Goal: Task Accomplishment & Management: Complete application form

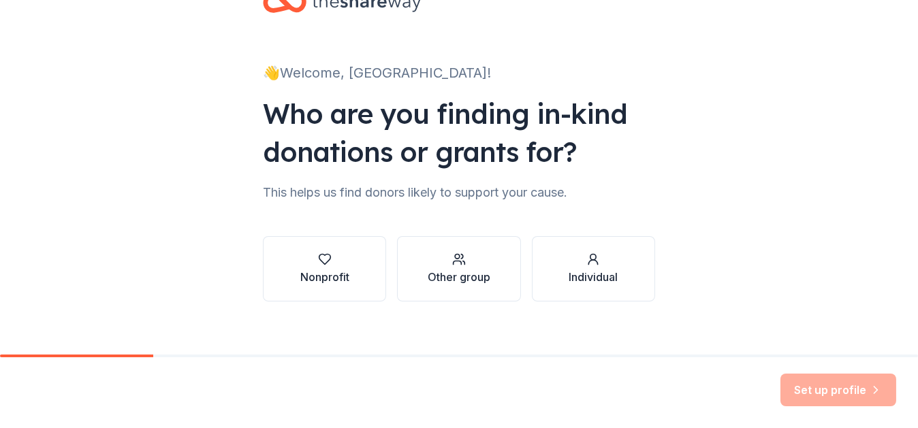
scroll to position [58, 0]
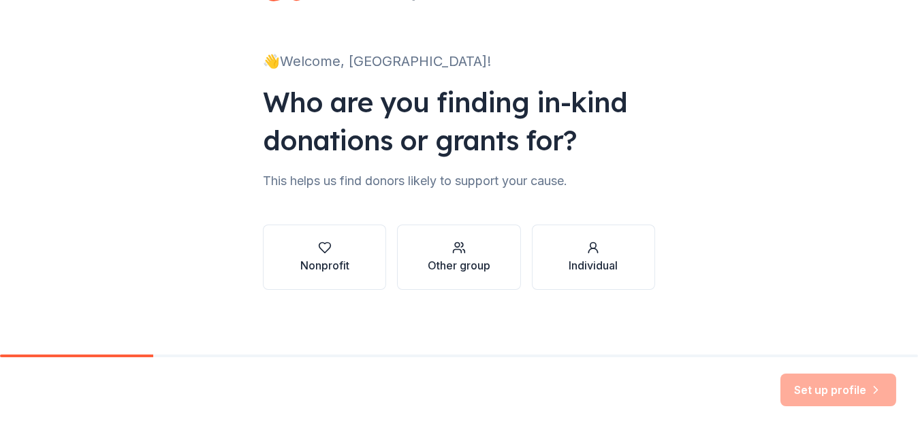
click at [315, 270] on div "Nonprofit" at bounding box center [324, 265] width 49 height 16
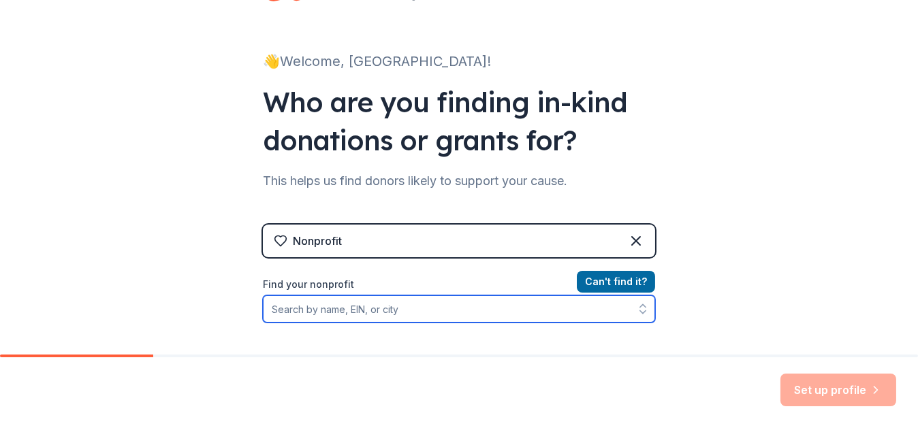
click at [333, 317] on input "Find your nonprofit" at bounding box center [459, 309] width 392 height 27
click at [394, 315] on input "Find your nonprofit" at bounding box center [459, 309] width 392 height 27
paste input "92-0623526"
type input "92-0623526"
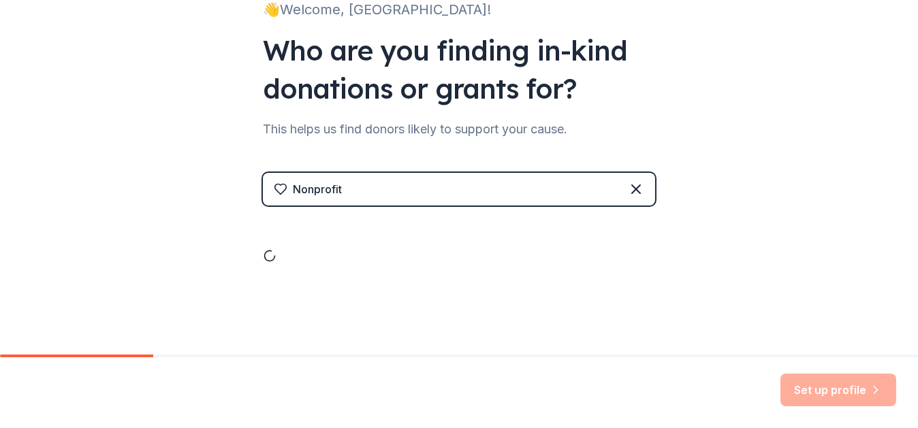
scroll to position [227, 0]
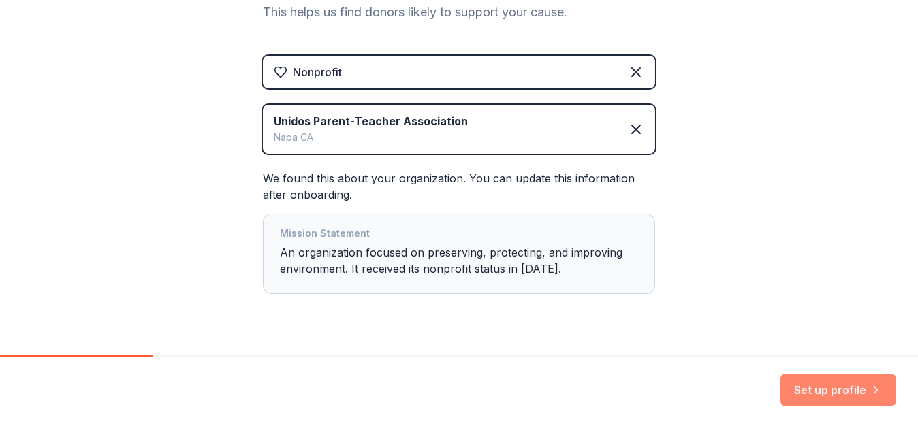
click at [820, 385] on button "Set up profile" at bounding box center [838, 390] width 116 height 33
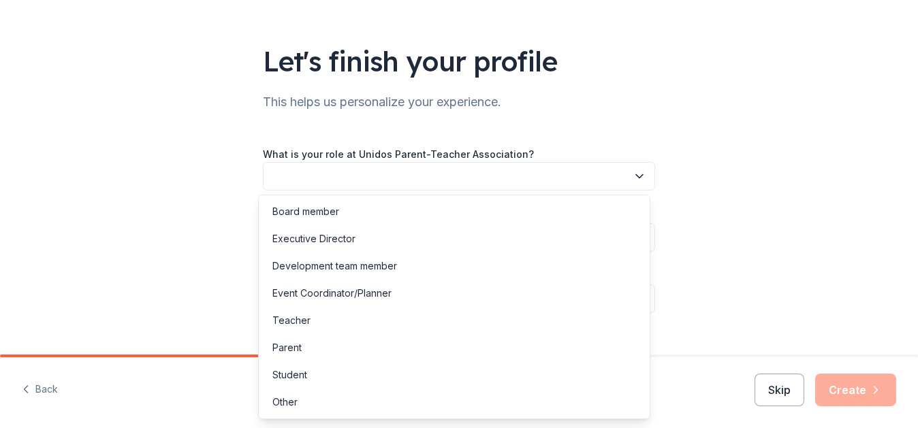
click at [287, 185] on button "button" at bounding box center [459, 176] width 392 height 29
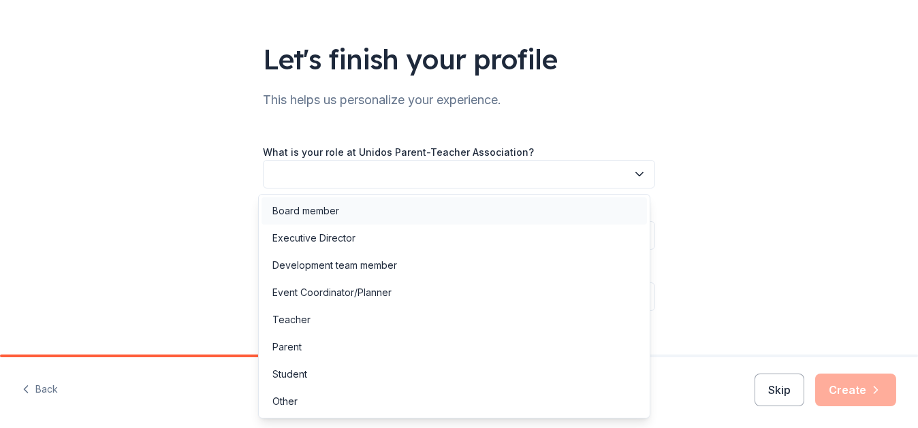
click at [287, 211] on div "Board member" at bounding box center [305, 211] width 67 height 16
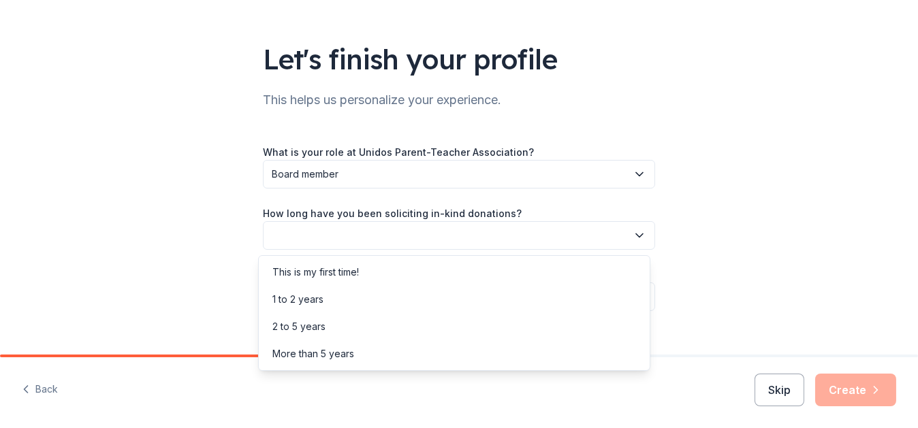
click at [394, 233] on button "button" at bounding box center [459, 235] width 392 height 29
click at [283, 360] on div "More than 5 years" at bounding box center [313, 354] width 82 height 16
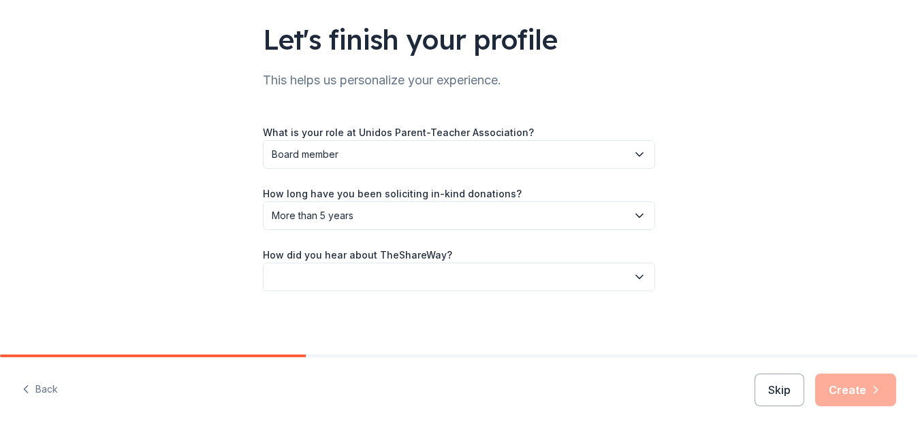
scroll to position [89, 0]
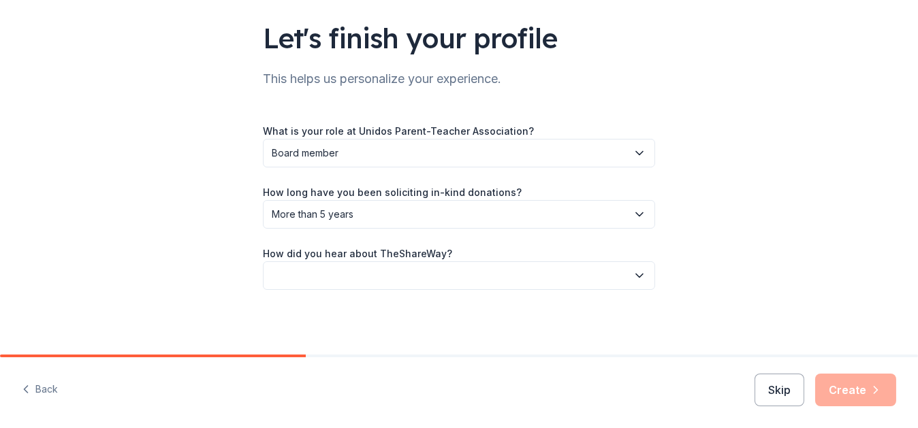
click at [406, 277] on button "button" at bounding box center [459, 275] width 392 height 29
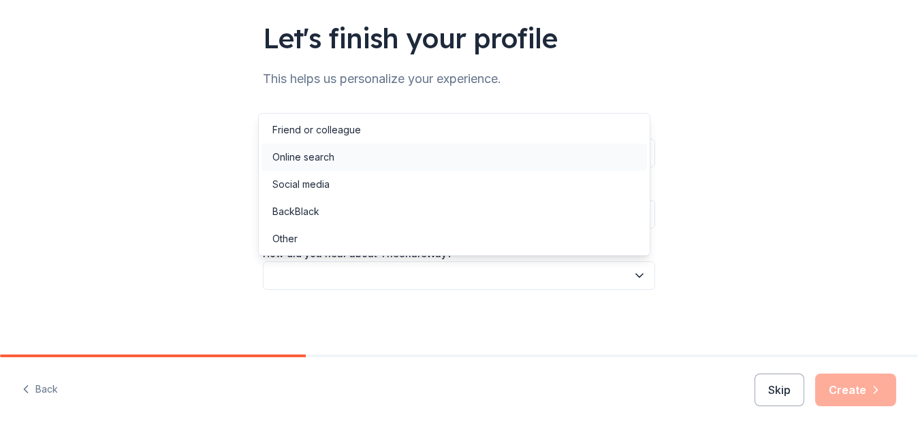
click at [320, 166] on div "Online search" at bounding box center [453, 157] width 385 height 27
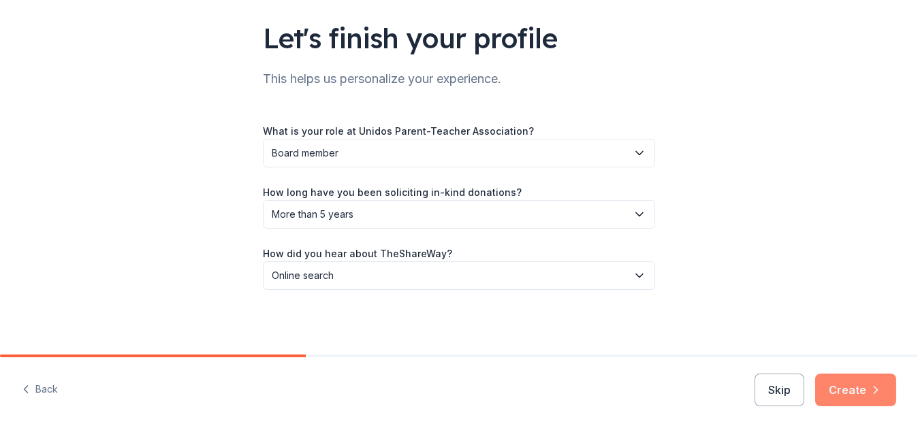
click at [863, 394] on button "Create" at bounding box center [855, 390] width 81 height 33
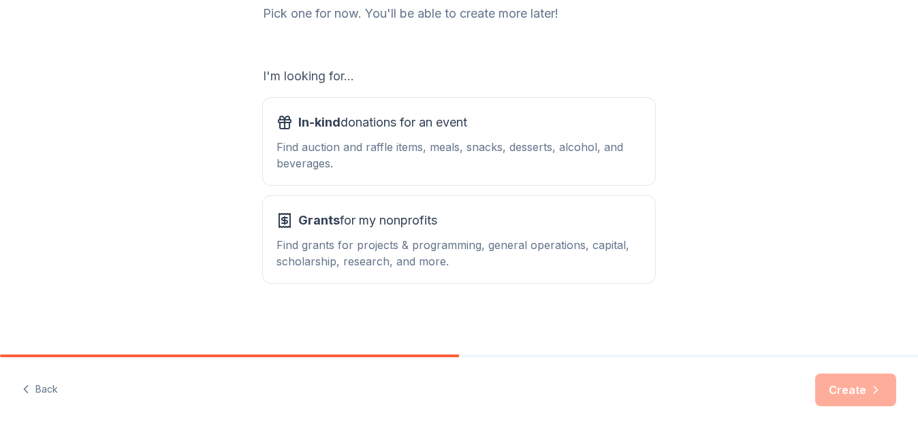
scroll to position [194, 0]
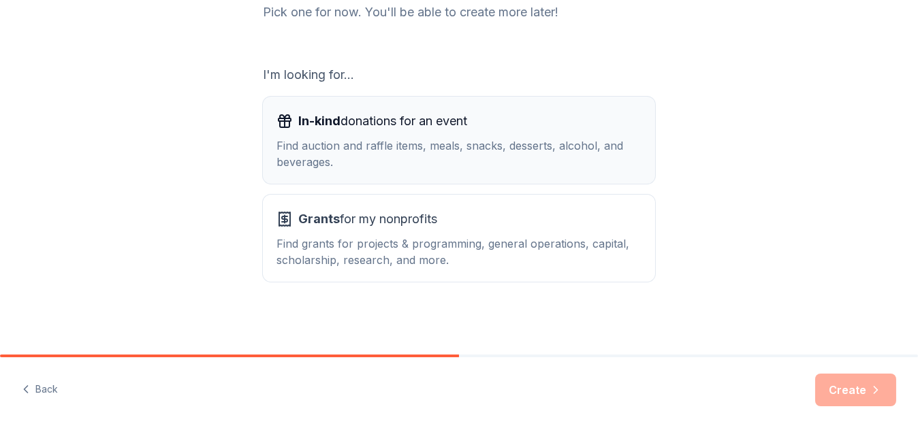
click at [505, 146] on div "Find auction and raffle items, meals, snacks, desserts, alcohol, and beverages." at bounding box center [458, 154] width 365 height 33
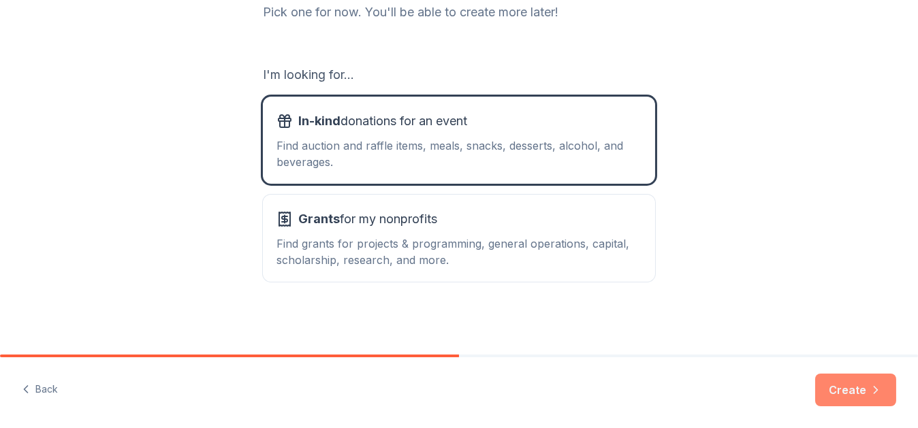
click at [832, 391] on button "Create" at bounding box center [855, 390] width 81 height 33
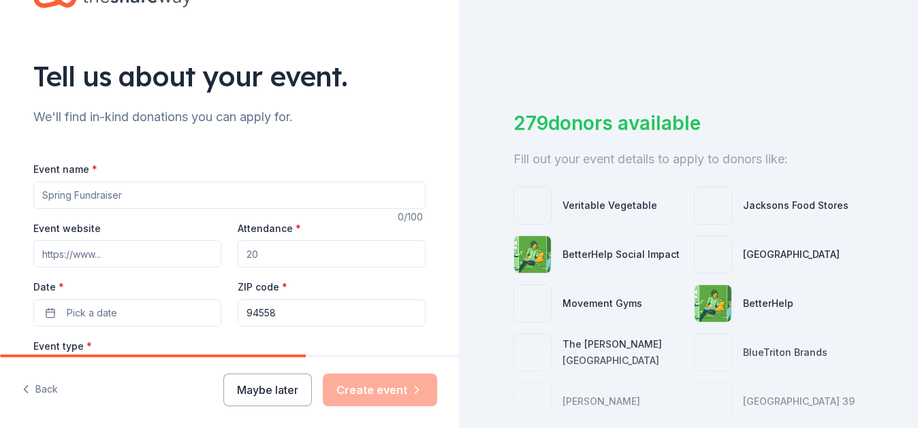
scroll to position [48, 0]
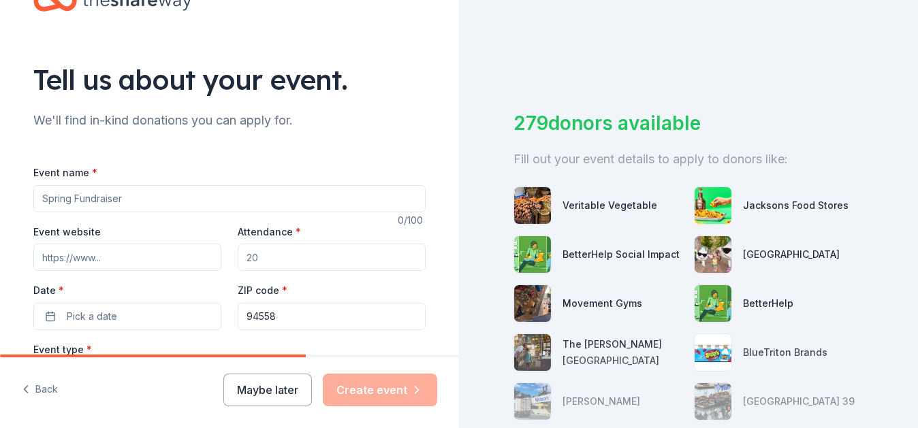
click at [164, 197] on input "Event name *" at bounding box center [229, 198] width 392 height 27
click at [92, 196] on input "2nd Annual Auction & Gala" at bounding box center [229, 198] width 392 height 27
type input "2nd Annual Unidos Auction & Gala"
click at [280, 256] on input "Attendance *" at bounding box center [332, 257] width 188 height 27
type input "175"
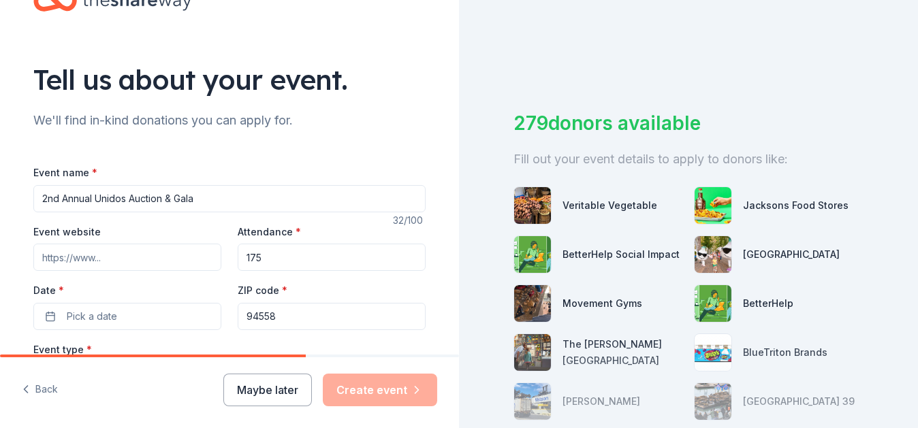
click at [167, 259] on input "Event website" at bounding box center [127, 257] width 188 height 27
click at [138, 257] on input "Event website" at bounding box center [127, 257] width 188 height 27
paste input "https://paybee.io/quickpay.html?handle=unidosfc#optionList"
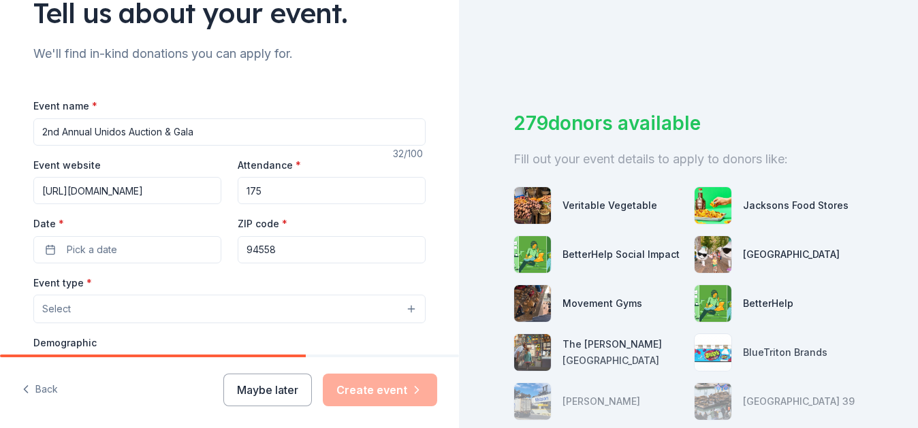
scroll to position [115, 0]
type input "https://paybee.io/quickpay.html?handle=unidosfc#optionList"
click at [107, 259] on button "Pick a date" at bounding box center [127, 249] width 188 height 27
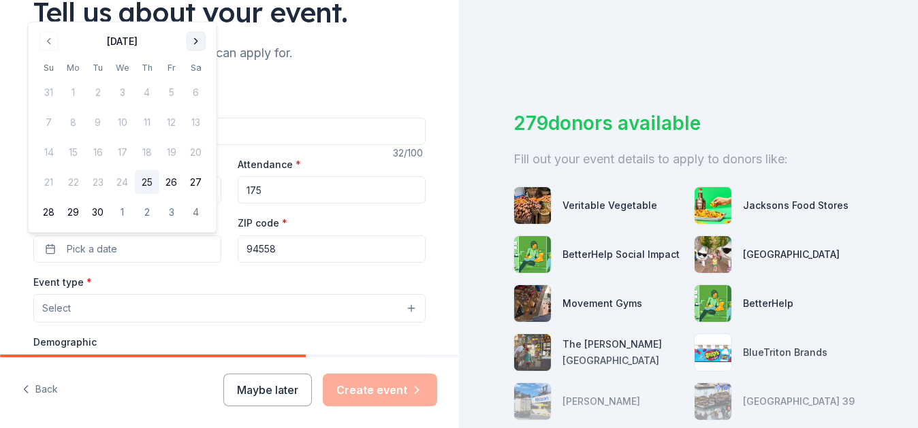
click at [195, 50] on button "Go to next month" at bounding box center [196, 41] width 19 height 19
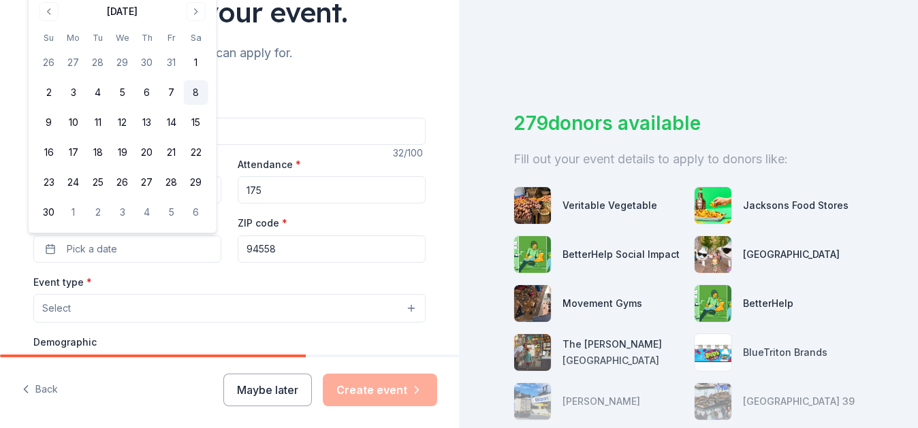
click at [197, 85] on button "8" at bounding box center [196, 92] width 25 height 25
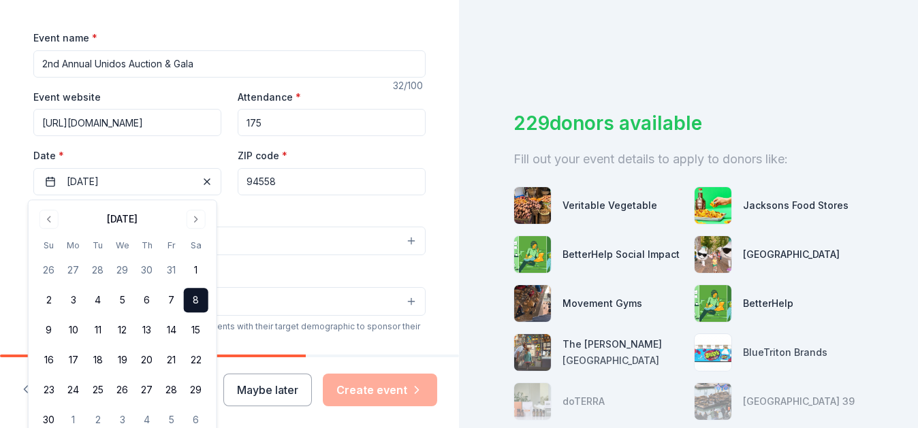
click at [245, 257] on div "Event type * Select Demographic Select We use this information to help brands f…" at bounding box center [229, 349] width 392 height 287
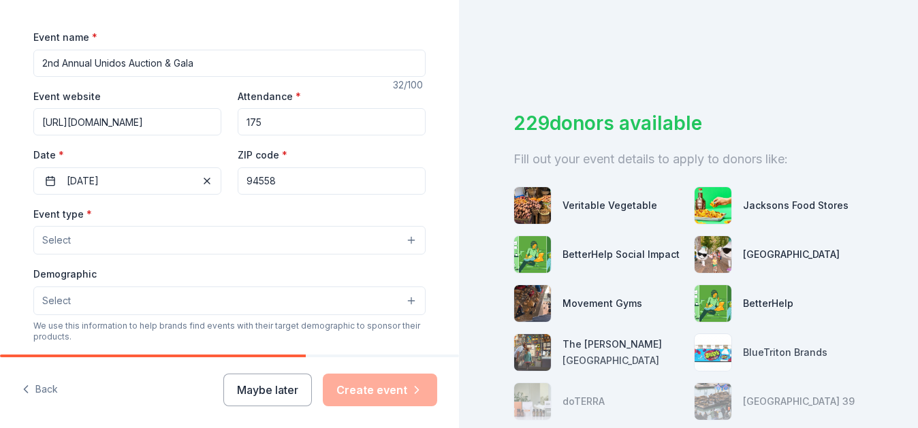
scroll to position [184, 0]
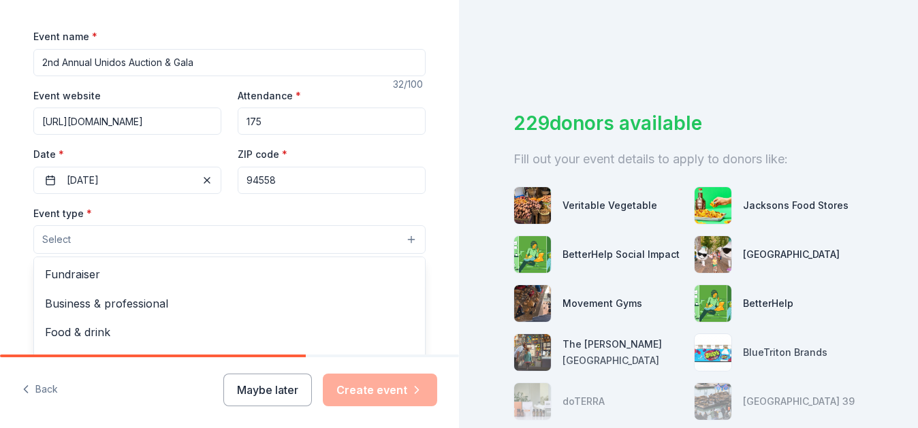
click at [242, 250] on button "Select" at bounding box center [229, 239] width 392 height 29
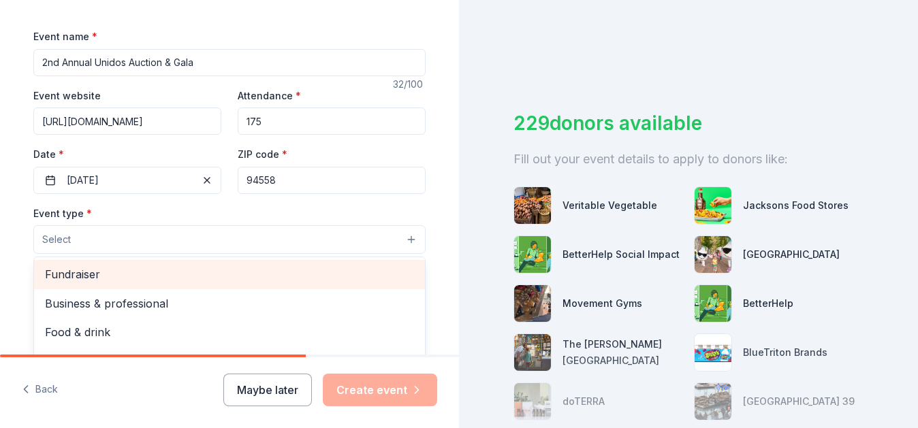
click at [147, 283] on span "Fundraiser" at bounding box center [229, 275] width 369 height 18
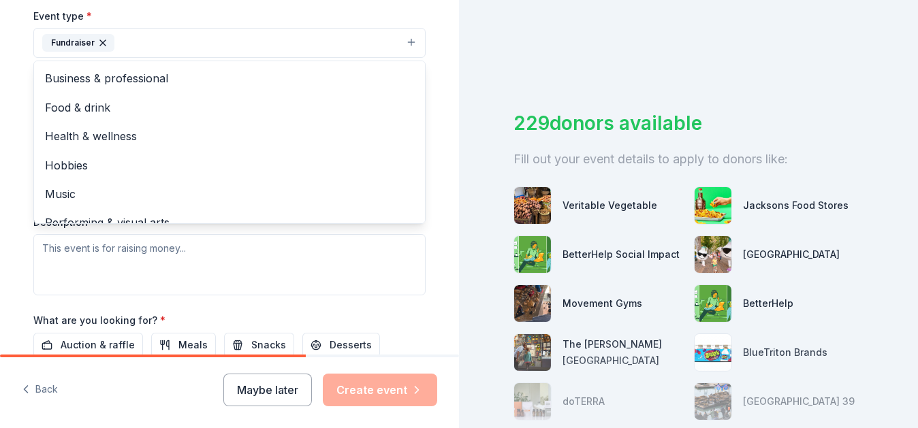
click at [316, 274] on div "Event type * Fundraiser Business & professional Food & drink Health & wellness …" at bounding box center [229, 151] width 392 height 288
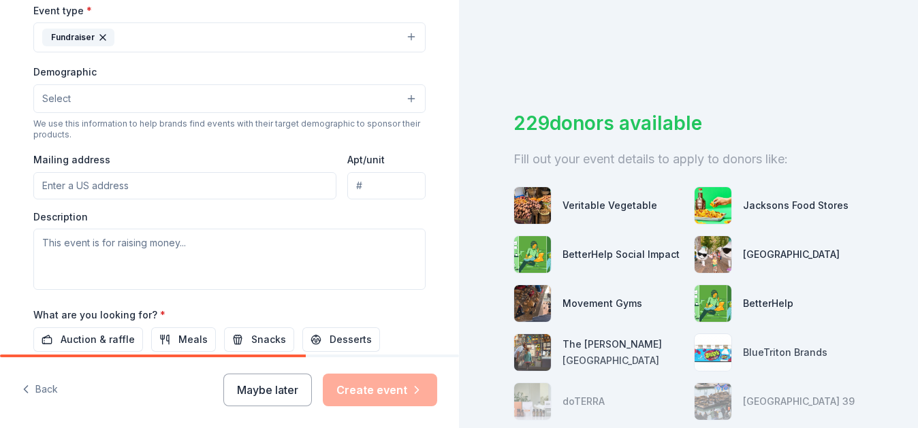
scroll to position [387, 0]
click at [178, 42] on button "Fundraiser" at bounding box center [229, 37] width 392 height 30
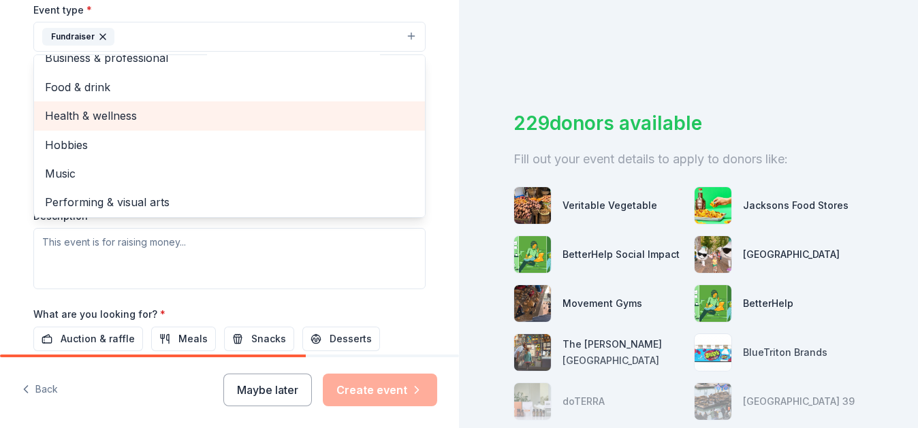
scroll to position [16, 0]
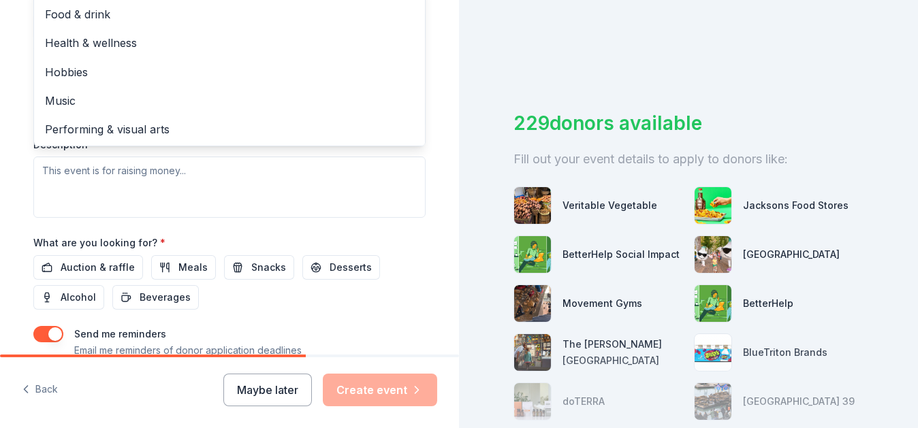
click at [339, 193] on div "Event type * Fundraiser Business & professional Food & drink Health & wellness …" at bounding box center [229, 74] width 392 height 288
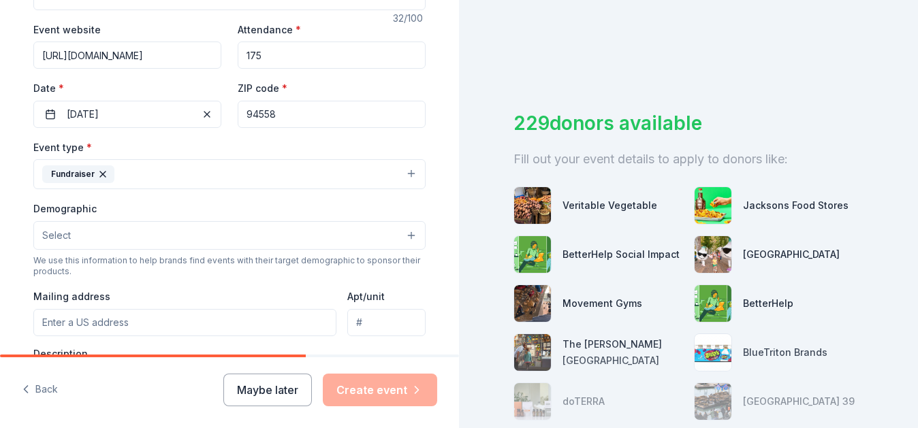
scroll to position [250, 0]
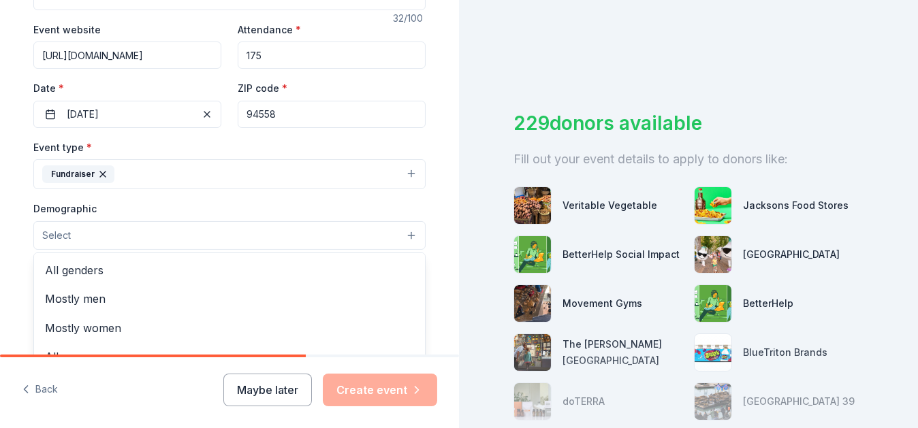
click at [198, 233] on button "Select" at bounding box center [229, 235] width 392 height 29
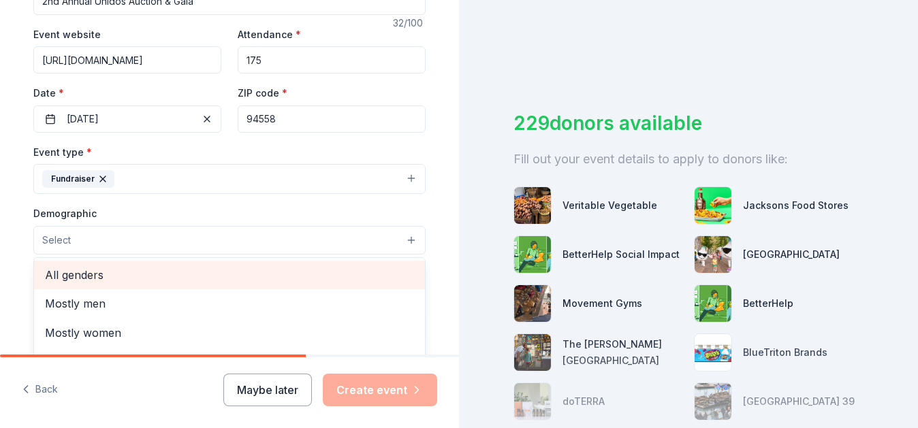
click at [128, 278] on span "All genders" at bounding box center [229, 275] width 369 height 18
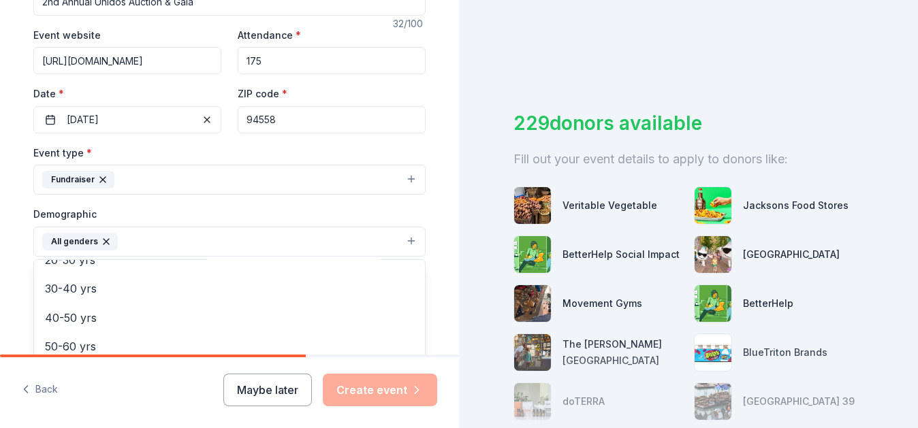
scroll to position [189, 0]
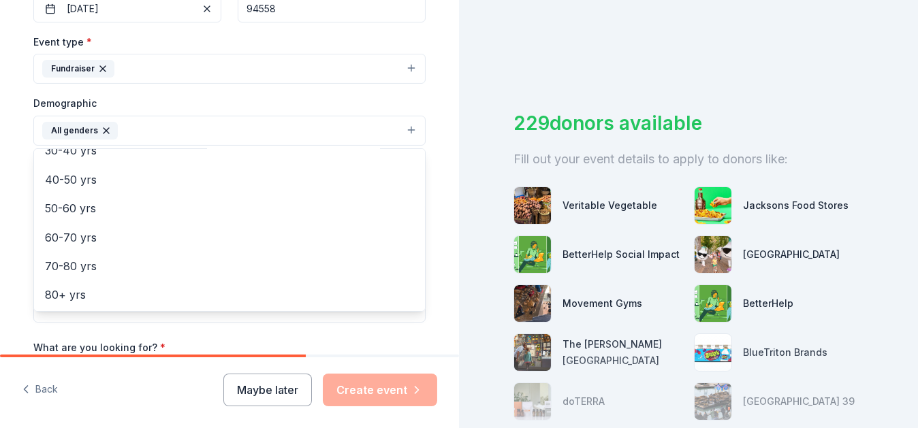
click at [436, 227] on div "Tell us about your event. We'll find in-kind donations you can apply for. Event…" at bounding box center [230, 99] width 436 height 909
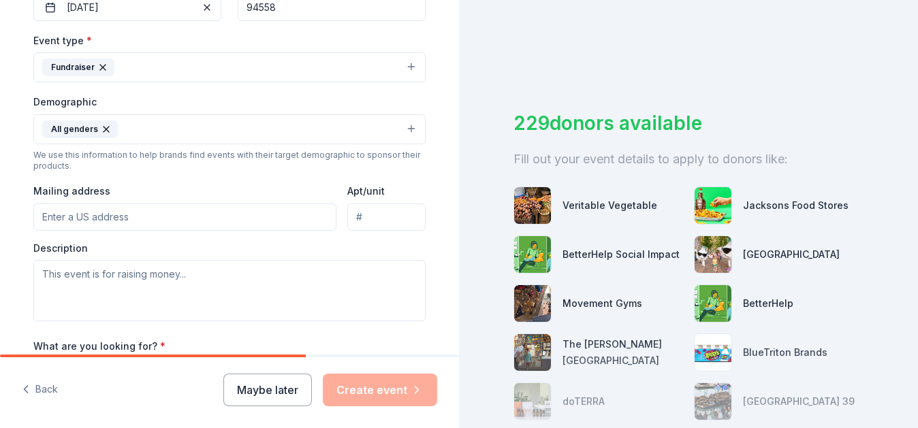
scroll to position [357, 0]
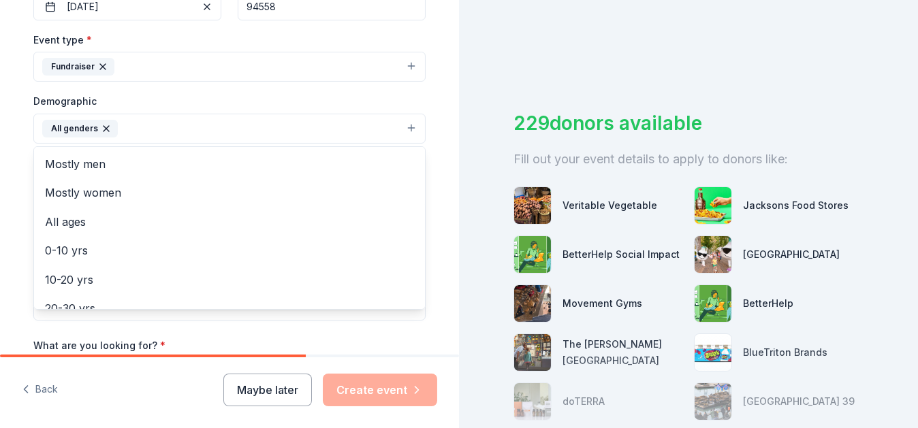
click at [139, 136] on button "All genders" at bounding box center [229, 129] width 392 height 30
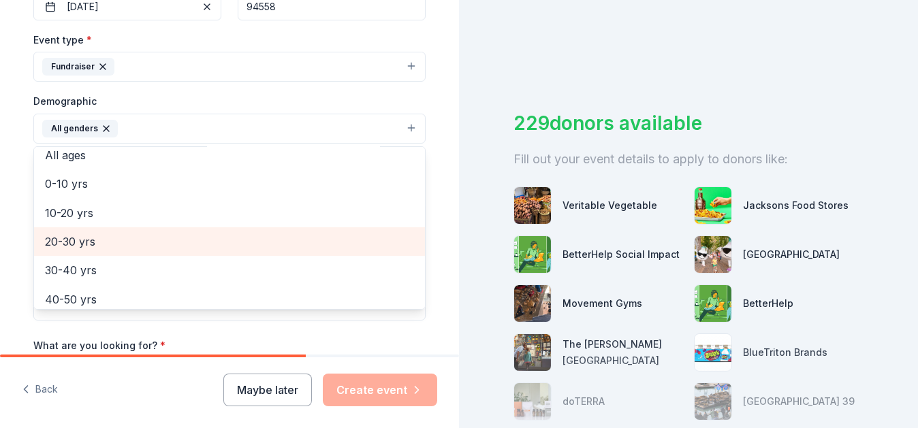
scroll to position [67, 0]
click at [99, 240] on span "20-30 yrs" at bounding box center [229, 242] width 369 height 18
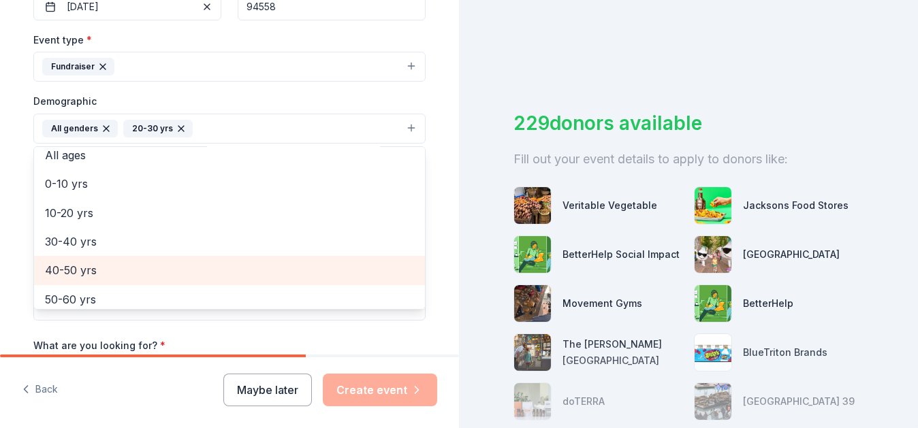
click at [88, 266] on span "40-50 yrs" at bounding box center [229, 270] width 369 height 18
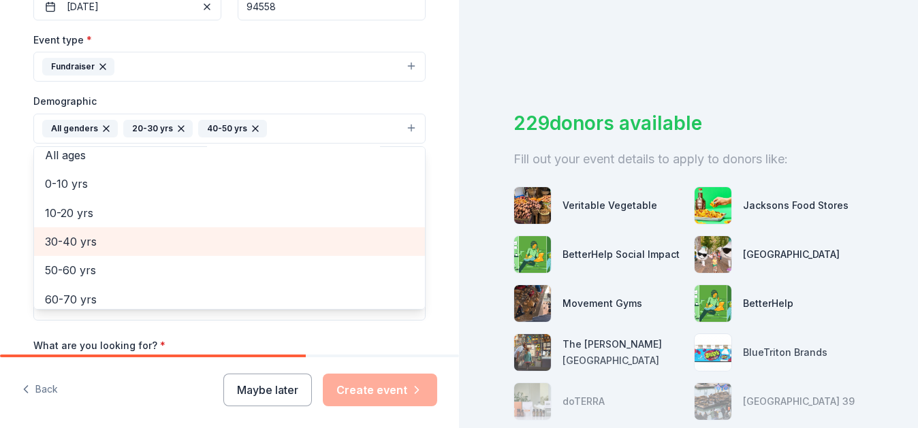
click at [82, 233] on span "30-40 yrs" at bounding box center [229, 242] width 369 height 18
click at [80, 238] on span "50-60 yrs" at bounding box center [229, 242] width 369 height 18
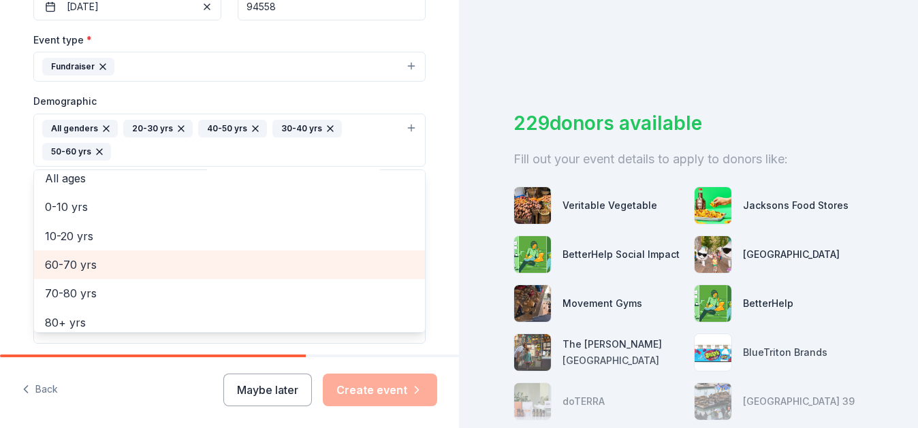
click at [76, 262] on span "60-70 yrs" at bounding box center [229, 265] width 369 height 18
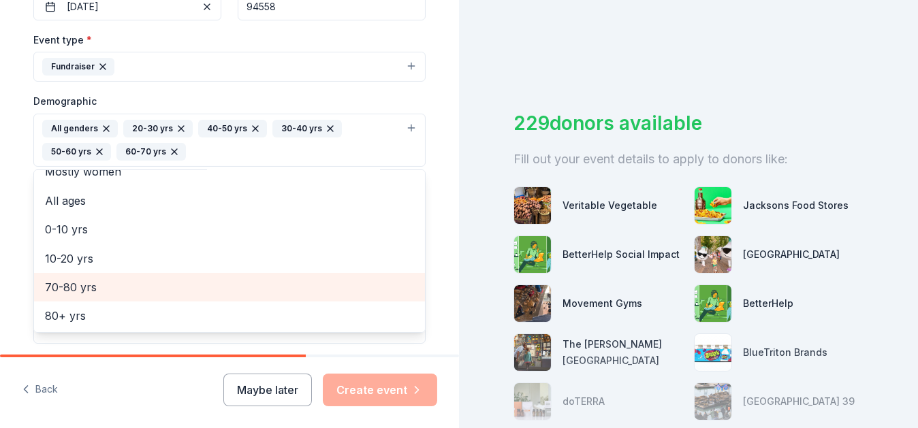
click at [78, 281] on span "70-80 yrs" at bounding box center [229, 287] width 369 height 18
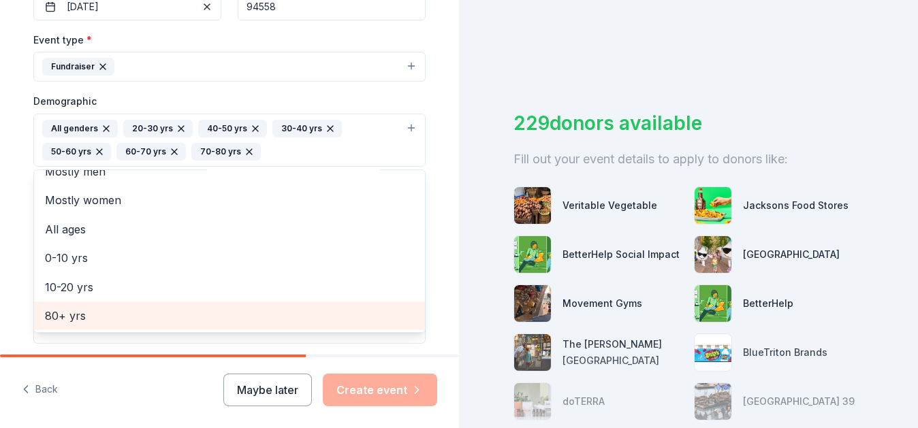
click at [71, 308] on span "80+ yrs" at bounding box center [229, 316] width 369 height 18
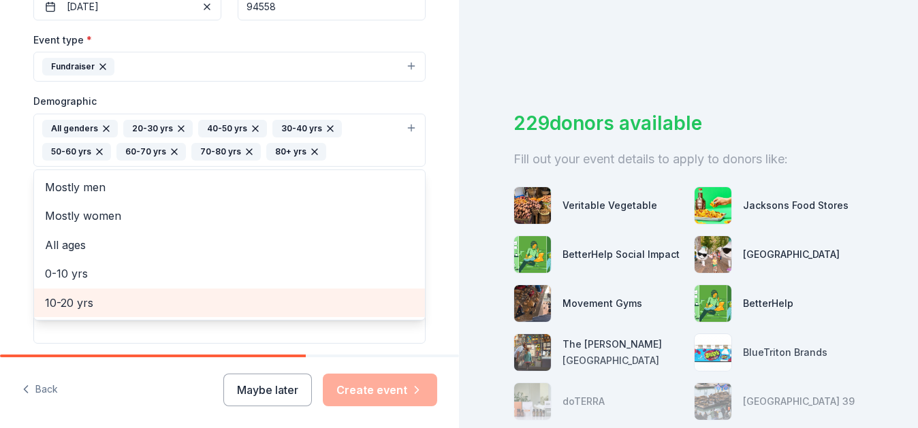
scroll to position [0, 0]
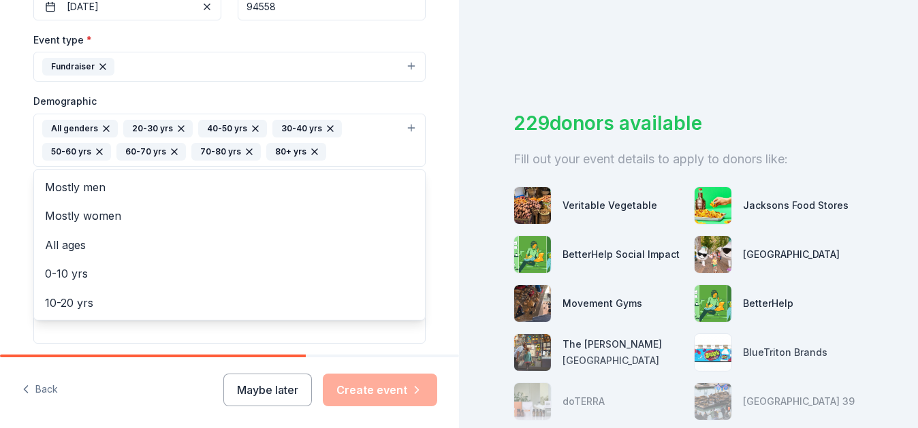
click at [160, 76] on div "Event type * Fundraiser Demographic All genders 20-30 yrs 40-50 yrs 30-40 yrs 5…" at bounding box center [229, 187] width 392 height 313
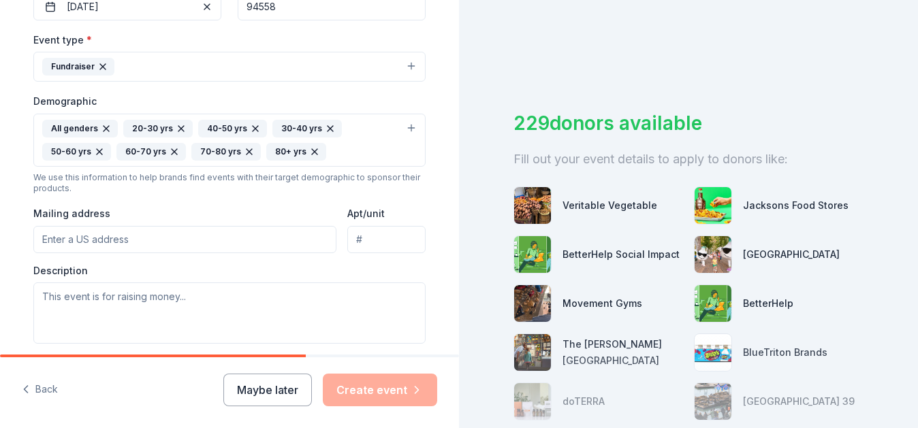
click at [161, 71] on button "Fundraiser" at bounding box center [229, 67] width 392 height 30
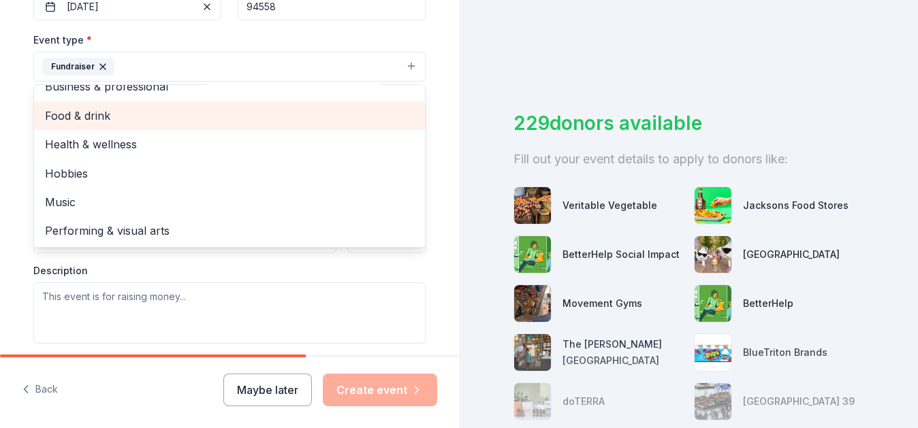
scroll to position [16, 0]
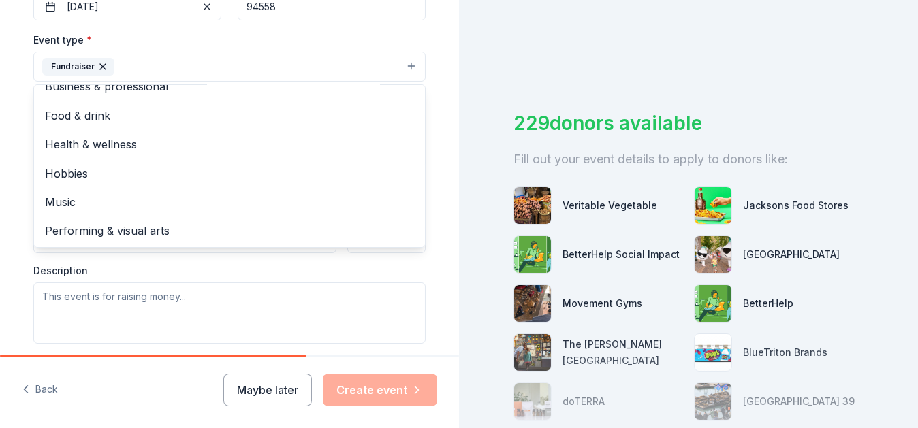
click at [432, 184] on div "Tell us about your event. We'll find in-kind donations you can apply for. Event…" at bounding box center [230, 109] width 436 height 932
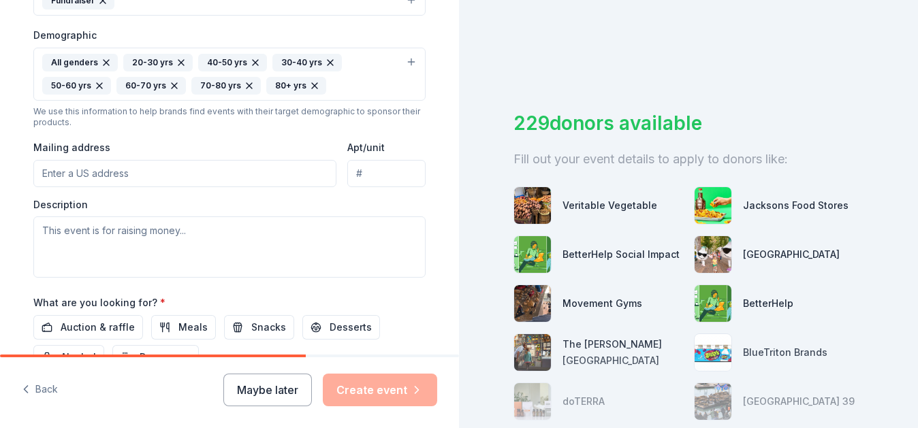
click at [243, 184] on input "Mailing address" at bounding box center [184, 173] width 303 height 27
type input "1850 Salvador Ave"
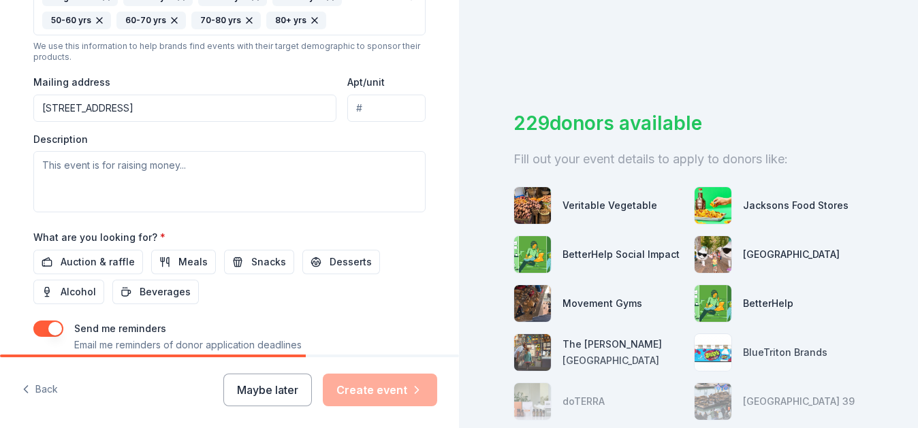
scroll to position [490, 0]
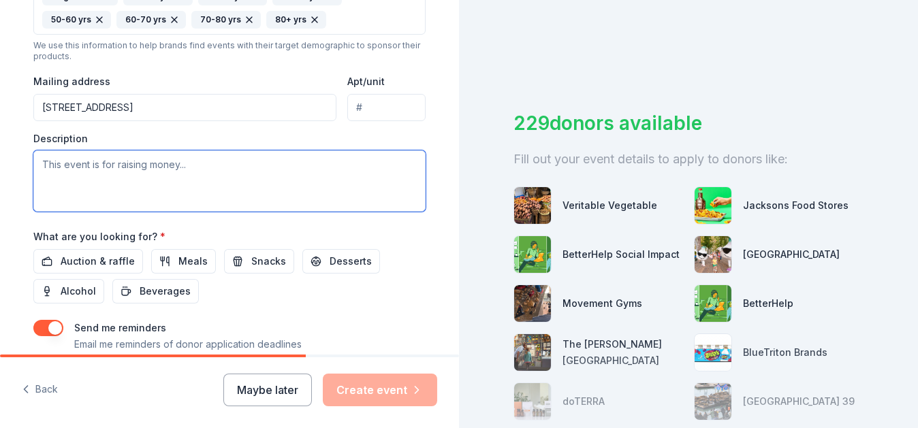
click at [106, 168] on textarea at bounding box center [229, 180] width 392 height 61
paste textarea "Experience the 2nd Annual Unidos Auction & Gala, supporting the vibrant future …"
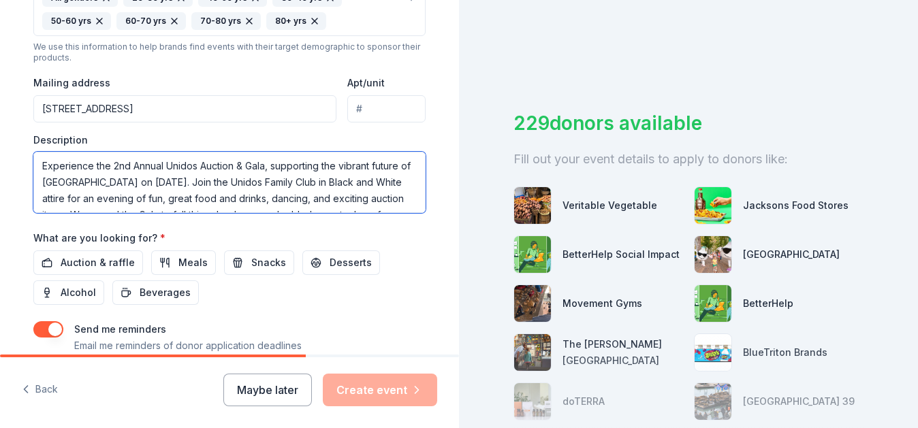
scroll to position [488, 0]
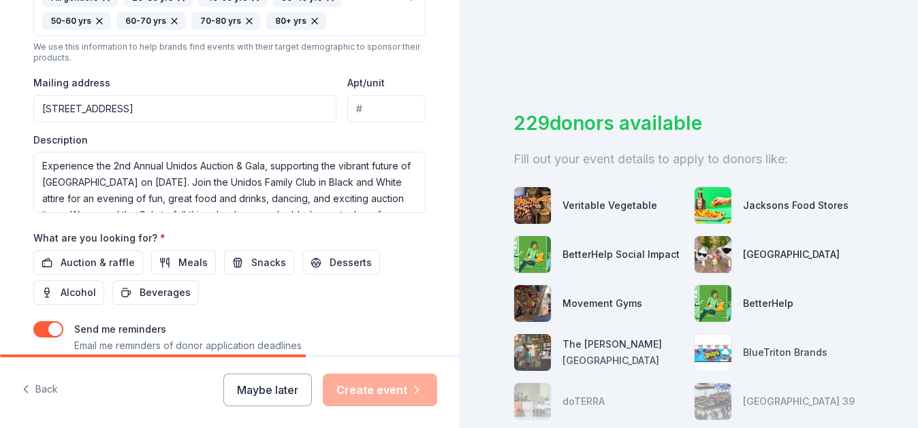
click at [360, 142] on div "Description Experience the 2nd Annual Unidos Auction & Gala, supporting the vib…" at bounding box center [229, 173] width 392 height 80
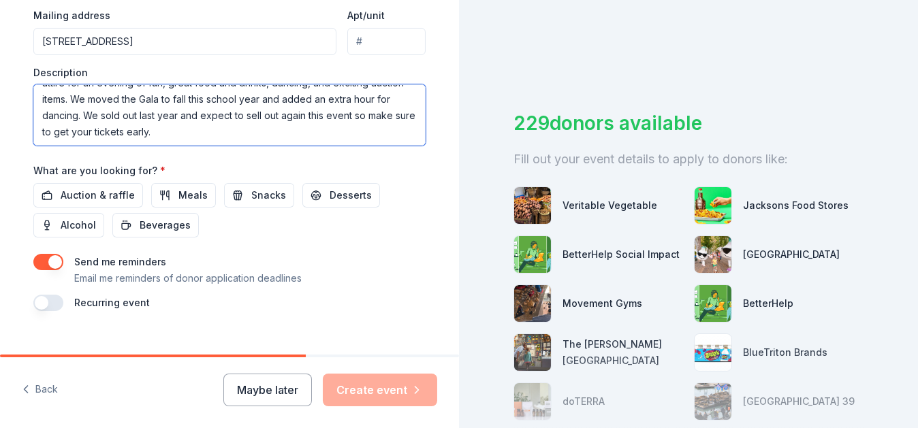
scroll to position [49, 0]
click at [283, 138] on textarea "Experience the 2nd Annual Unidos Auction & Gala, supporting the vibrant future …" at bounding box center [229, 114] width 392 height 61
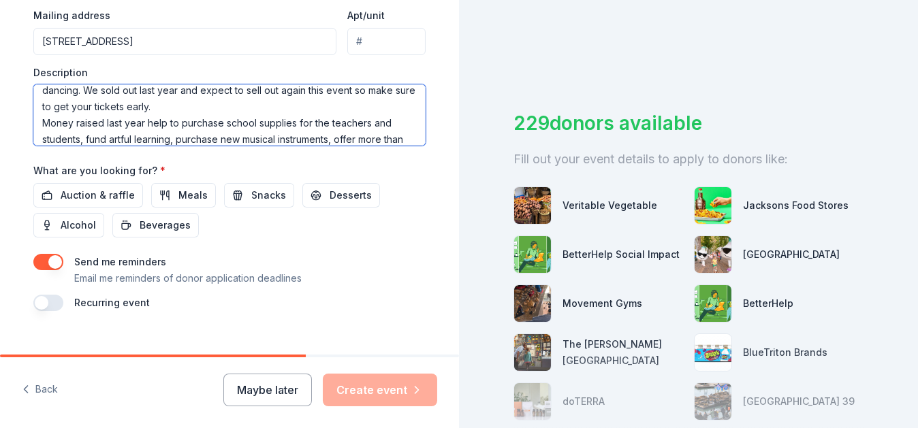
scroll to position [90, 0]
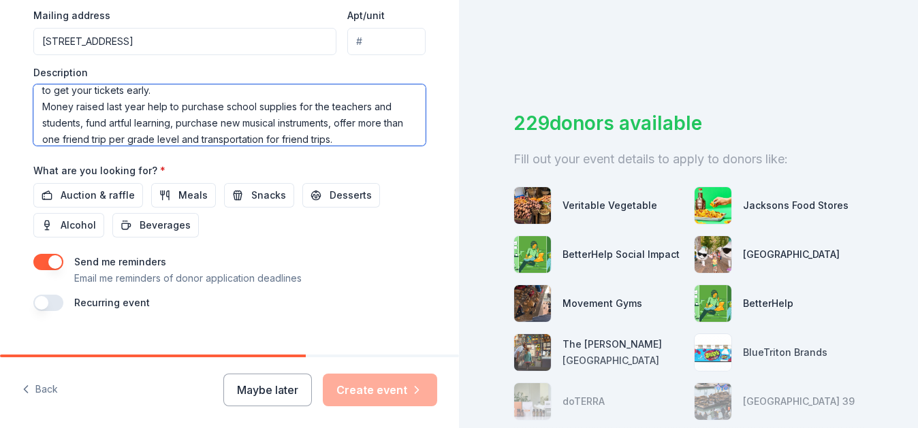
click at [238, 119] on textarea "Experience the 2nd Annual Unidos Auction & Gala, supporting the vibrant future …" at bounding box center [229, 114] width 392 height 61
click at [307, 123] on textarea "Experience the 2nd Annual Unidos Auction & Gala, supporting the vibrant future …" at bounding box center [229, 114] width 392 height 61
click at [153, 139] on textarea "Experience the 2nd Annual Unidos Auction & Gala, supporting the vibrant future …" at bounding box center [229, 114] width 392 height 61
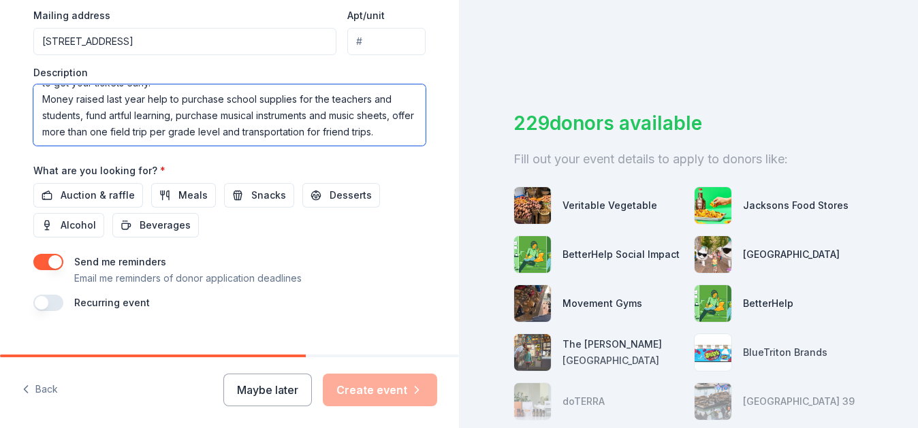
click at [364, 131] on textarea "Experience the 2nd Annual Unidos Auction & Gala, supporting the vibrant future …" at bounding box center [229, 114] width 392 height 61
click at [394, 131] on textarea "Experience the 2nd Annual Unidos Auction & Gala, supporting the vibrant future …" at bounding box center [229, 114] width 392 height 61
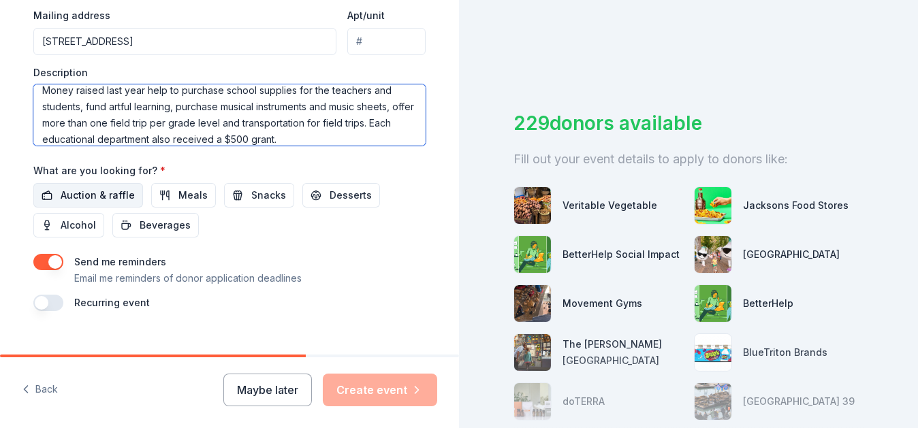
type textarea "Experience the 2nd Annual Unidos Auction & Gala, supporting the vibrant future …"
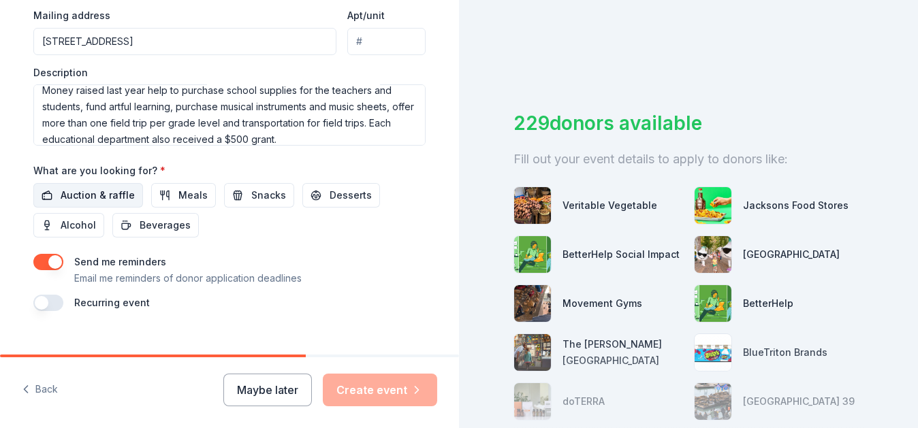
click at [91, 197] on span "Auction & raffle" at bounding box center [98, 195] width 74 height 16
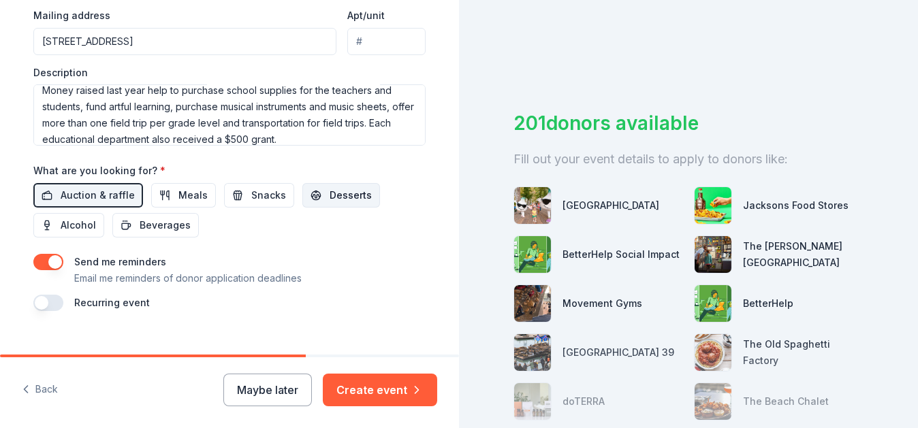
click at [330, 200] on span "Desserts" at bounding box center [351, 195] width 42 height 16
click at [54, 224] on button "Alcohol" at bounding box center [68, 225] width 71 height 25
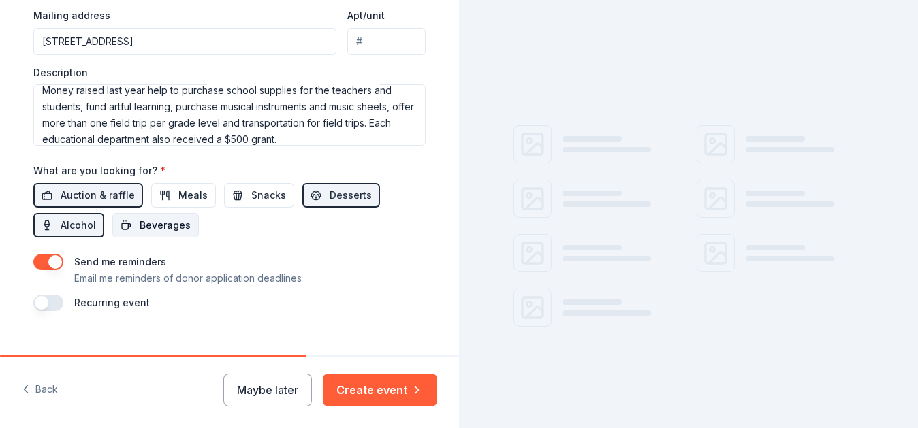
click at [163, 225] on span "Beverages" at bounding box center [165, 225] width 51 height 16
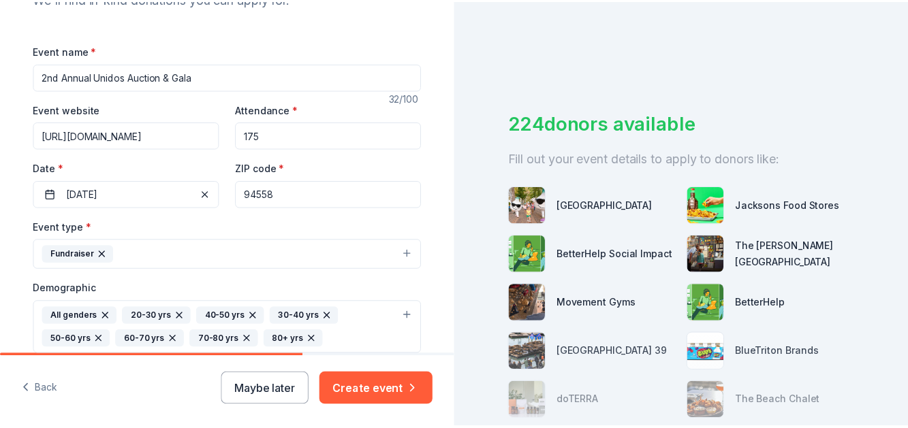
scroll to position [169, 0]
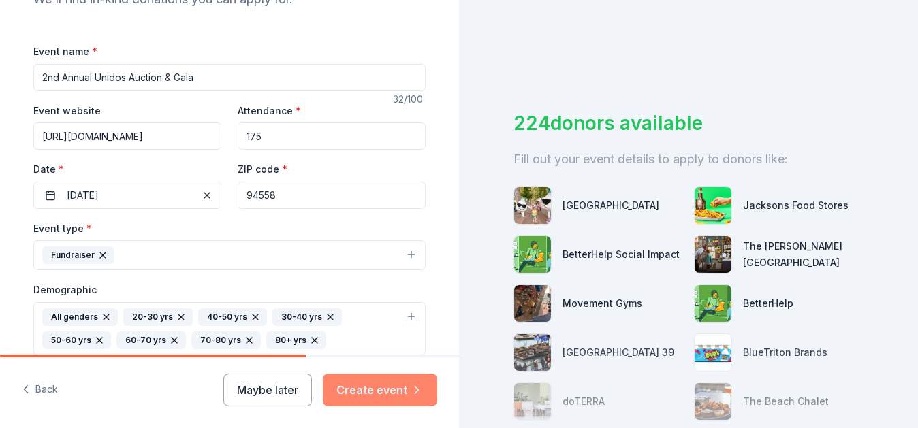
click at [389, 395] on button "Create event" at bounding box center [380, 390] width 114 height 33
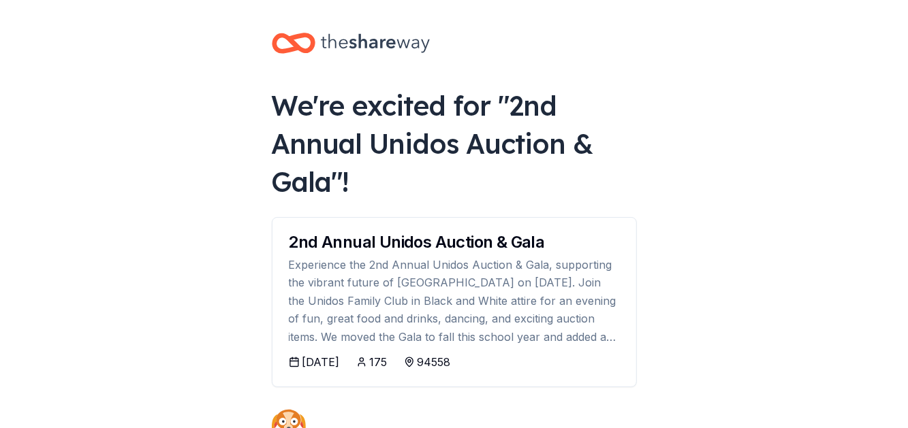
click at [312, 363] on div "11/07/2025" at bounding box center [320, 362] width 37 height 16
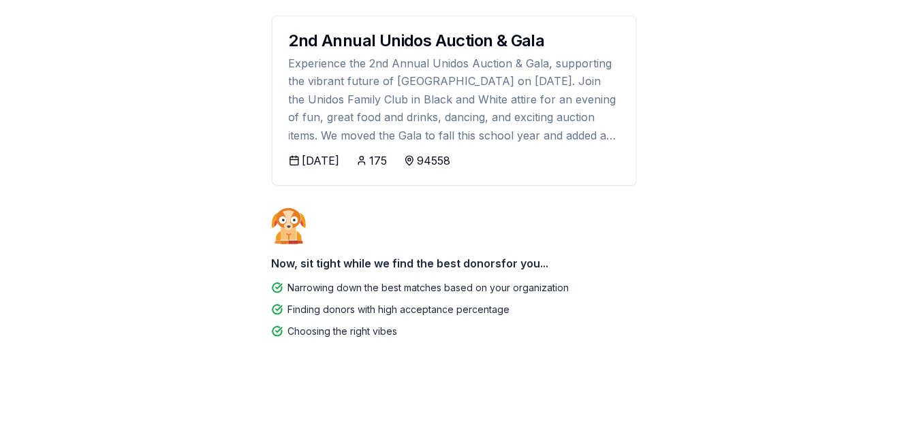
scroll to position [202, 0]
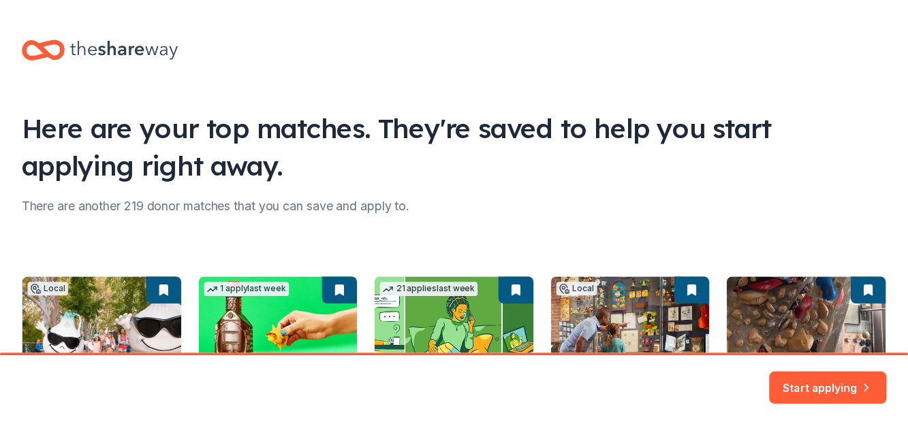
scroll to position [202, 0]
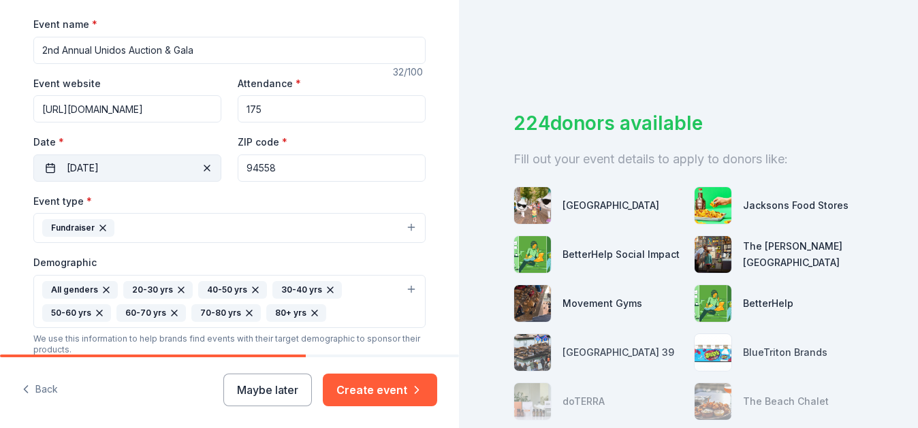
click at [99, 178] on button "11/08/2025" at bounding box center [127, 168] width 188 height 27
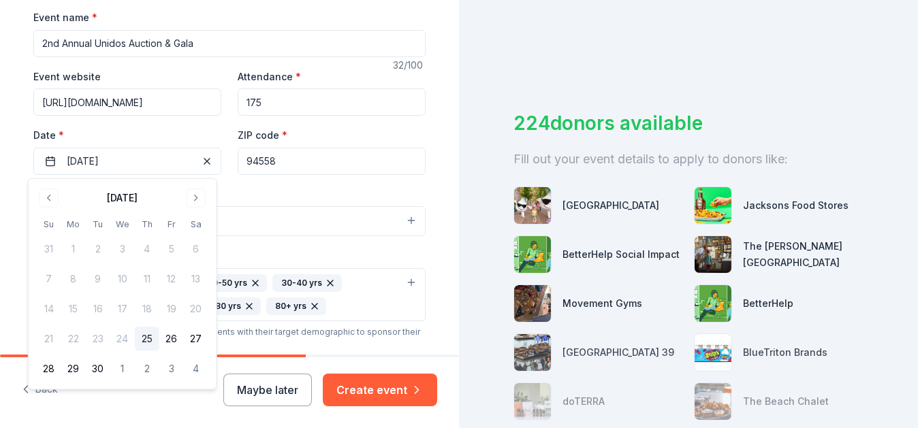
scroll to position [203, 0]
click at [195, 198] on button "Go to next month" at bounding box center [196, 197] width 19 height 19
click at [193, 195] on button "Go to next month" at bounding box center [196, 197] width 19 height 19
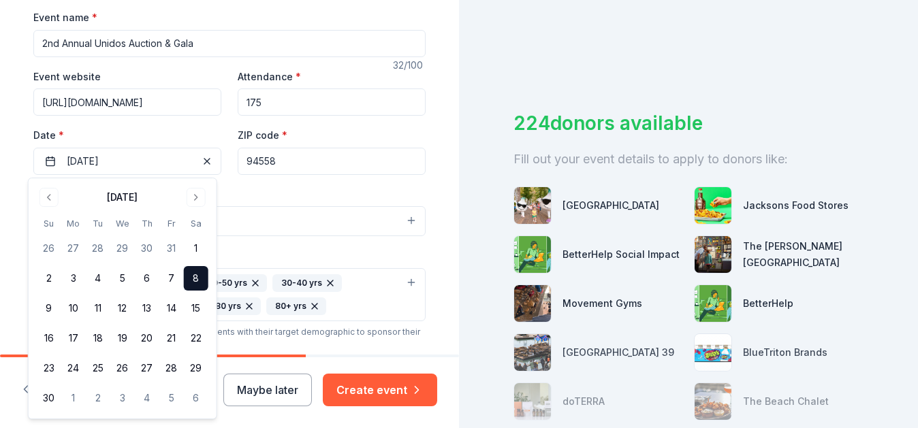
click at [195, 275] on button "8" at bounding box center [196, 278] width 25 height 25
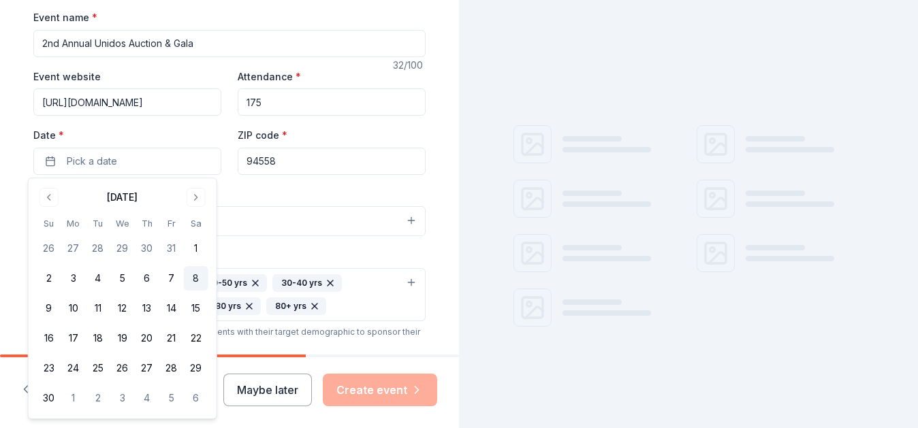
click at [195, 275] on button "8" at bounding box center [196, 278] width 25 height 25
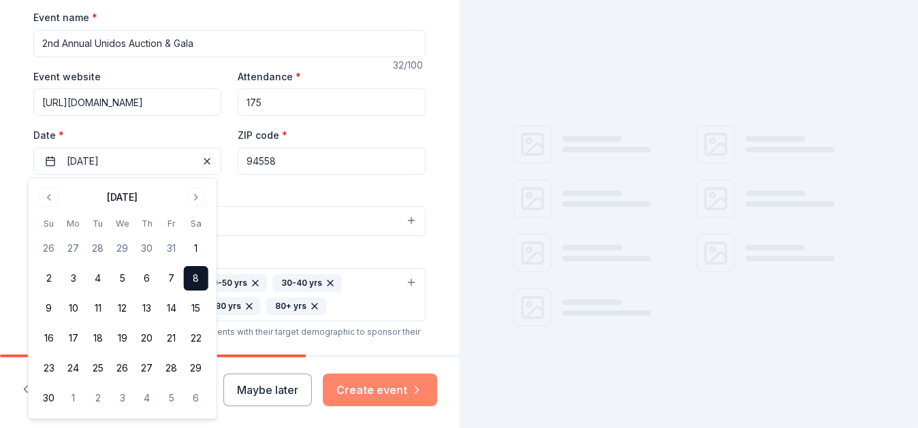
click at [372, 387] on button "Create event" at bounding box center [380, 390] width 114 height 33
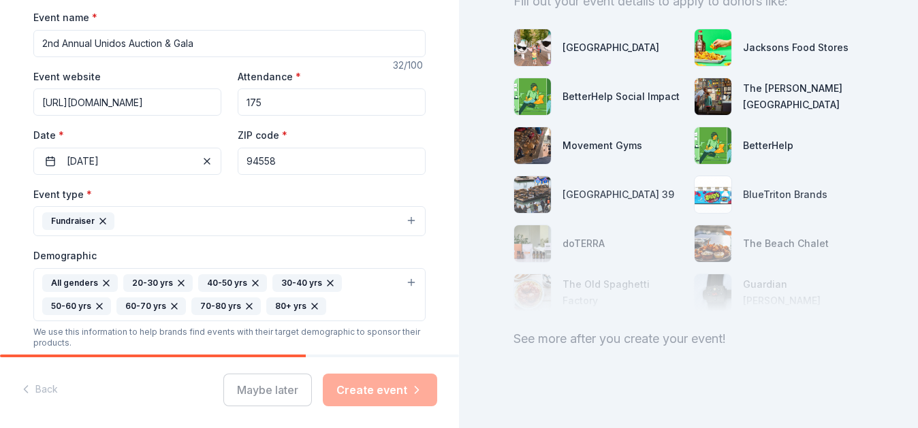
scroll to position [176, 0]
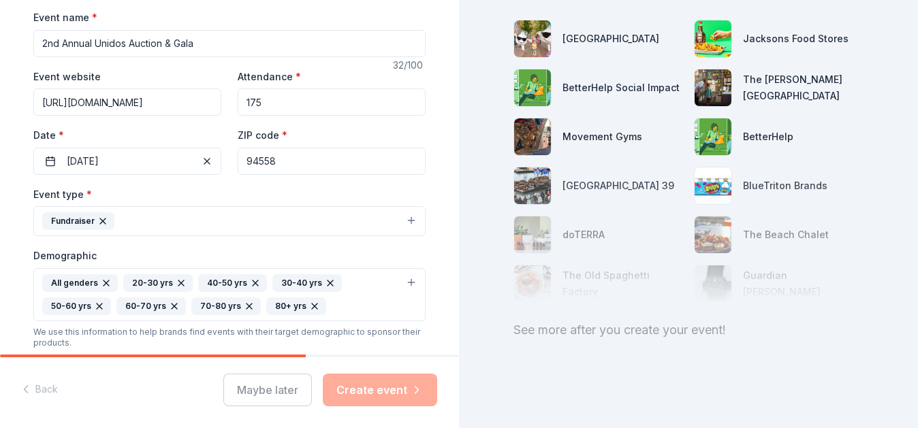
click at [270, 389] on div "Maybe later Create event" at bounding box center [330, 390] width 214 height 33
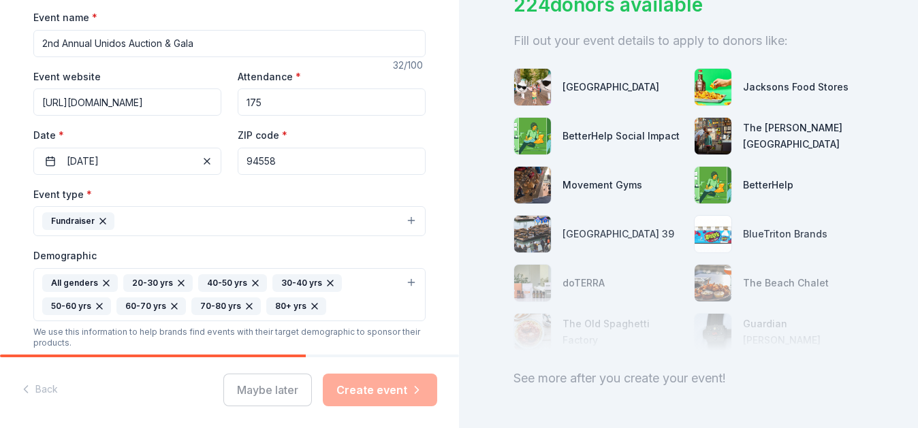
scroll to position [0, 0]
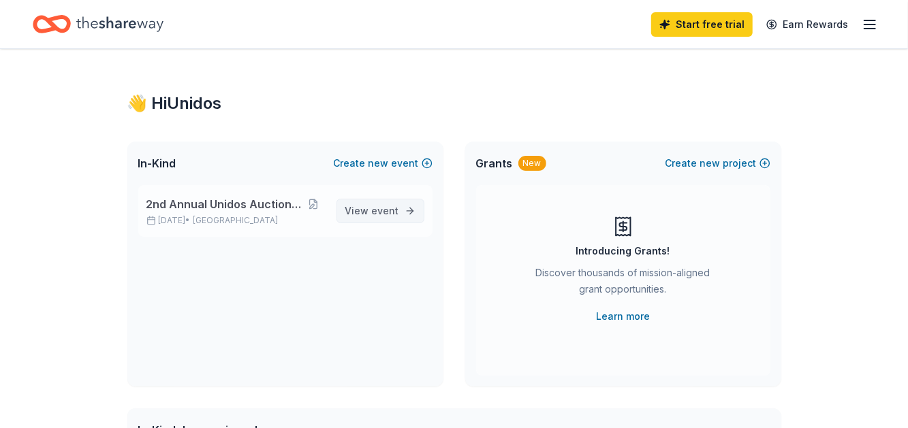
click at [378, 210] on span "event" at bounding box center [385, 211] width 27 height 12
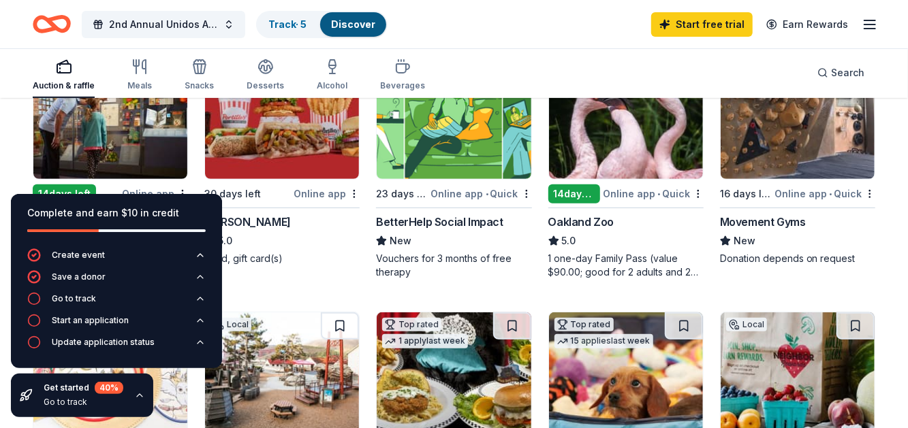
scroll to position [202, 0]
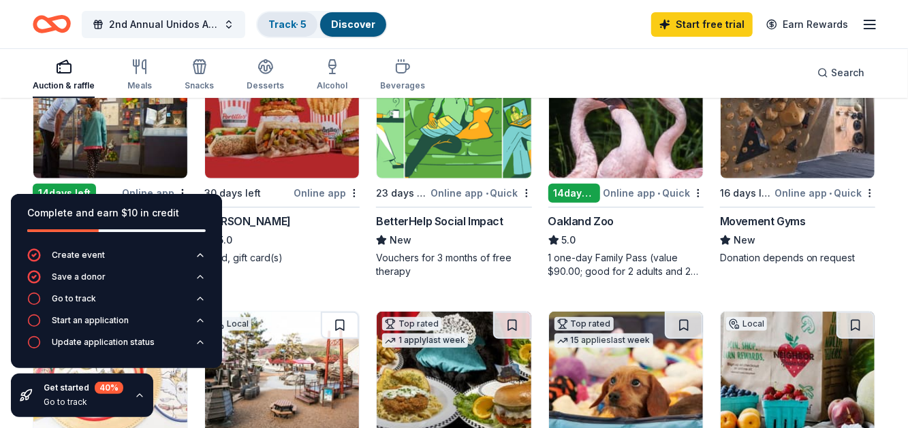
click at [291, 22] on link "Track · 5" at bounding box center [287, 24] width 38 height 12
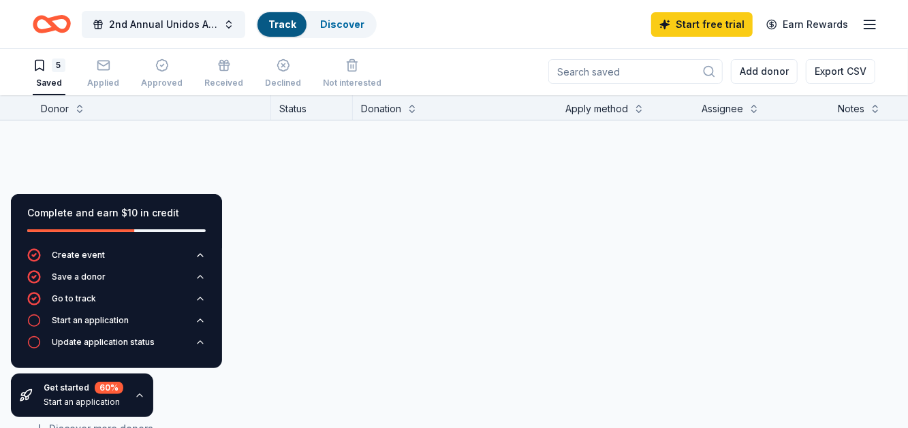
scroll to position [1, 0]
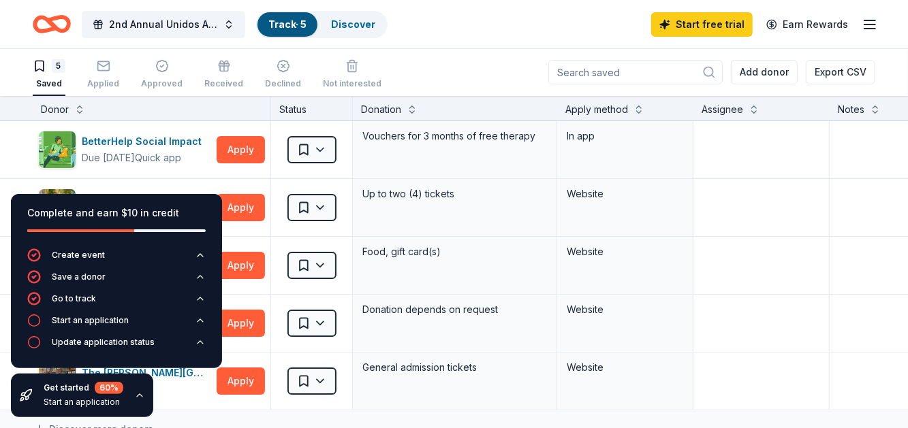
click at [141, 398] on icon "button" at bounding box center [139, 395] width 11 height 11
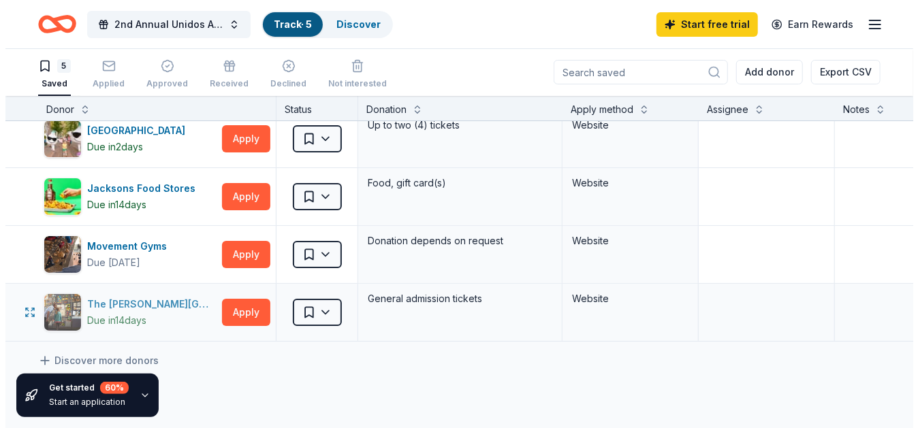
scroll to position [69, 0]
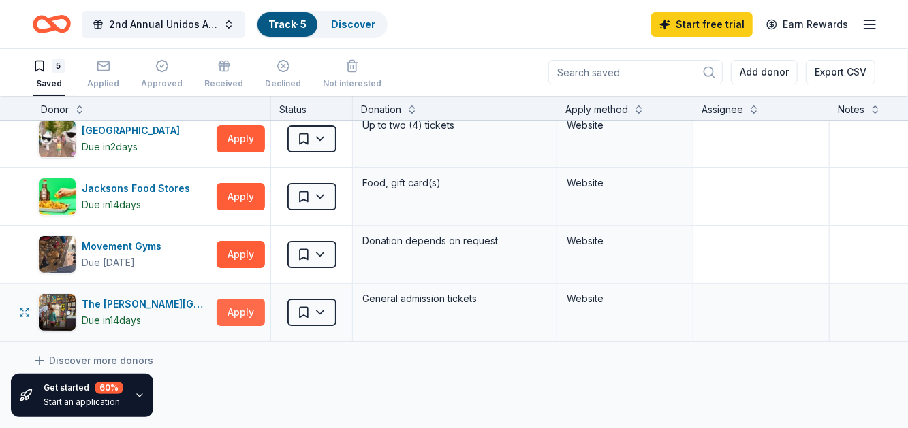
click at [242, 315] on button "Apply" at bounding box center [241, 312] width 48 height 27
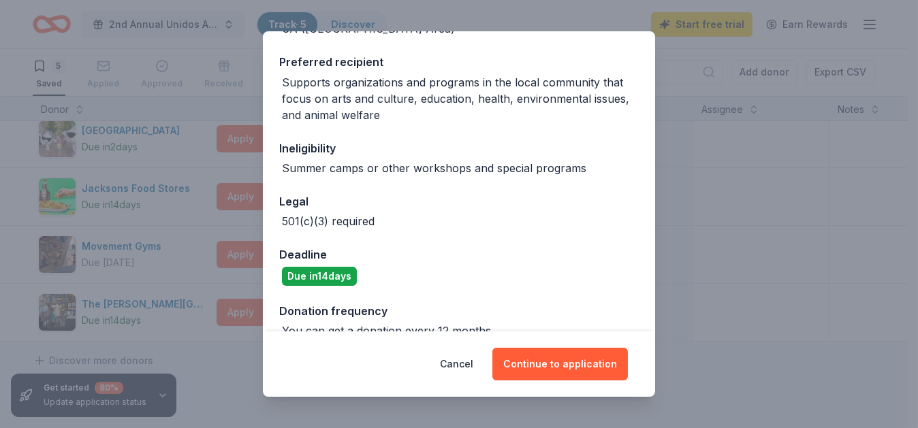
scroll to position [218, 0]
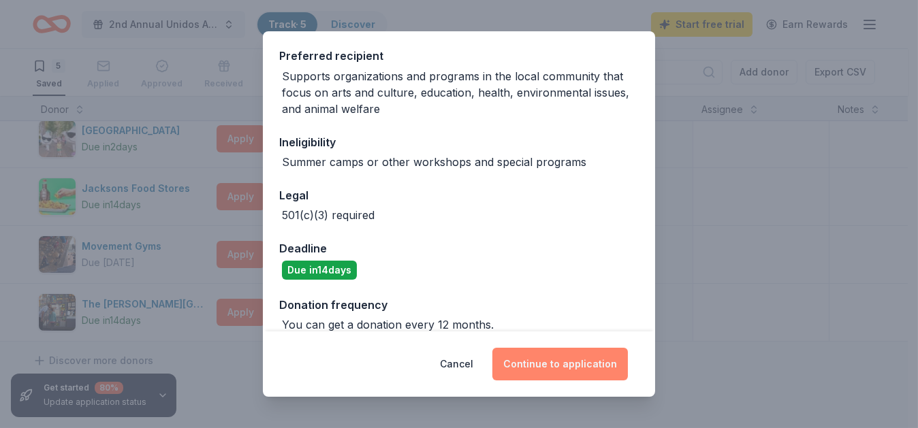
click at [561, 374] on button "Continue to application" at bounding box center [559, 364] width 135 height 33
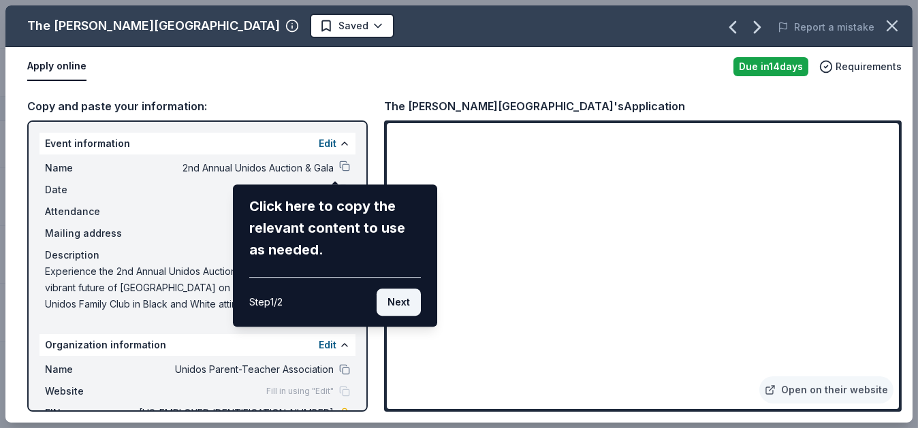
click at [402, 302] on button "Next" at bounding box center [399, 302] width 44 height 27
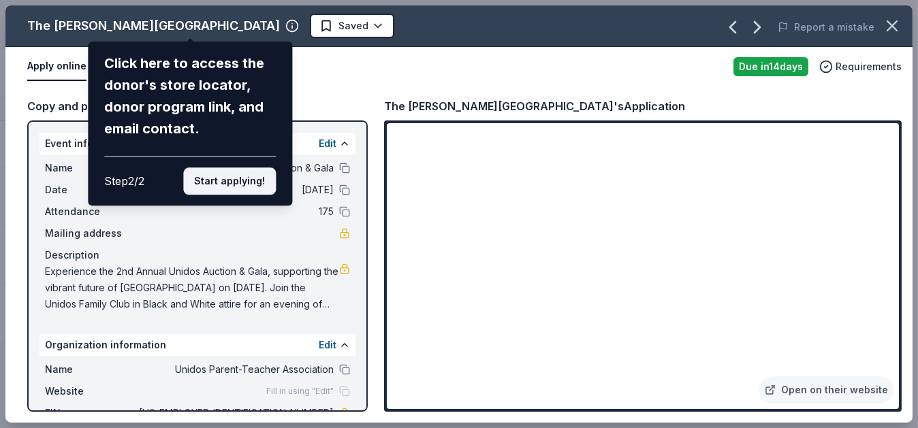
click at [212, 178] on button "Start applying!" at bounding box center [229, 180] width 93 height 27
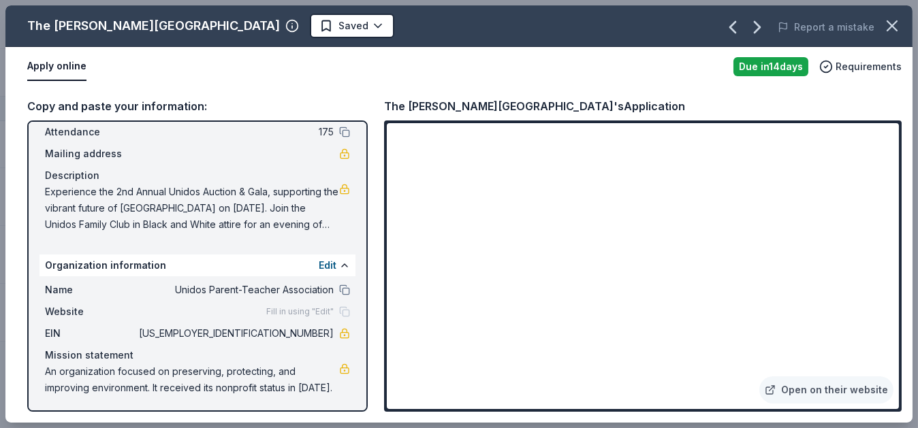
scroll to position [80, 0]
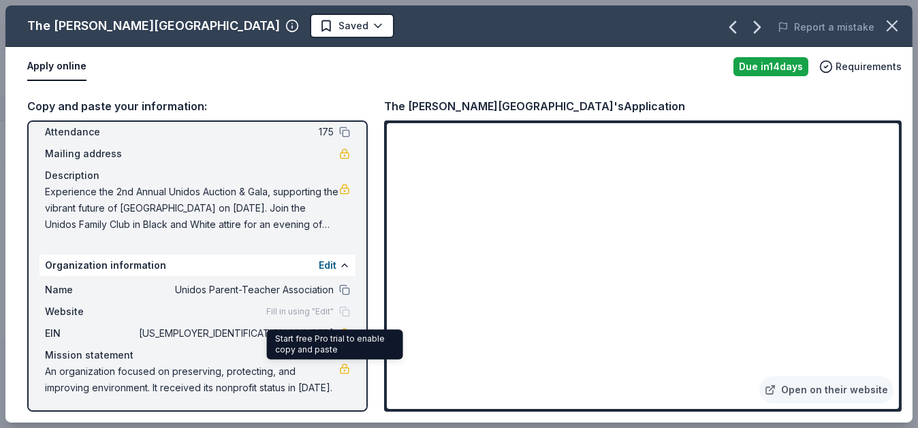
click at [339, 368] on link at bounding box center [344, 369] width 11 height 11
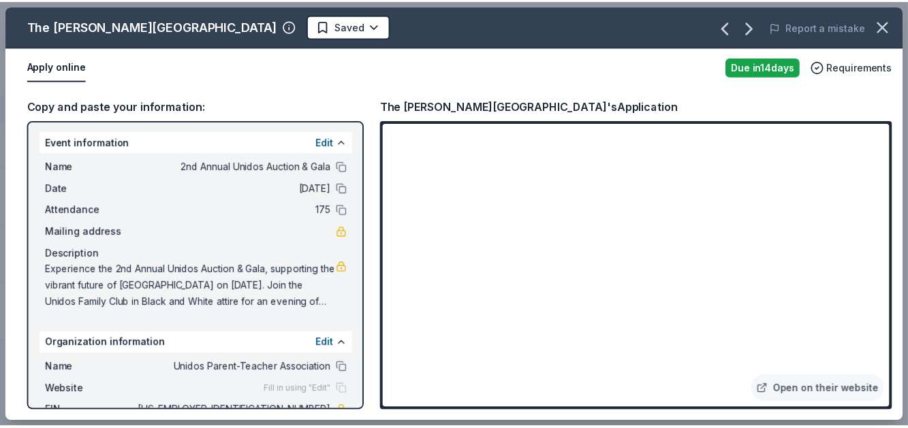
scroll to position [0, 0]
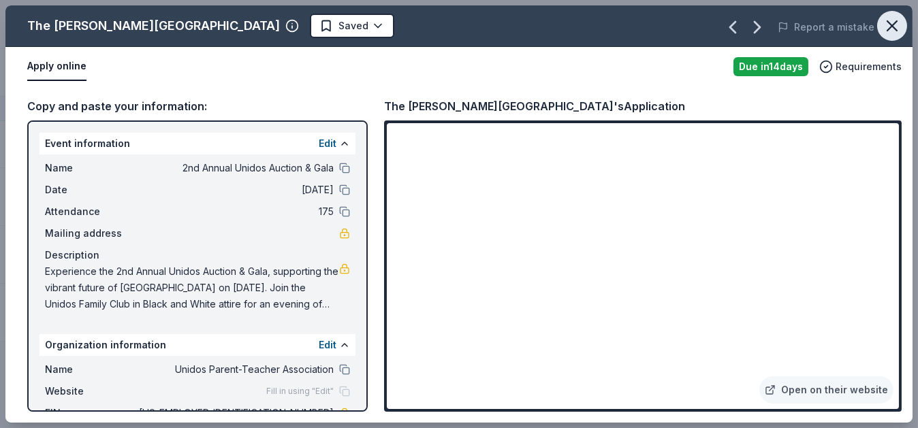
click at [888, 30] on icon "button" at bounding box center [892, 26] width 10 height 10
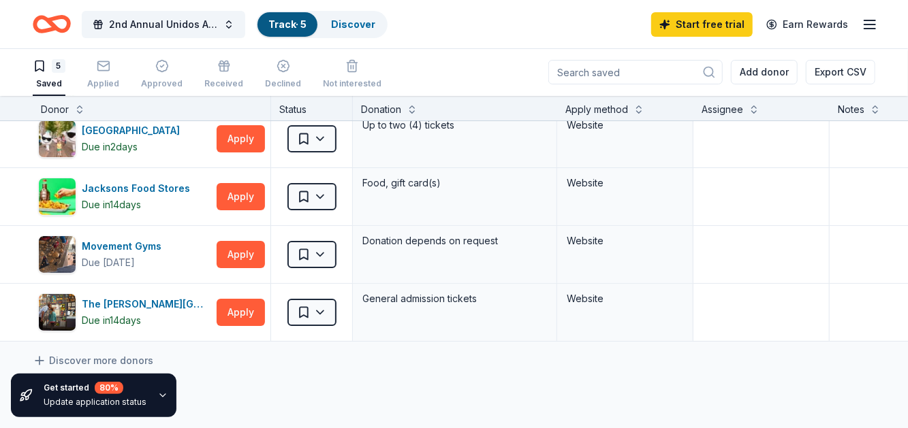
click at [874, 27] on icon "button" at bounding box center [869, 24] width 16 height 16
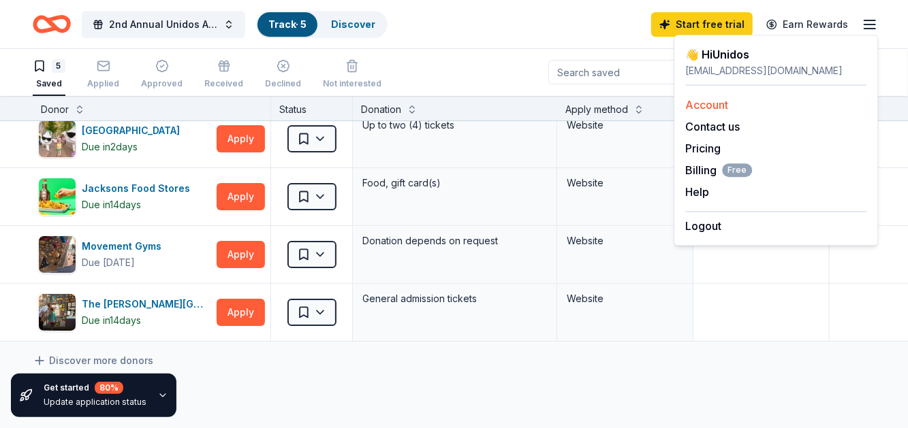
click at [711, 108] on link "Account" at bounding box center [706, 105] width 43 height 14
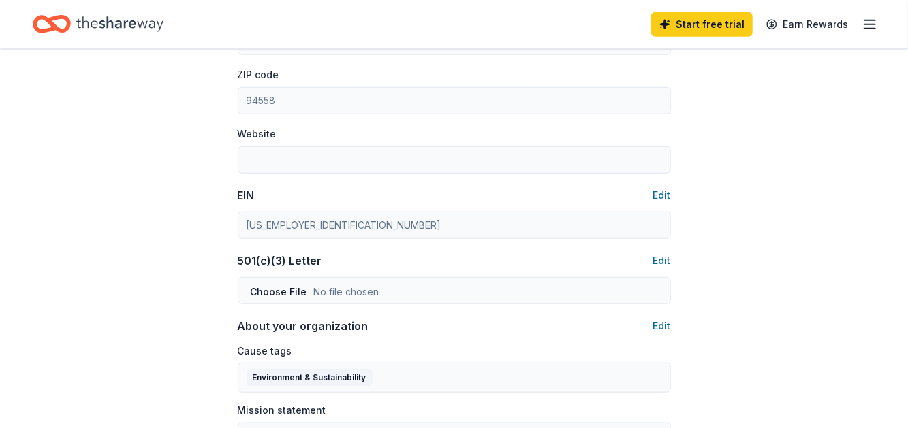
scroll to position [543, 0]
click at [664, 264] on button "Edit" at bounding box center [662, 260] width 18 height 16
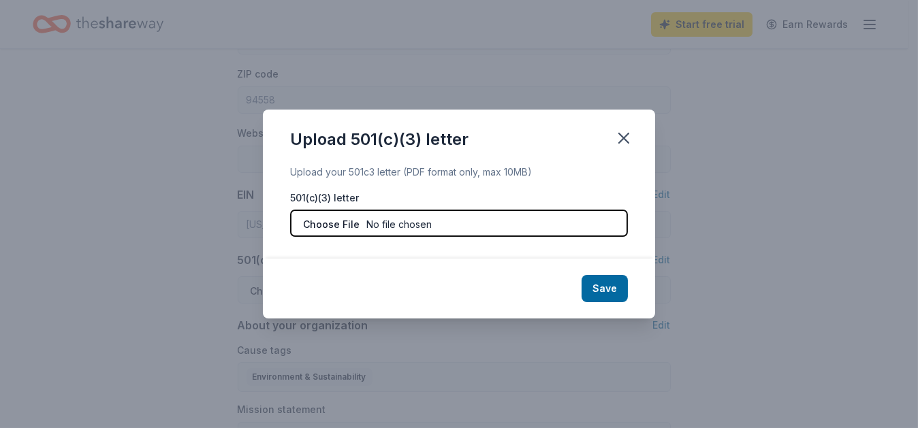
click at [386, 229] on input "file" at bounding box center [459, 223] width 338 height 27
click at [350, 227] on input "file" at bounding box center [459, 223] width 338 height 27
type input "C:\fakepath\Unidos Family Club - IRS Deter. Ltr Rev (1).jpg"
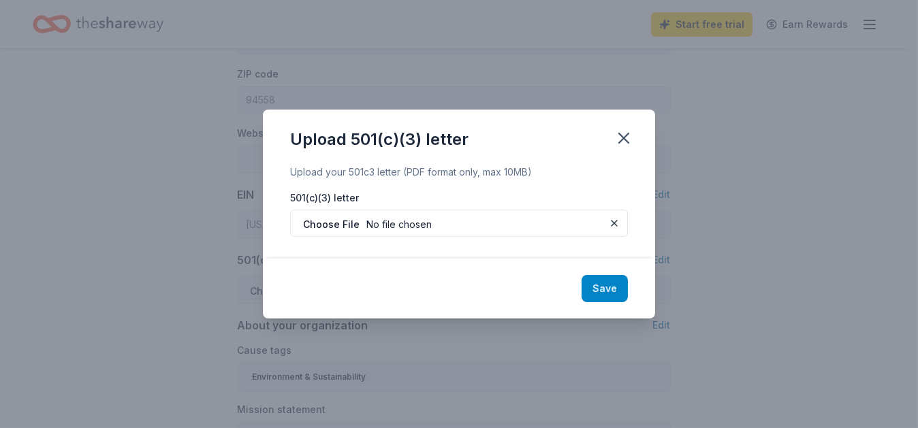
click at [607, 293] on button "Save" at bounding box center [604, 288] width 46 height 27
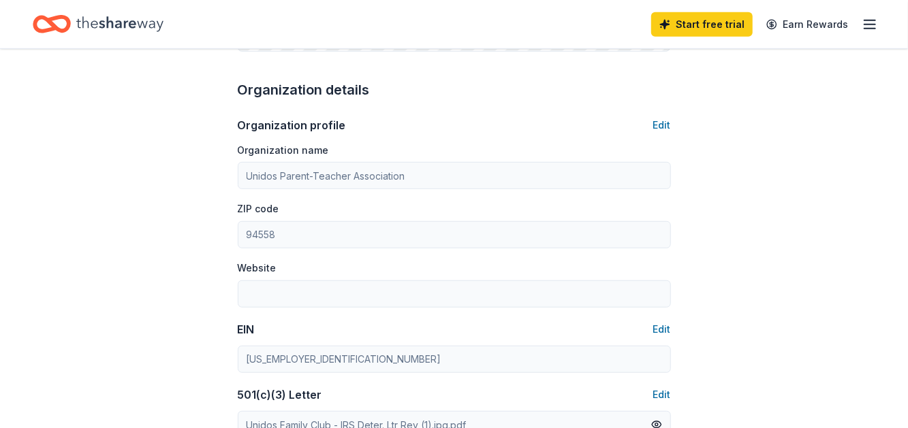
scroll to position [409, 0]
click at [660, 125] on button "Edit" at bounding box center [662, 125] width 18 height 16
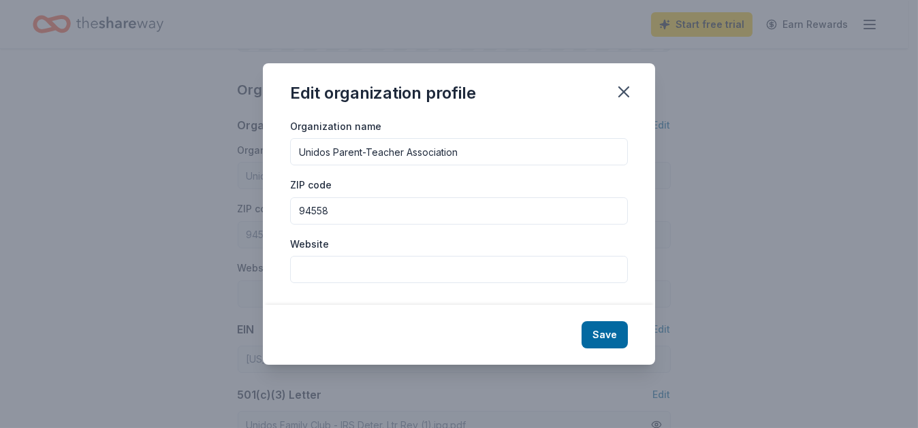
click at [356, 280] on input "Website" at bounding box center [459, 269] width 338 height 27
paste input "https://www.unidosfamilyclub.org/"
type input "https://www.unidosfamilyclub.org/"
click at [324, 140] on input "Unidos Parent-Teacher Association" at bounding box center [459, 151] width 338 height 27
click at [426, 145] on input "Unidos Parent-Teacher Association" at bounding box center [459, 151] width 338 height 27
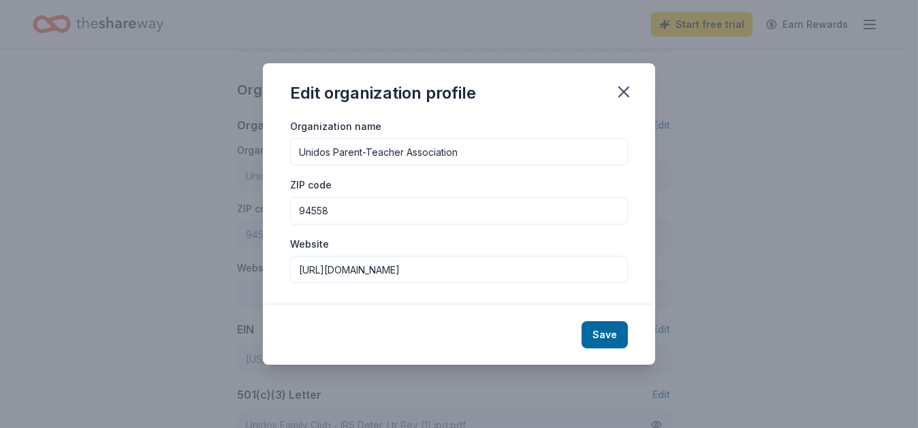
drag, startPoint x: 481, startPoint y: 156, endPoint x: 213, endPoint y: 136, distance: 269.0
click at [213, 138] on div "Edit organization profile Organization name Unidos Parent-Teacher Association Z…" at bounding box center [459, 214] width 918 height 428
type input "Unidos Family Club"
click at [618, 341] on button "Save" at bounding box center [604, 334] width 46 height 27
type input "Unidos Family Club"
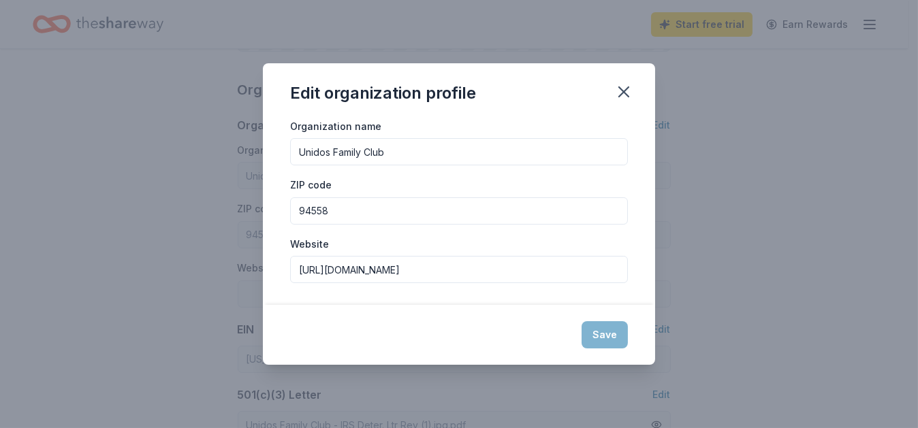
type input "https://www.unidosfamilyclub.org/"
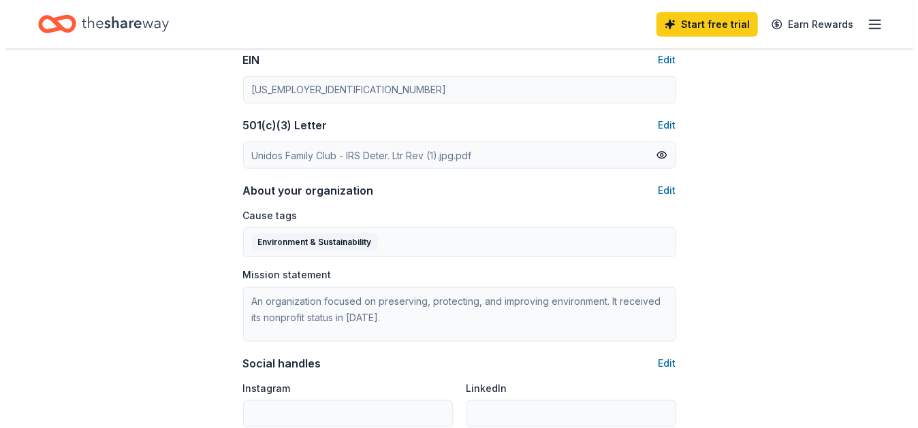
scroll to position [679, 0]
click at [664, 192] on button "Edit" at bounding box center [662, 190] width 18 height 16
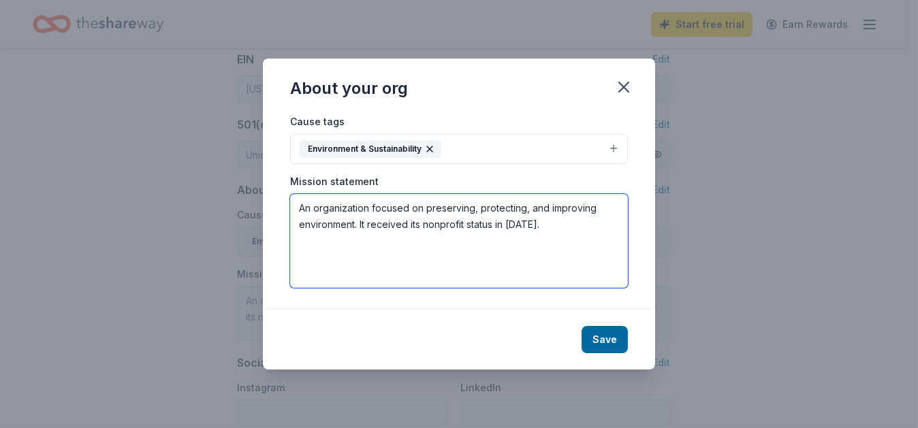
drag, startPoint x: 545, startPoint y: 229, endPoint x: 189, endPoint y: 165, distance: 362.4
click at [189, 166] on div "About your org Cause tags Environment & Sustainability Mission statement An org…" at bounding box center [459, 214] width 918 height 428
paste textarea "https://www.unidosfamilyclub.org/"
click at [552, 259] on textarea "An organization focused on preserving, protecting, and improving environment. I…" at bounding box center [459, 241] width 338 height 94
drag, startPoint x: 483, startPoint y: 213, endPoint x: 266, endPoint y: 170, distance: 222.1
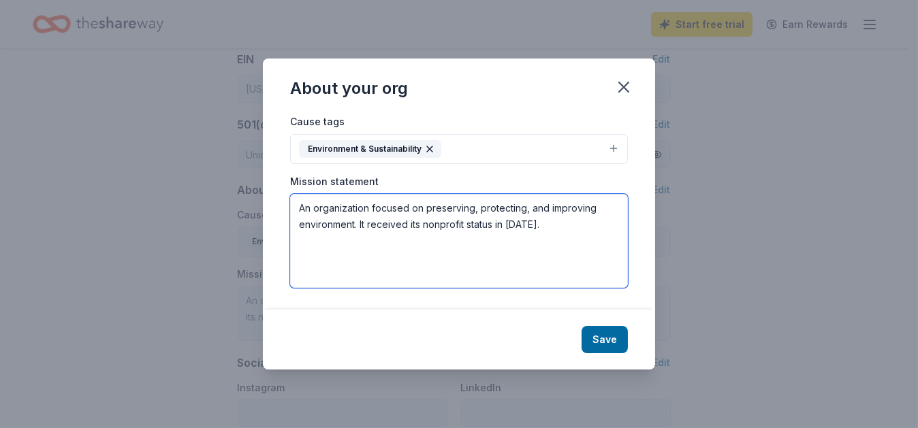
click at [267, 171] on div "Cause tags Environment & Sustainability Mission statement An organization focus…" at bounding box center [459, 211] width 392 height 196
paste textarea "The Unidos Family Club mission is to empower and enrich the unique spirit of Un…"
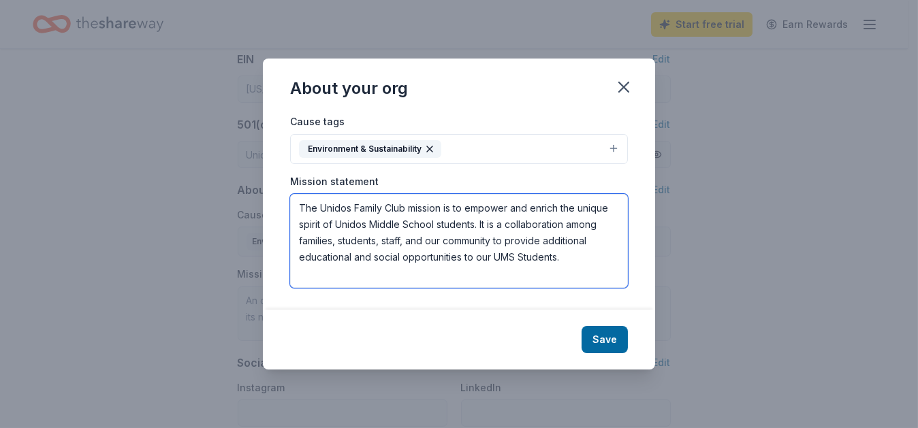
click at [298, 219] on textarea "The Unidos Family Club mission is to empower and enrich the unique spirit of Un…" at bounding box center [459, 241] width 338 height 94
type textarea "The Unidos Family Club mission is to empower and enrich the unique spirit of Un…"
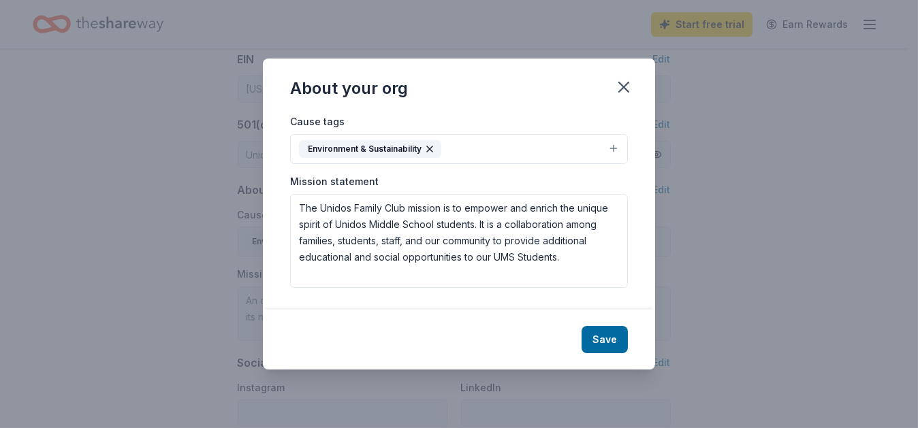
click at [428, 149] on icon "button" at bounding box center [429, 148] width 5 height 5
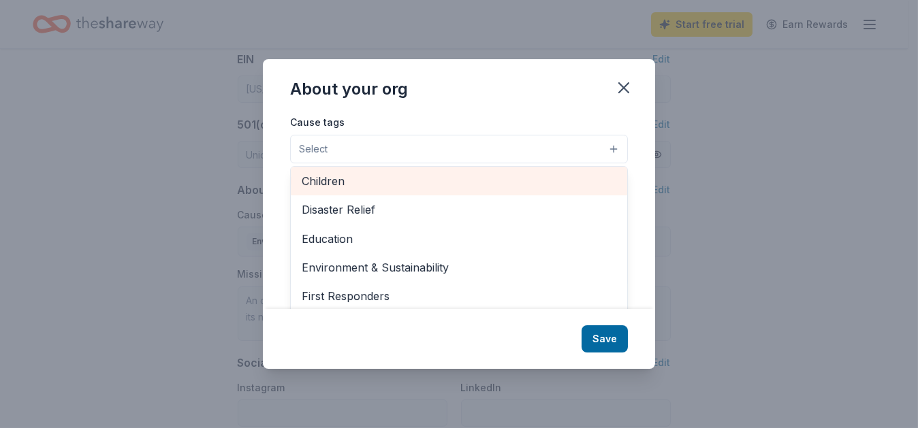
click at [396, 172] on span "Children" at bounding box center [459, 181] width 315 height 18
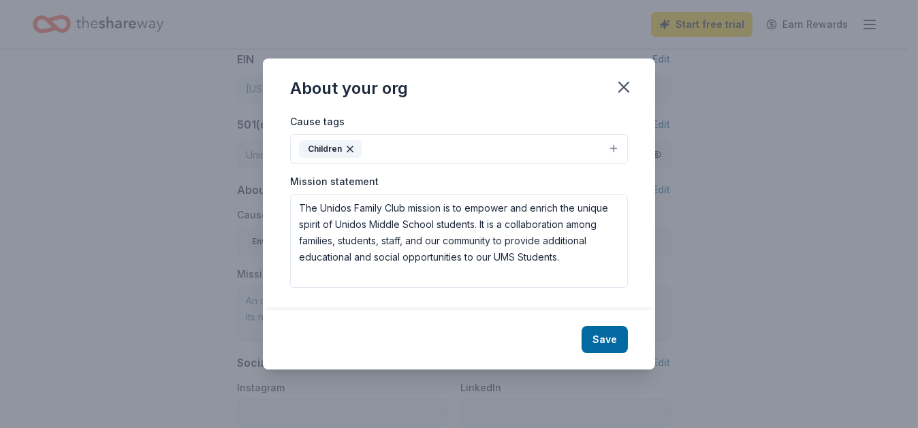
click at [406, 151] on button "Children" at bounding box center [459, 149] width 338 height 30
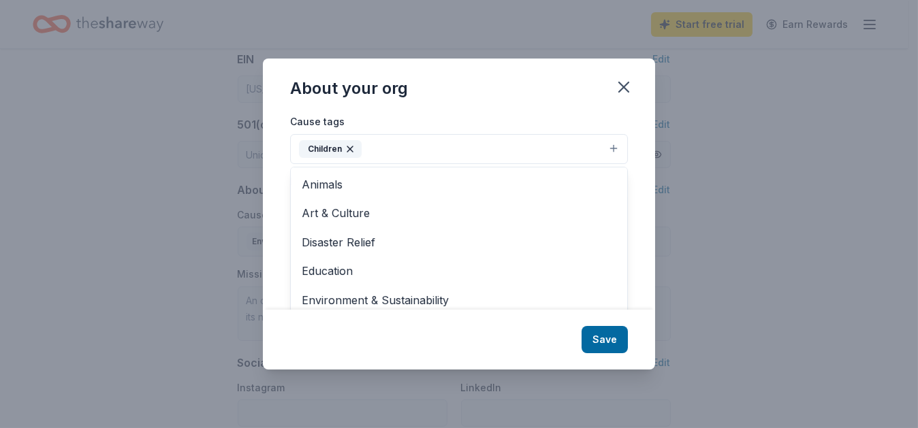
click at [389, 144] on button "Children" at bounding box center [459, 149] width 338 height 30
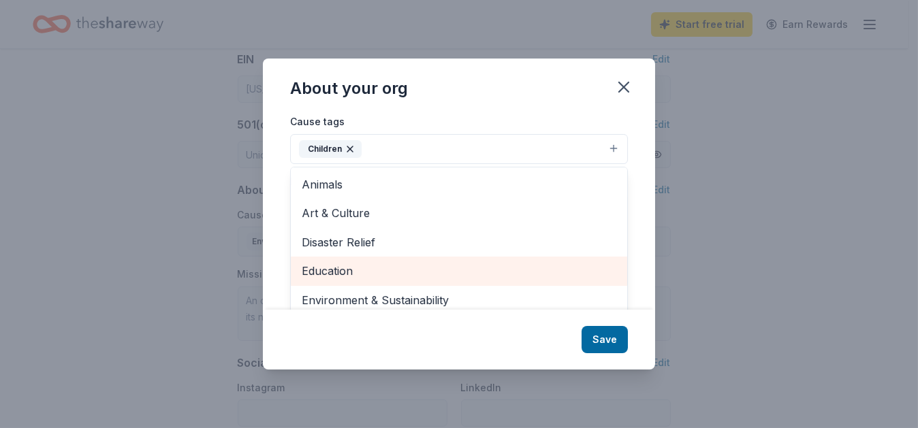
click at [364, 270] on span "Education" at bounding box center [459, 271] width 315 height 18
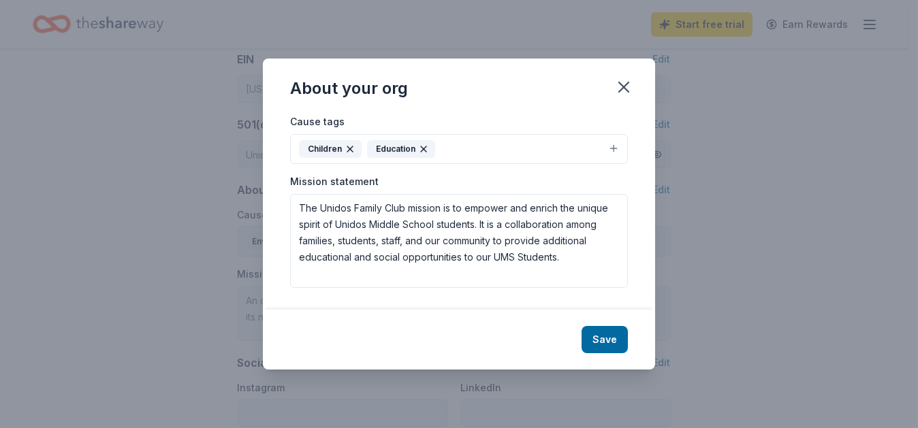
click at [453, 151] on button "Children Education" at bounding box center [459, 149] width 338 height 30
click at [464, 150] on button "Children Education" at bounding box center [459, 149] width 338 height 30
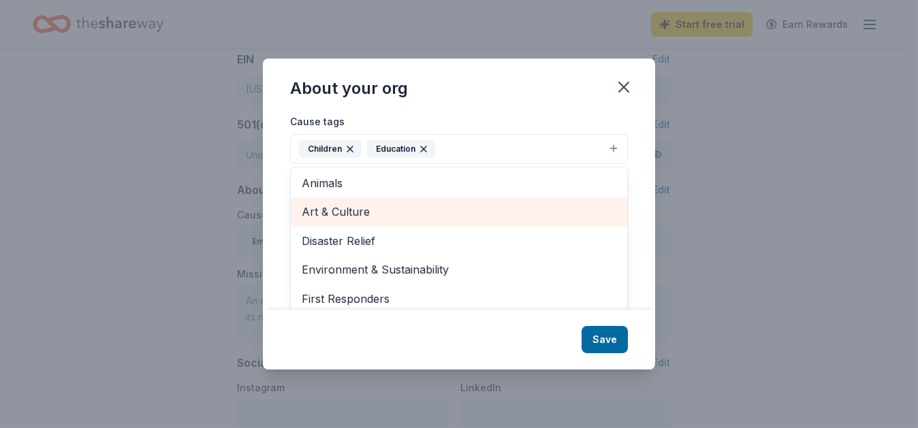
scroll to position [1, 0]
click at [368, 212] on span "Art & Culture" at bounding box center [459, 213] width 315 height 18
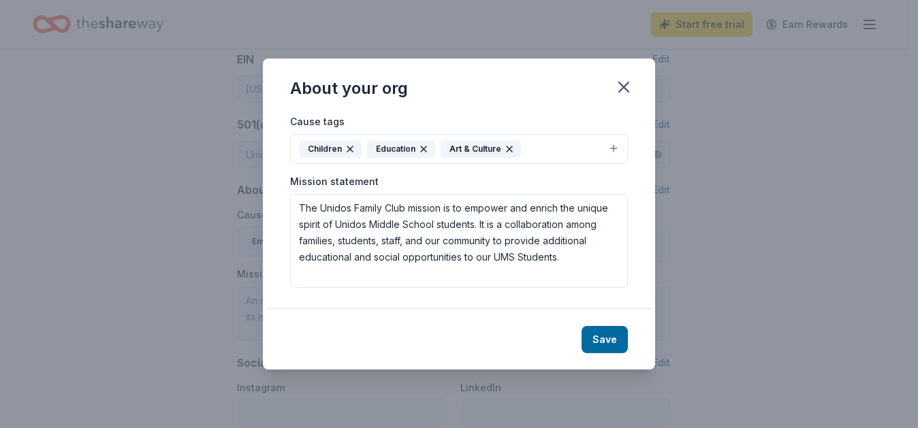
click at [552, 148] on button "Children Education Art & Culture" at bounding box center [459, 149] width 338 height 30
click at [552, 146] on button "Children Education Art & Culture" at bounding box center [459, 149] width 338 height 30
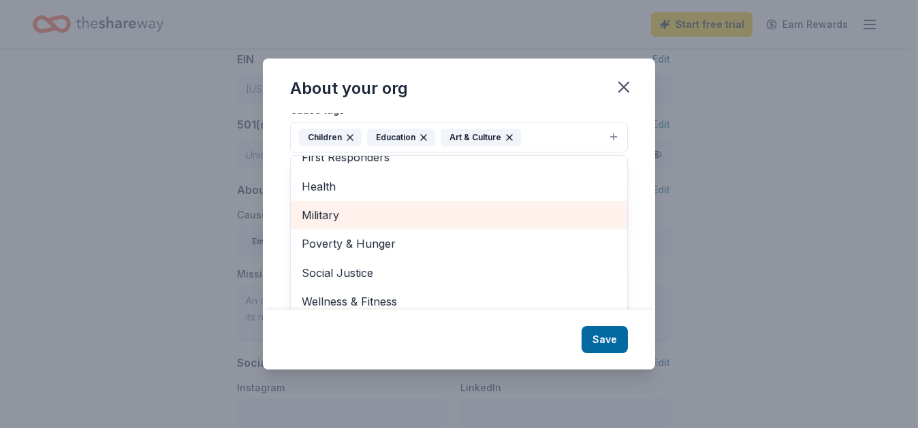
scroll to position [20, 0]
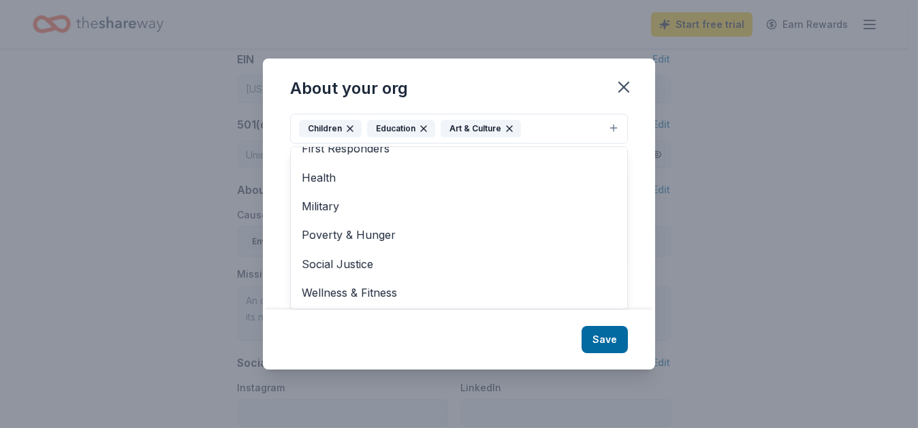
click at [594, 333] on div "About your org Cause tags Children Education Art & Culture Animals Disaster Rel…" at bounding box center [459, 214] width 392 height 310
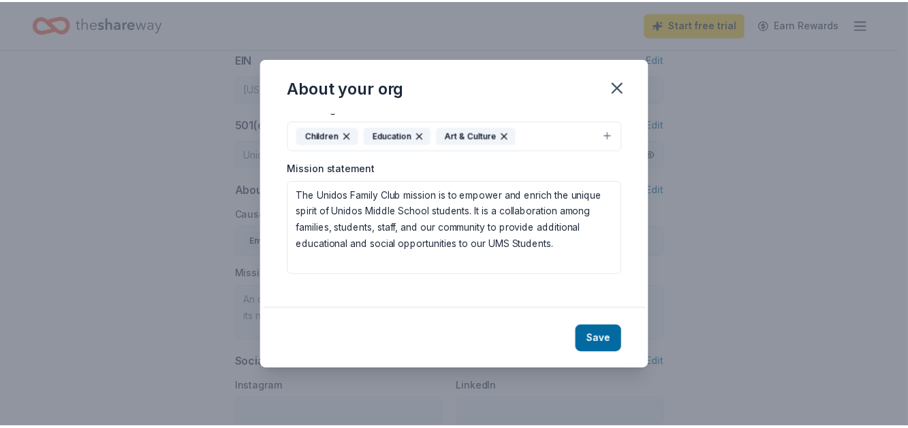
scroll to position [0, 0]
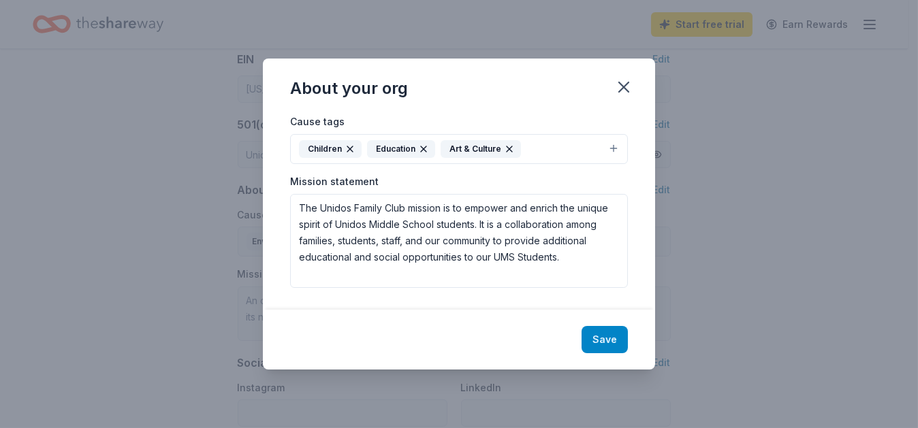
click at [598, 338] on button "Save" at bounding box center [604, 339] width 46 height 27
type textarea "The Unidos Family Club mission is to empower and enrich the unique spirit of Un…"
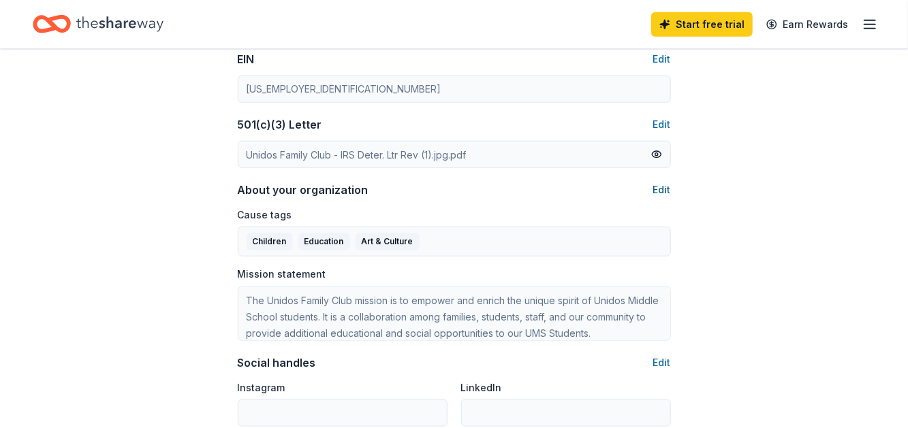
click at [660, 184] on button "Edit" at bounding box center [662, 190] width 18 height 16
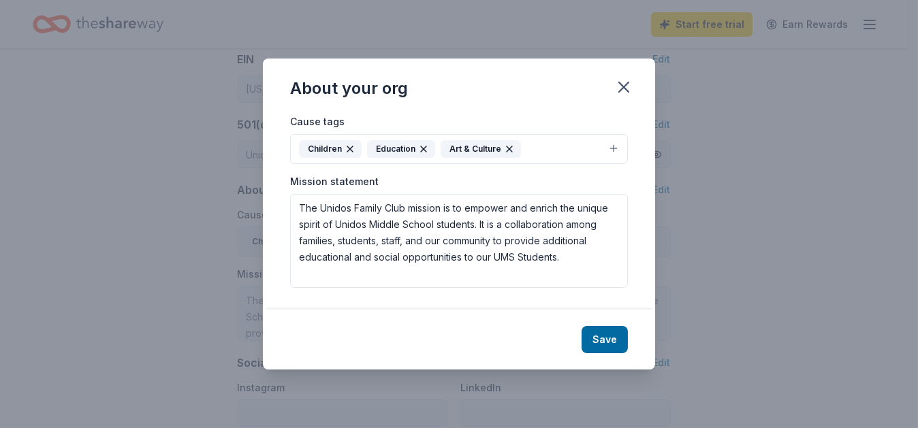
click at [507, 146] on icon "button" at bounding box center [509, 149] width 11 height 11
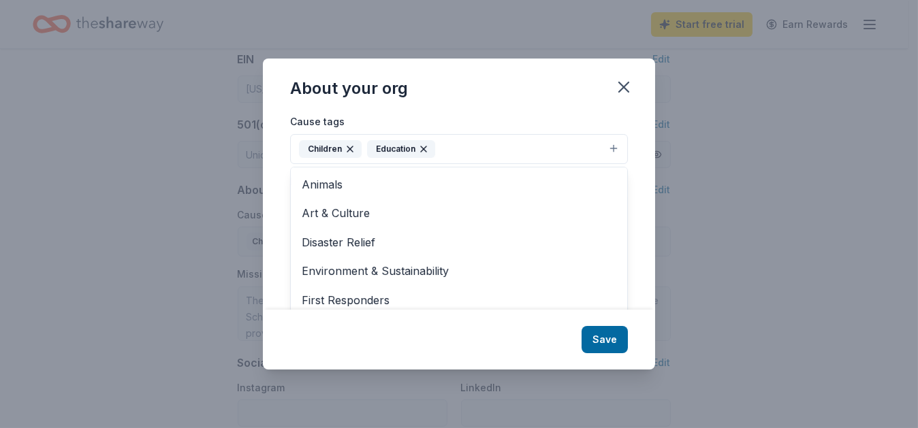
click at [613, 344] on div "About your org Cause tags Children Education Animals Art & Culture Disaster Rel…" at bounding box center [459, 214] width 392 height 310
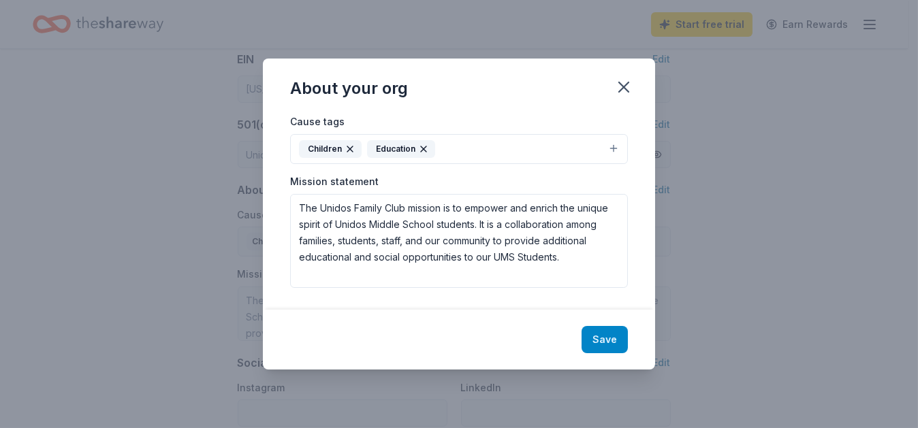
click at [599, 341] on button "Save" at bounding box center [604, 339] width 46 height 27
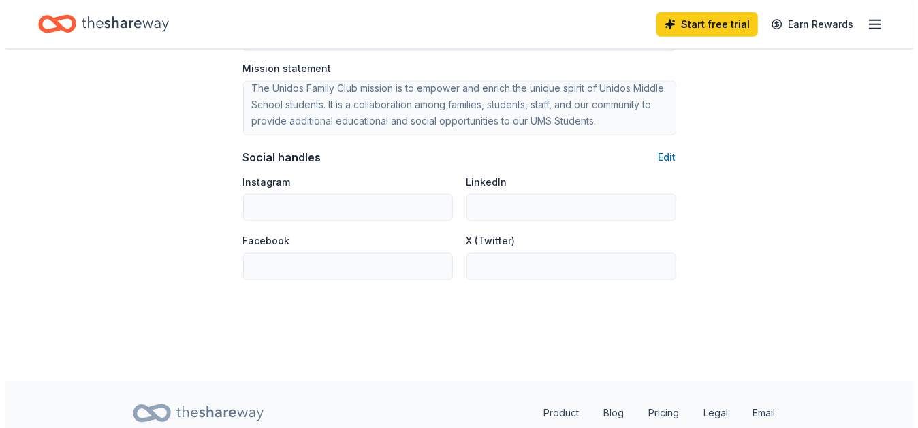
scroll to position [885, 0]
click at [667, 161] on button "Edit" at bounding box center [662, 156] width 18 height 16
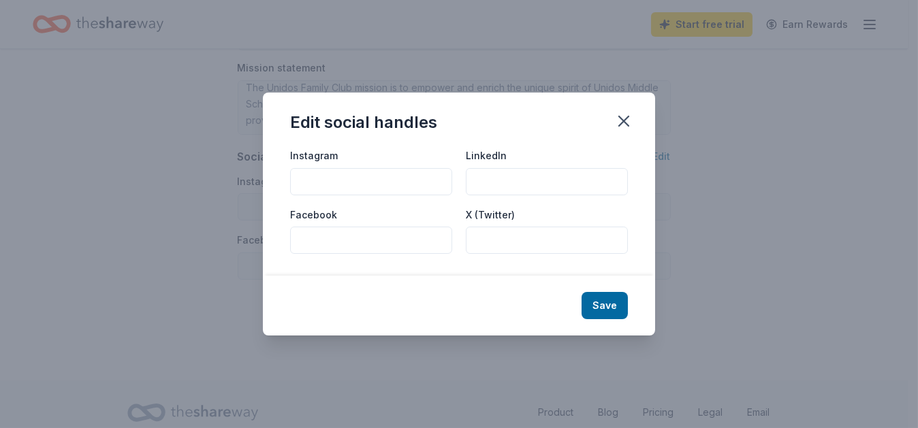
click at [392, 186] on input "Instagram" at bounding box center [371, 181] width 162 height 27
paste input "https://www.instagram.com/unidosfamilyclub/"
type input "https://www.instagram.com/unidosfamilyclub/"
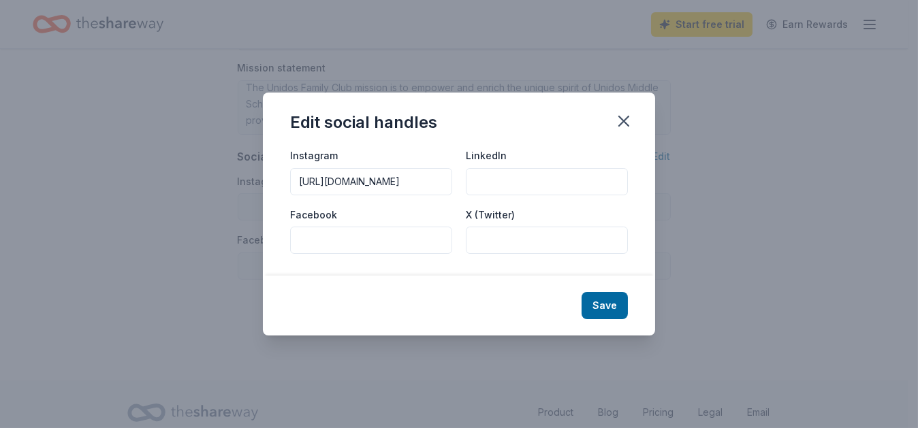
click at [345, 241] on input "Facebook" at bounding box center [371, 240] width 162 height 27
paste input "https://www.facebook.com/profile.php?id=61563814206374#"
type input "https://www.facebook.com/profile.php?id=61563814206374#"
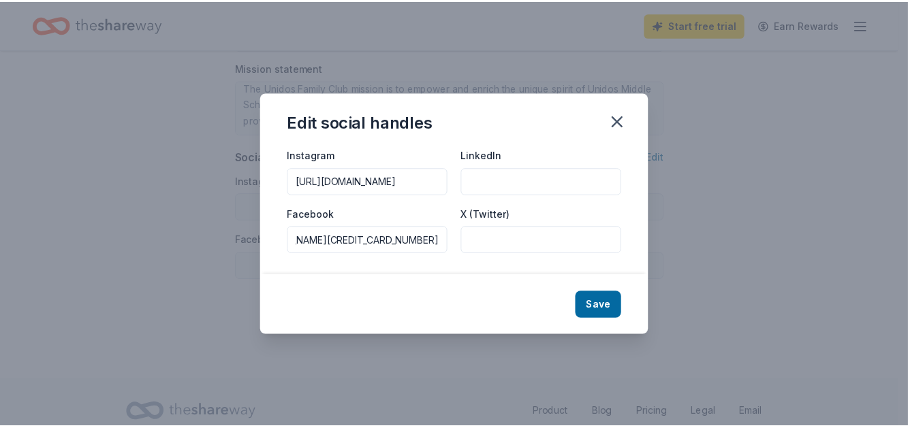
scroll to position [0, 0]
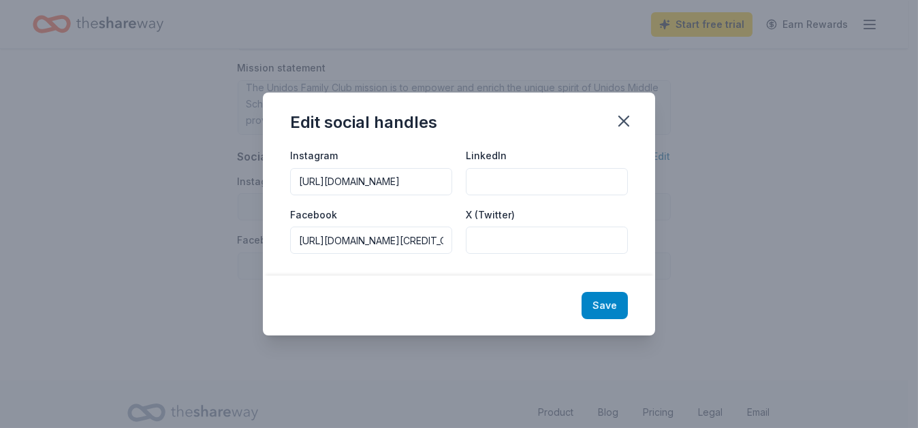
click at [603, 304] on button "Save" at bounding box center [604, 305] width 46 height 27
type input "https://www.instagram.com/unidosfamilyclub/"
type input "https://www.facebook.com/profile.php?id=61563814206374#"
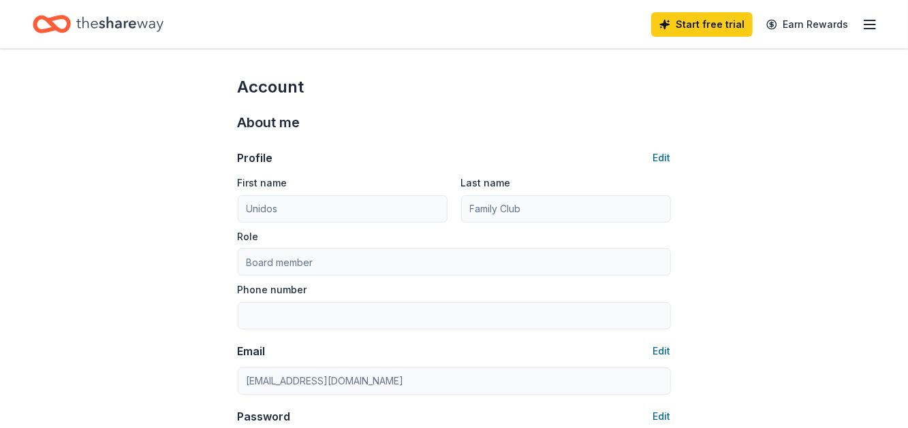
click at [874, 22] on icon "button" at bounding box center [869, 24] width 16 height 16
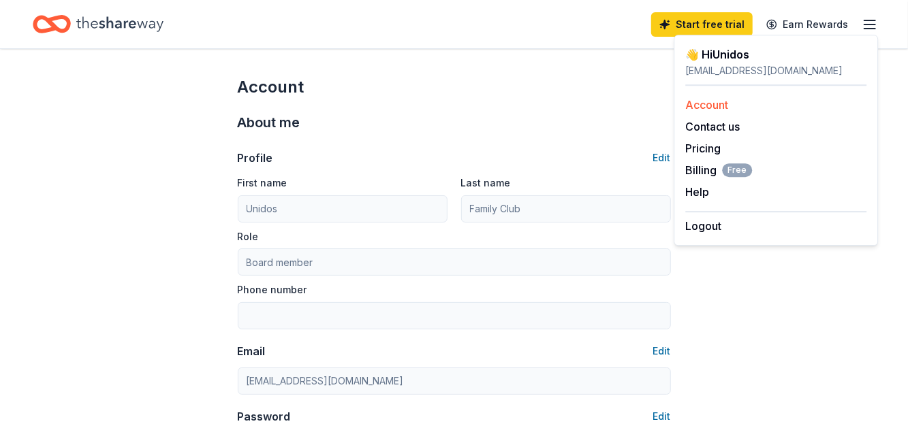
click at [692, 106] on link "Account" at bounding box center [706, 105] width 43 height 14
click at [107, 22] on icon "Home" at bounding box center [119, 23] width 87 height 15
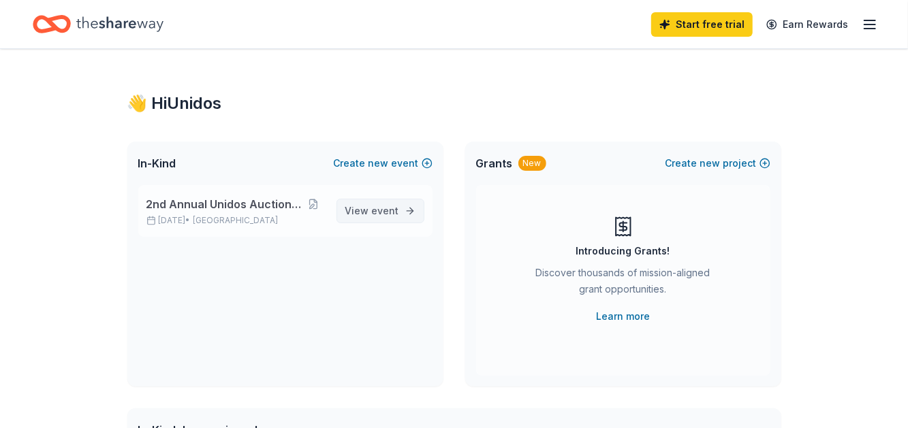
click at [376, 211] on span "event" at bounding box center [385, 211] width 27 height 12
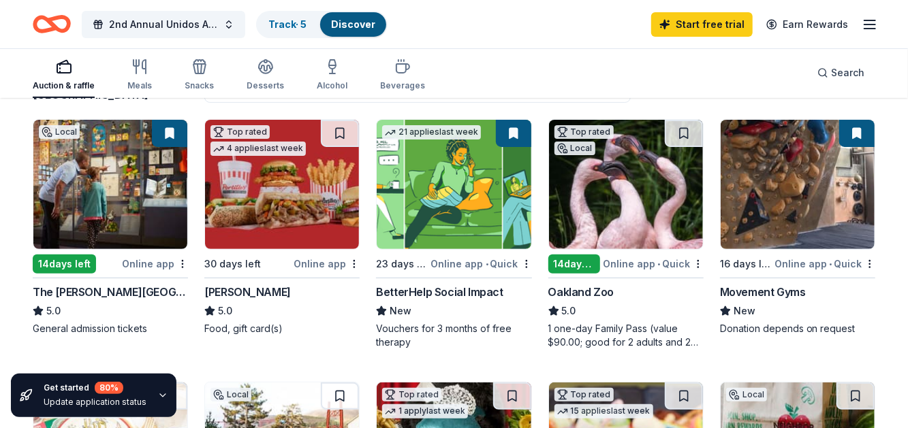
scroll to position [133, 0]
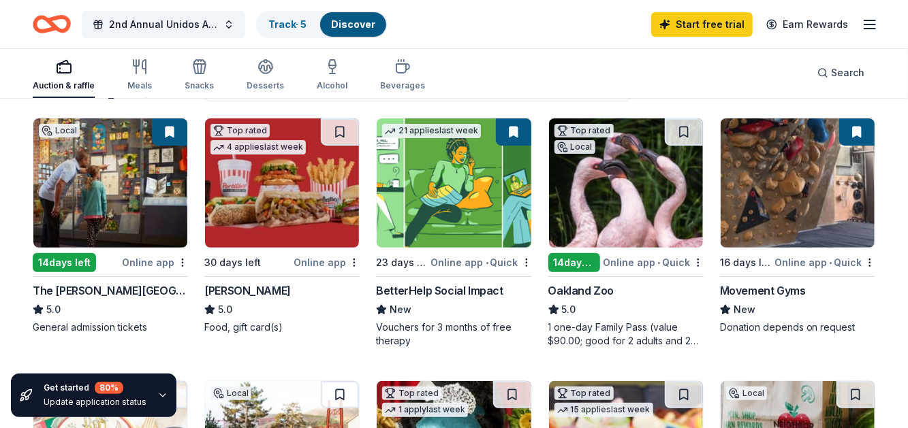
click at [152, 178] on img at bounding box center [110, 182] width 154 height 129
click at [868, 25] on line "button" at bounding box center [869, 25] width 11 height 0
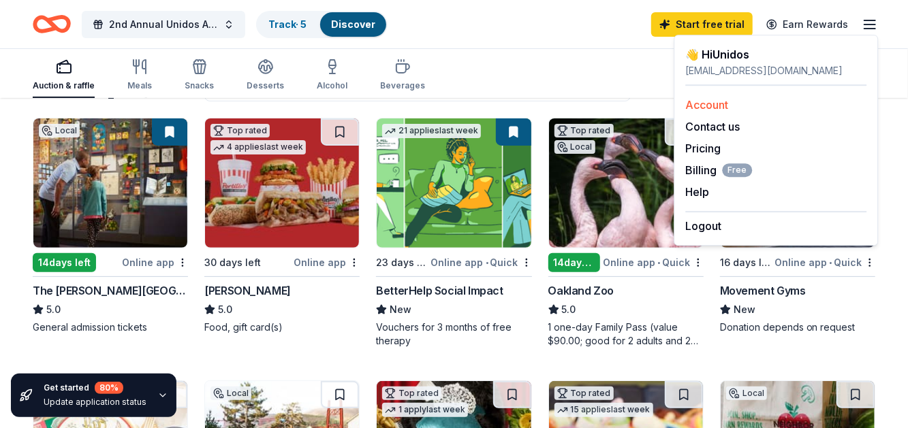
click at [747, 104] on div "Account" at bounding box center [775, 105] width 181 height 16
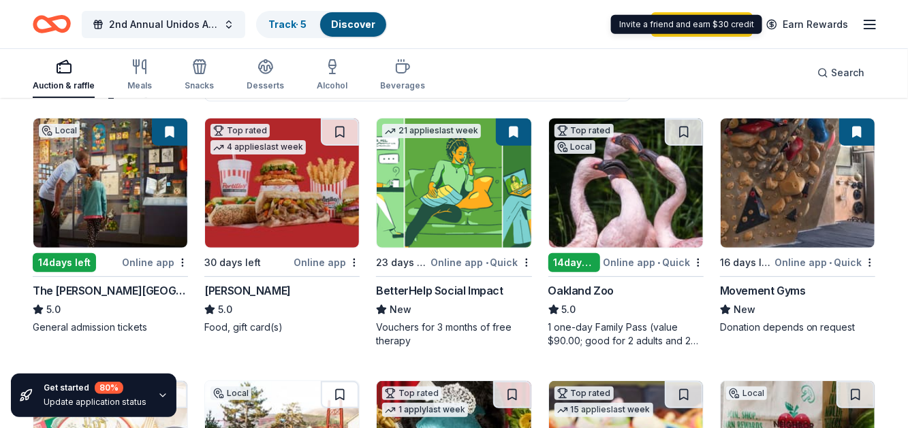
click at [868, 25] on icon "button" at bounding box center [869, 24] width 16 height 16
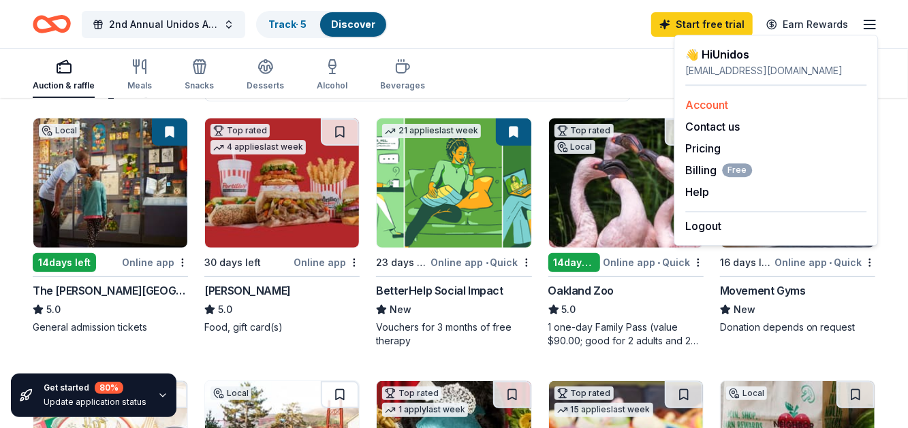
click at [705, 102] on link "Account" at bounding box center [706, 105] width 43 height 14
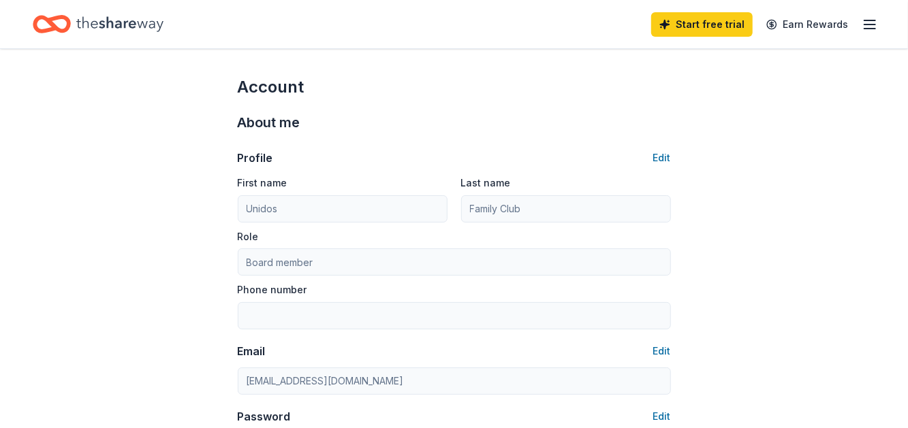
click at [873, 22] on icon "button" at bounding box center [869, 24] width 16 height 16
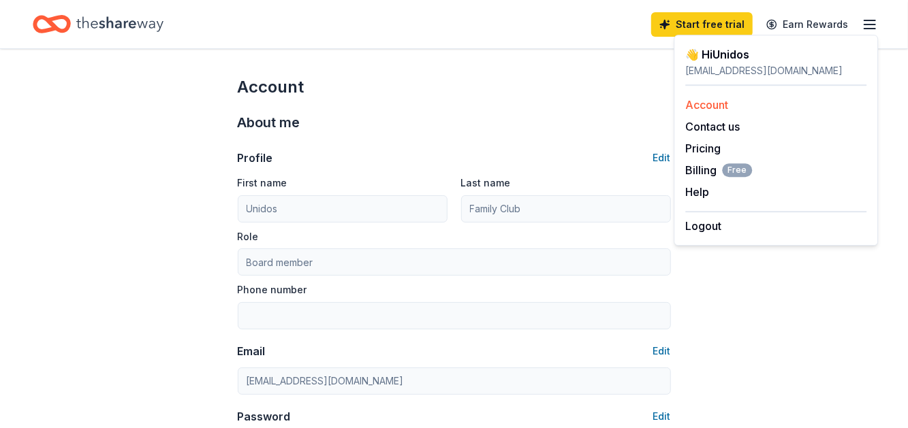
click at [797, 108] on div "Account" at bounding box center [775, 105] width 181 height 16
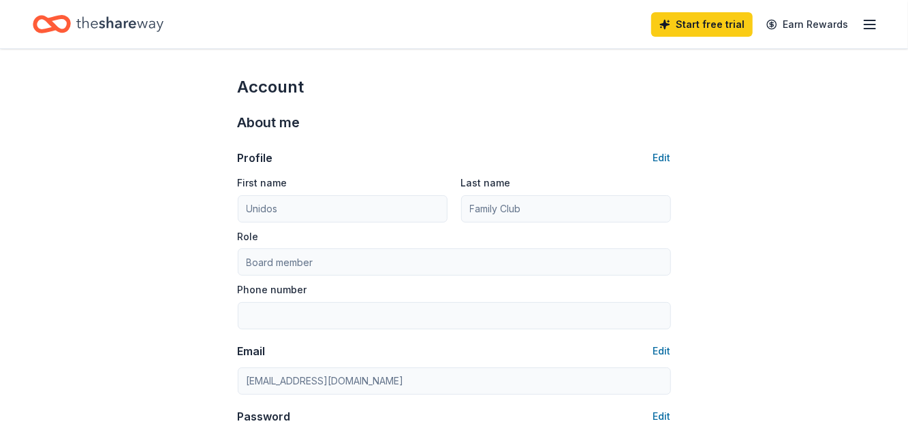
click at [868, 22] on icon "button" at bounding box center [869, 24] width 16 height 16
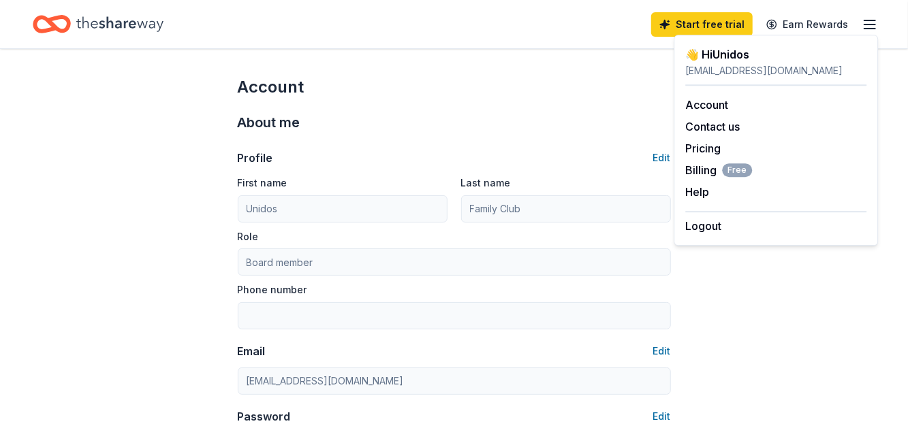
click at [797, 63] on div "unidosfamilyclub@gmail.com" at bounding box center [775, 71] width 181 height 16
click at [739, 63] on div "unidosfamilyclub@gmail.com" at bounding box center [775, 71] width 181 height 16
click at [108, 26] on icon "Home" at bounding box center [119, 23] width 87 height 15
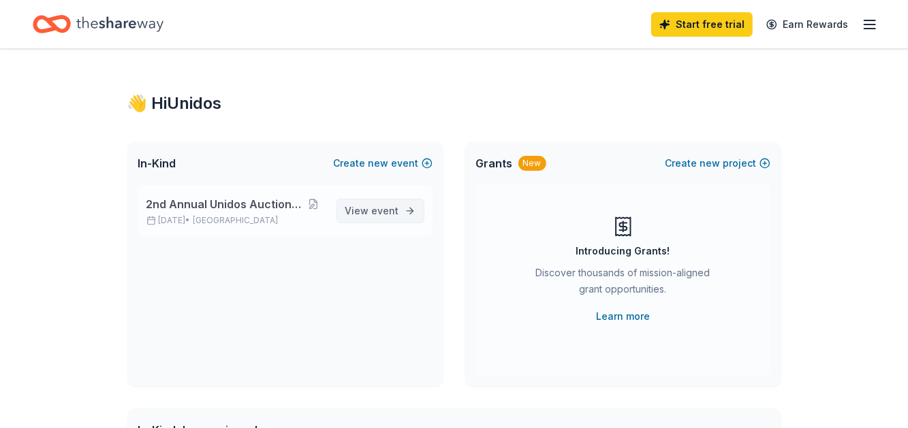
click at [373, 212] on span "View event" at bounding box center [372, 211] width 54 height 16
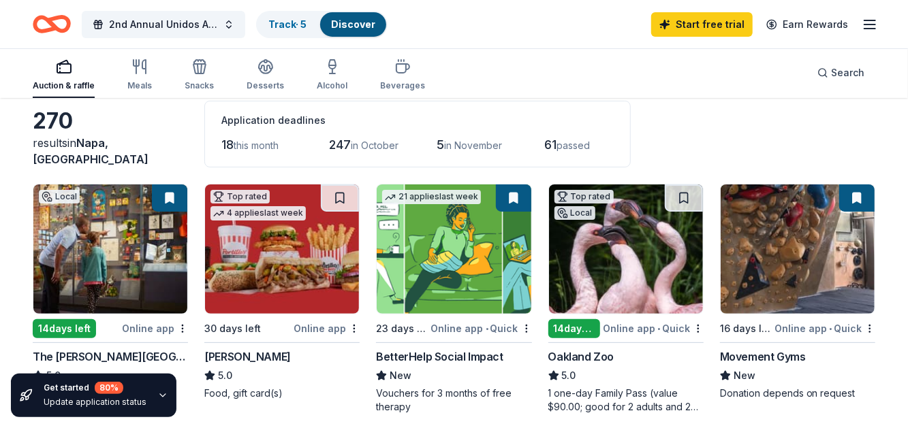
scroll to position [67, 0]
click at [245, 144] on span "this month" at bounding box center [256, 146] width 45 height 12
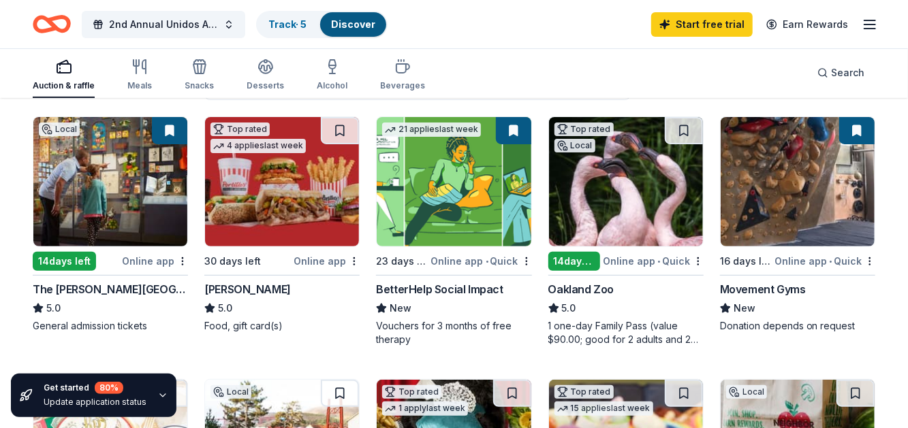
scroll to position [135, 0]
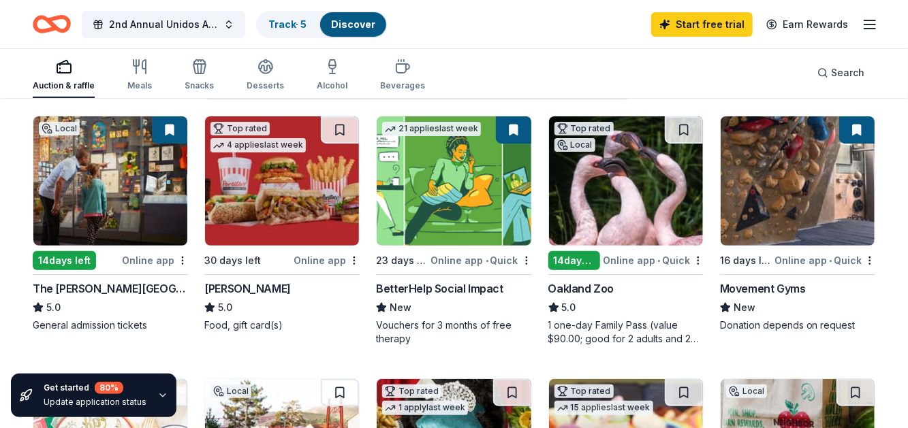
click at [605, 289] on div "Oakland Zoo" at bounding box center [581, 289] width 66 height 16
click at [364, 25] on link "Discover" at bounding box center [353, 24] width 44 height 12
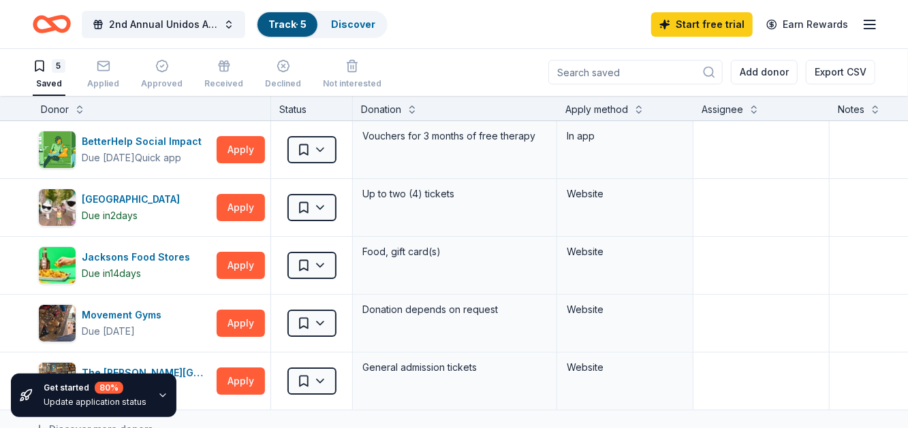
click at [157, 399] on icon "button" at bounding box center [162, 395] width 11 height 11
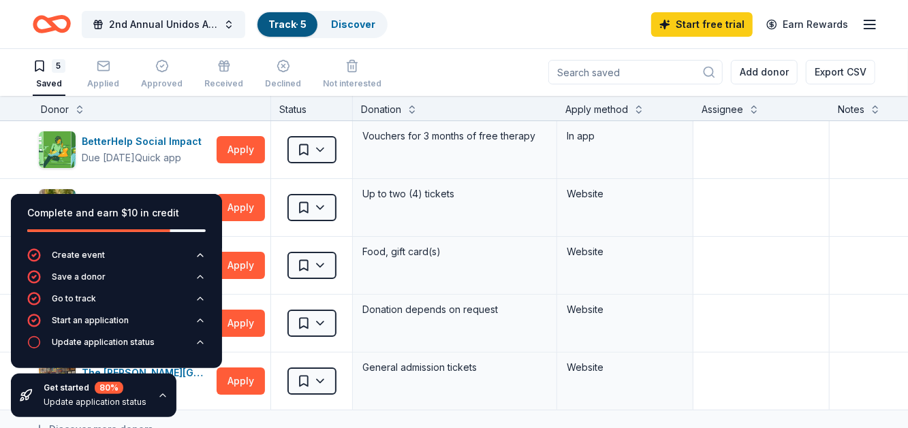
click at [157, 399] on icon "button" at bounding box center [162, 395] width 11 height 11
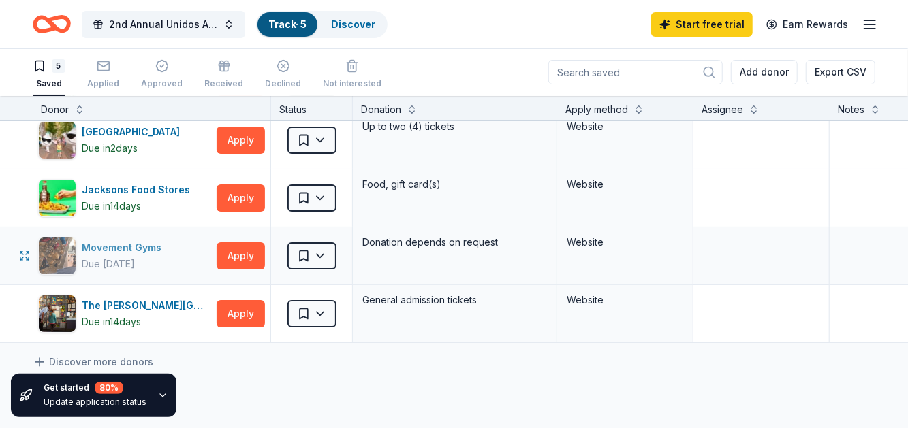
scroll to position [68, 0]
click at [120, 244] on div "Movement Gyms" at bounding box center [124, 247] width 85 height 16
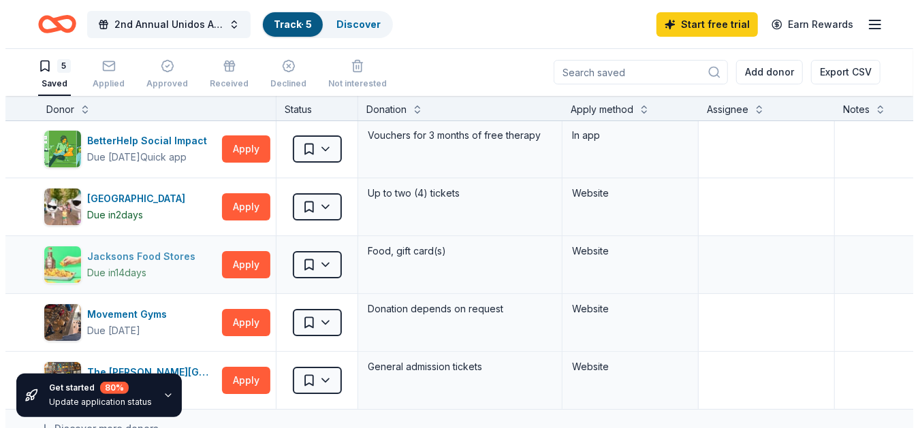
scroll to position [0, 0]
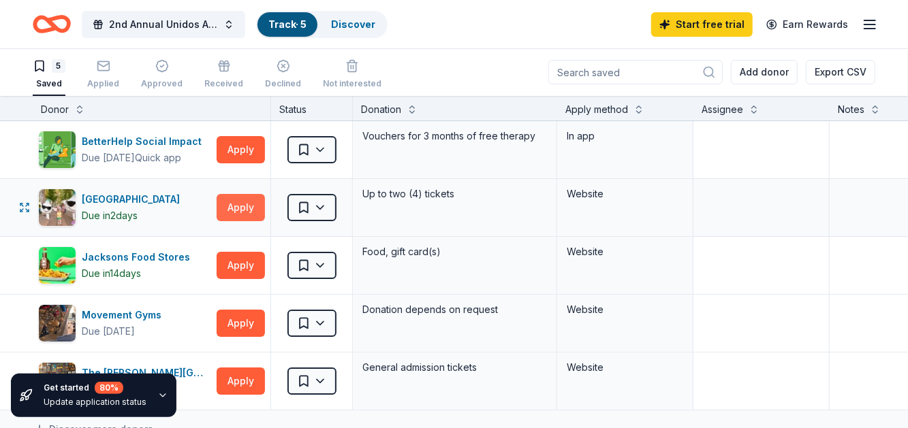
click at [242, 205] on button "Apply" at bounding box center [241, 207] width 48 height 27
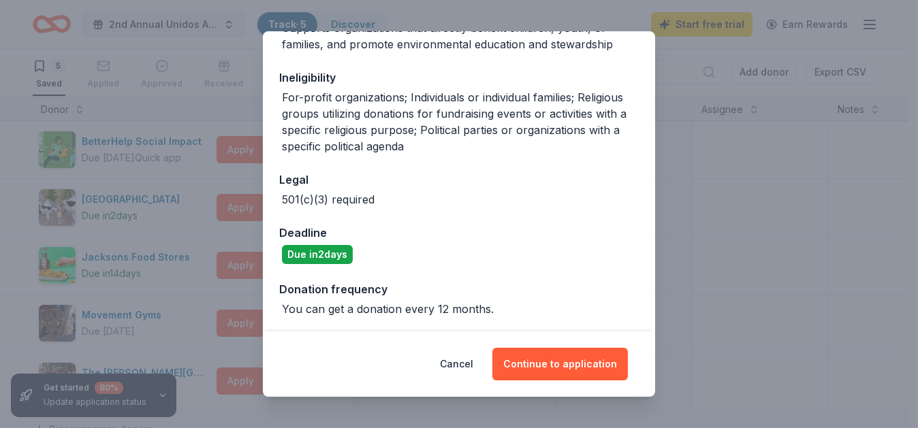
scroll to position [251, 0]
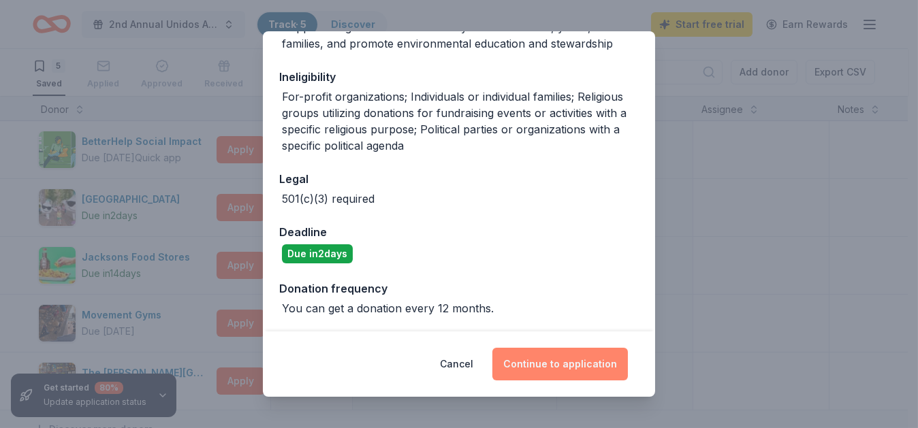
click at [532, 366] on button "Continue to application" at bounding box center [559, 364] width 135 height 33
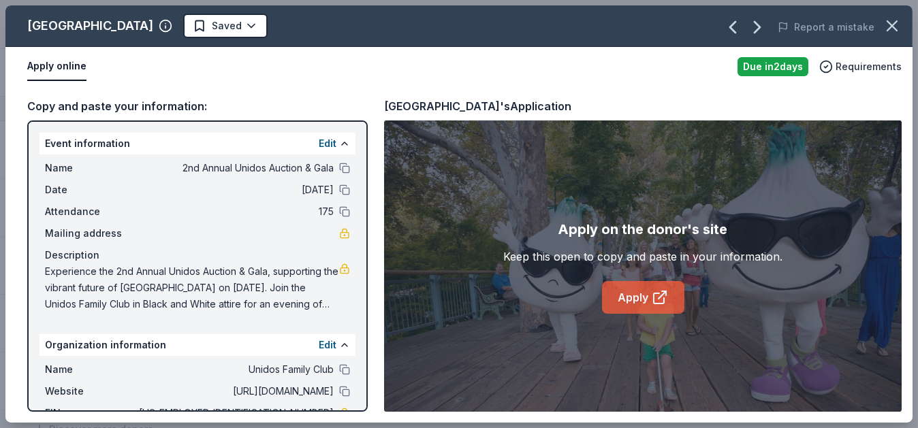
click at [638, 297] on link "Apply" at bounding box center [643, 297] width 82 height 33
click at [644, 300] on link "Apply" at bounding box center [643, 297] width 82 height 33
click at [638, 295] on link "Apply" at bounding box center [643, 297] width 82 height 33
click at [57, 67] on button "Apply online" at bounding box center [56, 66] width 59 height 29
click at [43, 22] on div "Gilroy Gardens Family Theme Park" at bounding box center [90, 26] width 126 height 22
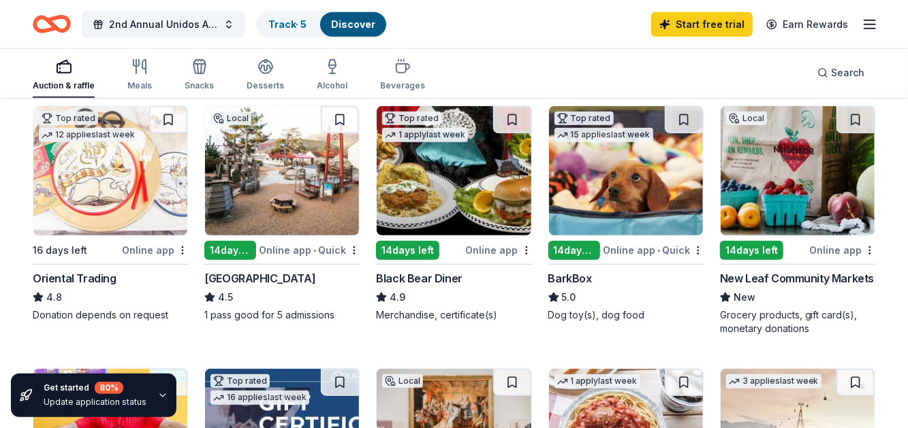
scroll to position [407, 0]
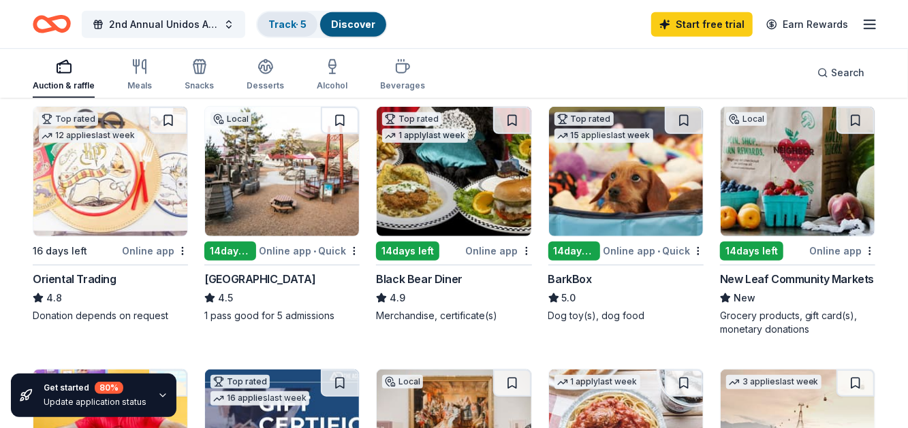
click at [279, 20] on link "Track · 5" at bounding box center [287, 24] width 38 height 12
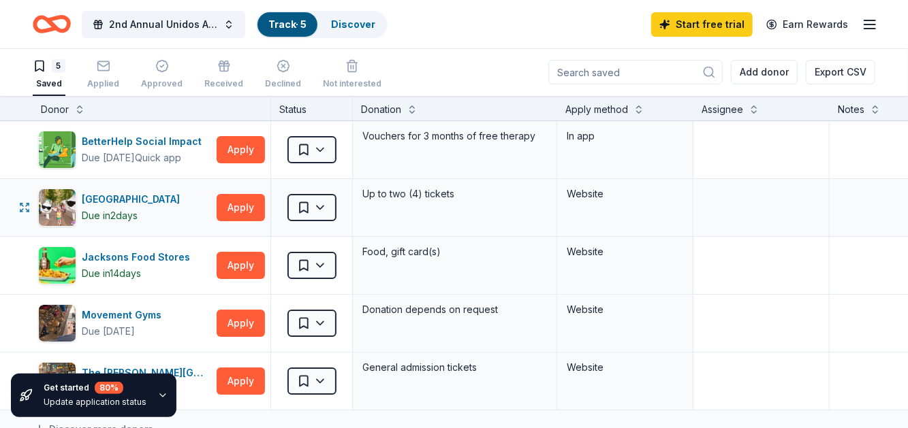
click at [575, 194] on div "Website" at bounding box center [625, 194] width 116 height 16
click at [170, 196] on div "Gilroy Gardens Family Theme Park" at bounding box center [133, 199] width 103 height 16
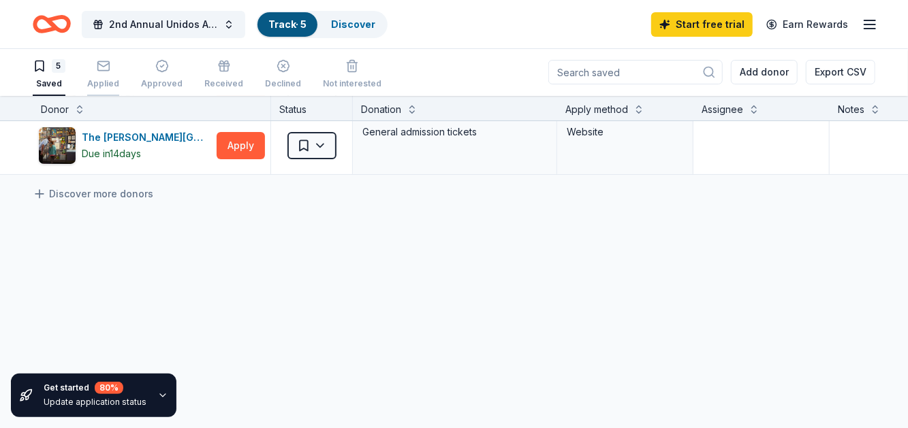
scroll to position [246, 0]
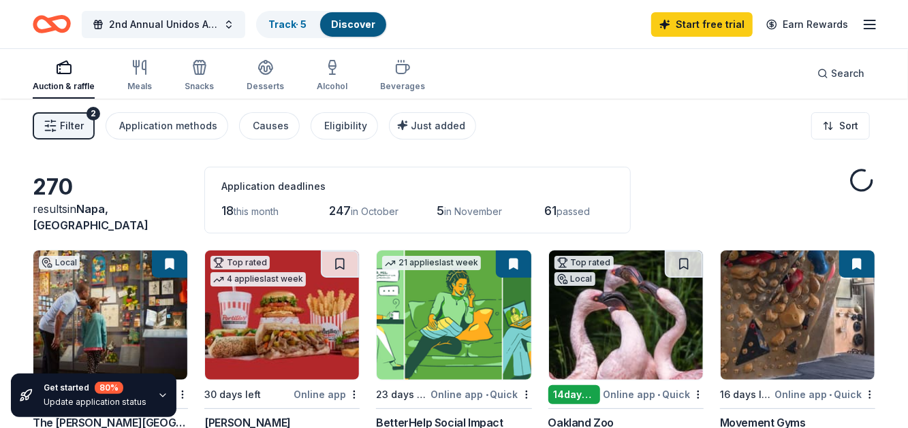
scroll to position [407, 0]
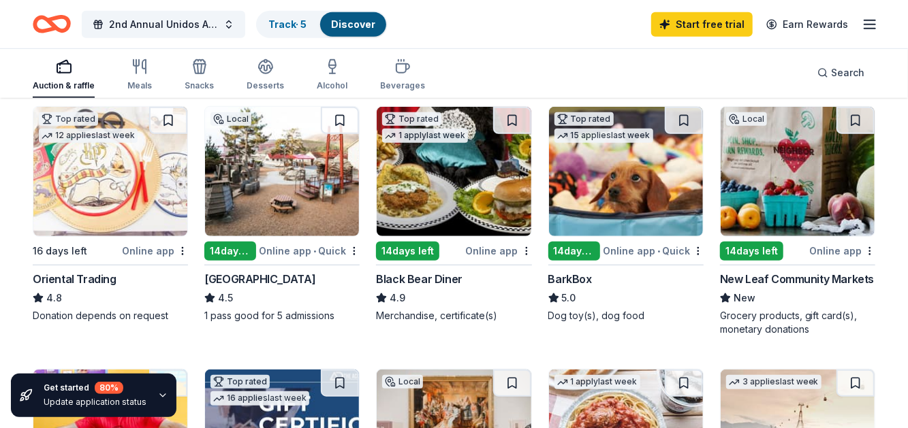
click at [424, 183] on img at bounding box center [454, 171] width 154 height 129
click at [613, 181] on img at bounding box center [626, 171] width 154 height 129
click at [627, 248] on div "Online app • Quick" at bounding box center [653, 250] width 101 height 17
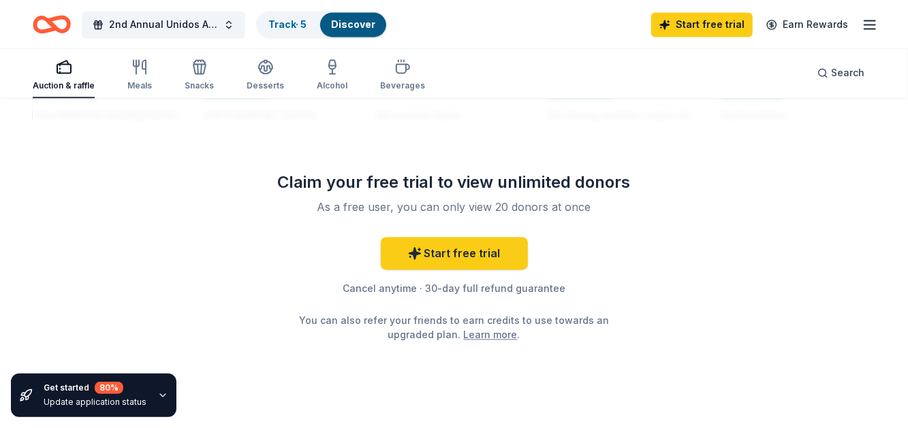
scroll to position [1417, 0]
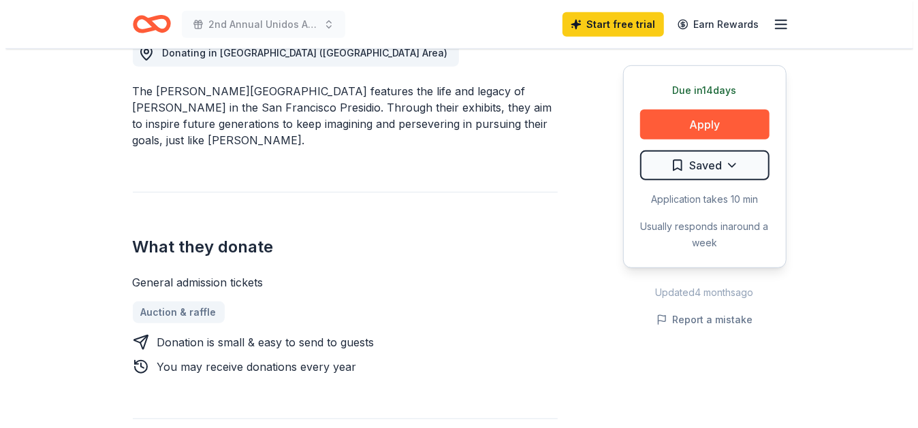
scroll to position [408, 0]
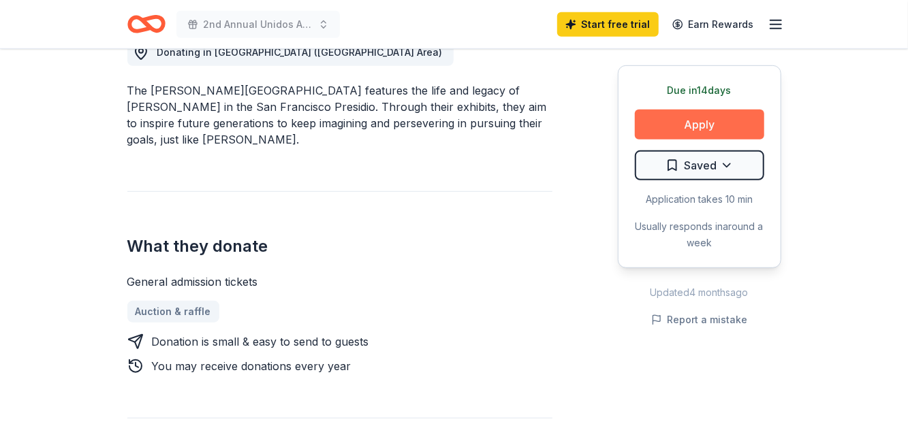
click at [711, 125] on button "Apply" at bounding box center [699, 125] width 129 height 30
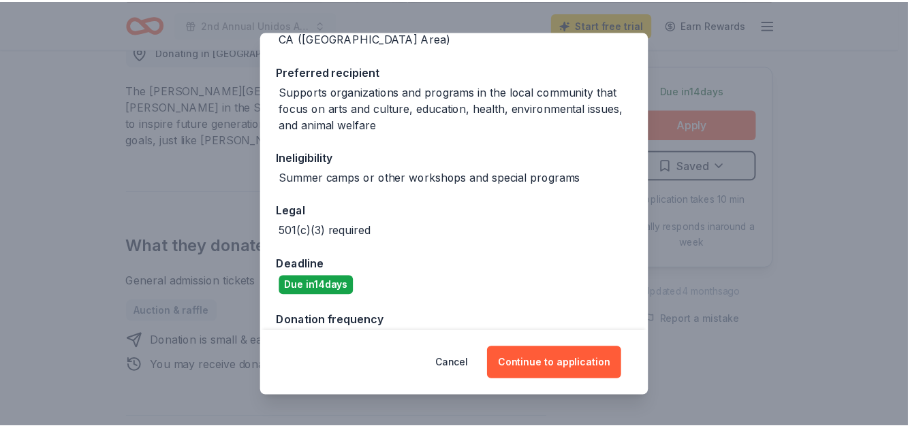
scroll to position [218, 0]
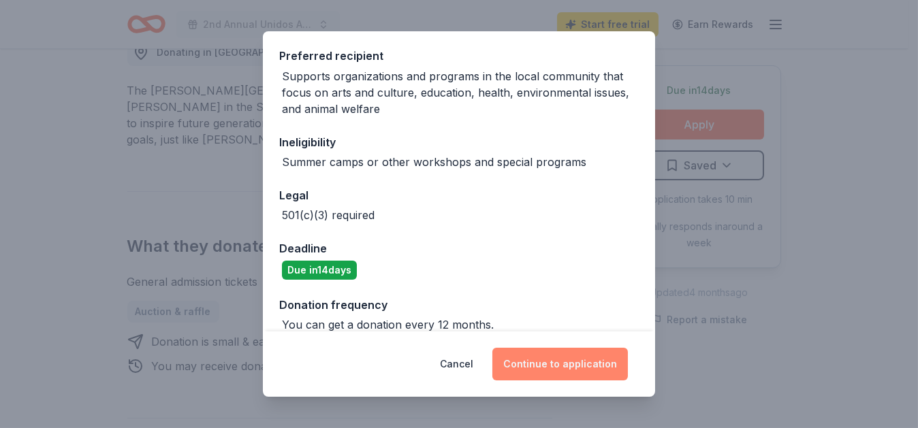
click at [560, 379] on button "Continue to application" at bounding box center [559, 364] width 135 height 33
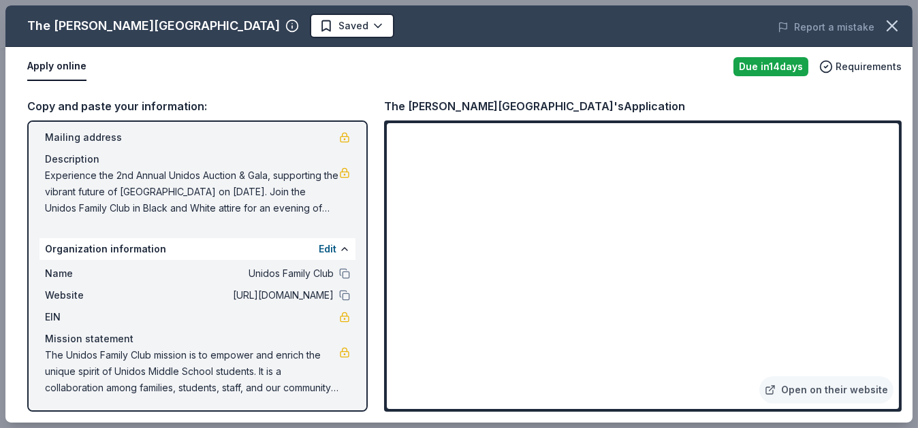
scroll to position [96, 0]
click at [319, 247] on button "Edit" at bounding box center [328, 249] width 18 height 16
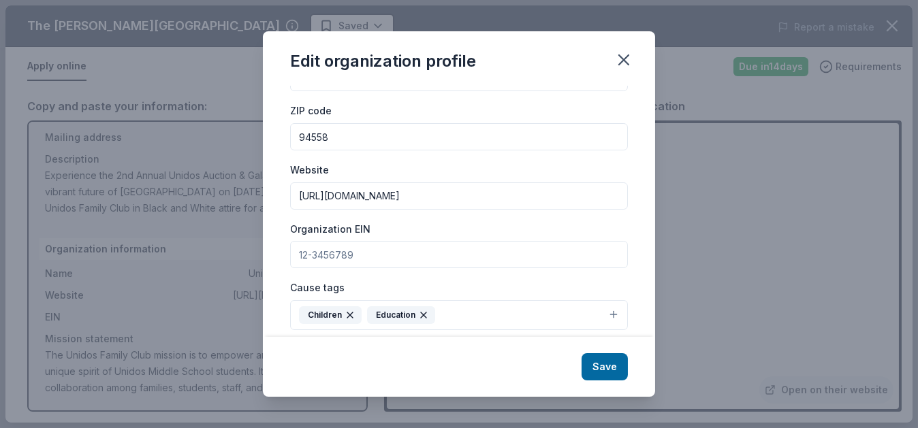
scroll to position [67, 0]
drag, startPoint x: 362, startPoint y: 251, endPoint x: 289, endPoint y: 251, distance: 72.2
click at [289, 251] on div "Changes made here will be reflected on your Account. Organization name Unidos F…" at bounding box center [459, 211] width 392 height 251
paste input "92-0623526"
type input "92-0623526"
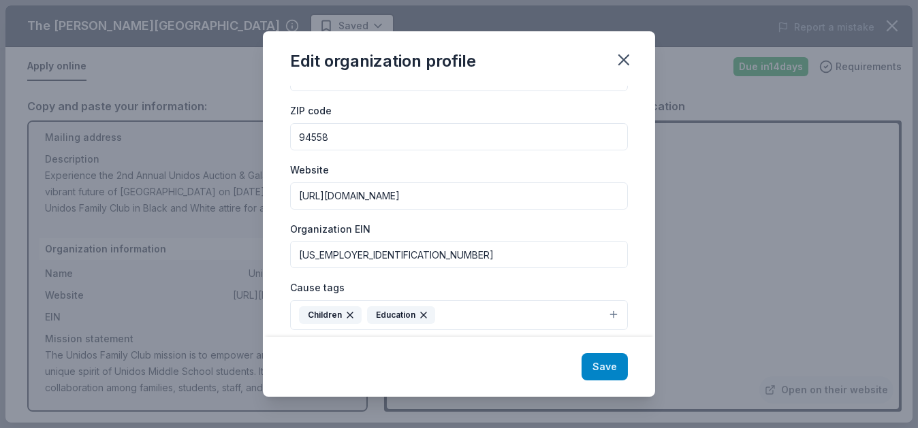
click at [594, 367] on button "Save" at bounding box center [604, 366] width 46 height 27
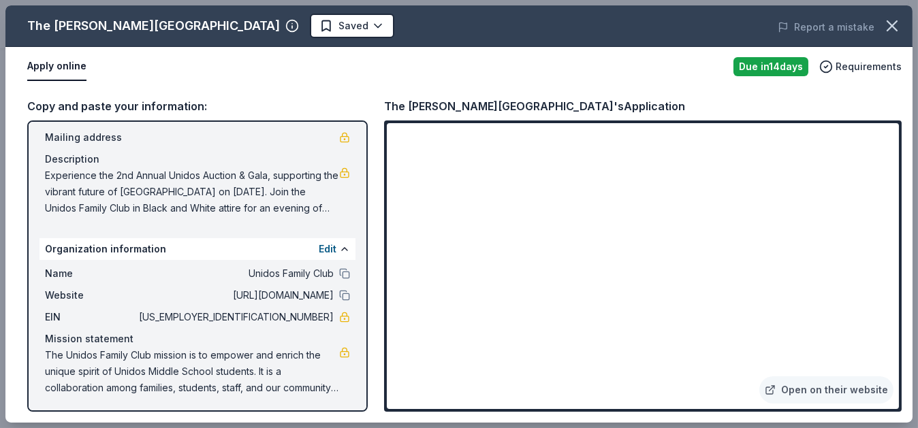
click at [277, 210] on span "Experience the 2nd Annual Unidos Auction & Gala, supporting the vibrant future …" at bounding box center [192, 191] width 294 height 49
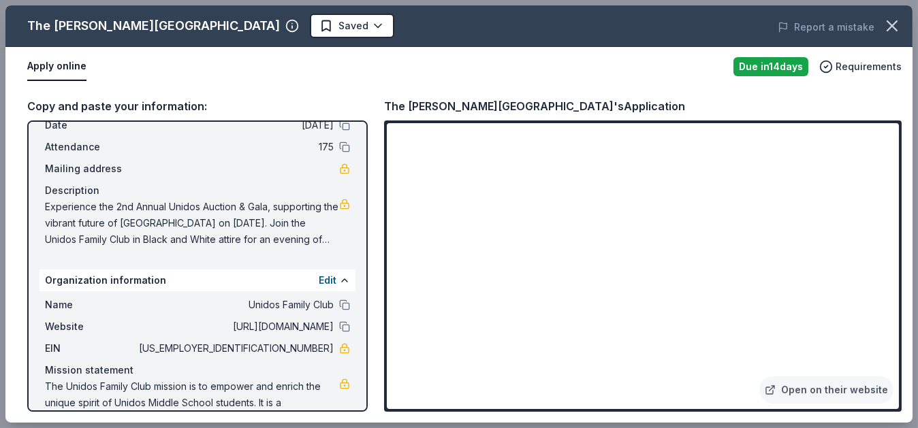
scroll to position [65, 0]
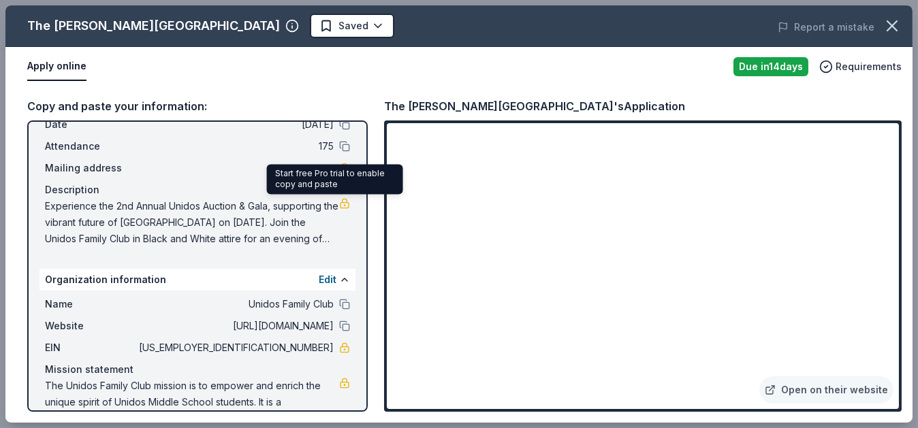
click at [339, 201] on link at bounding box center [344, 203] width 11 height 11
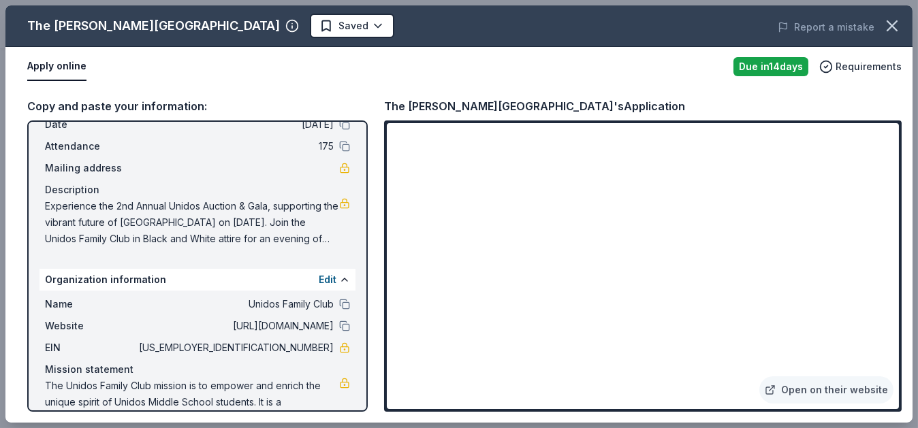
click at [314, 234] on span "Experience the 2nd Annual Unidos Auction & Gala, supporting the vibrant future …" at bounding box center [192, 222] width 294 height 49
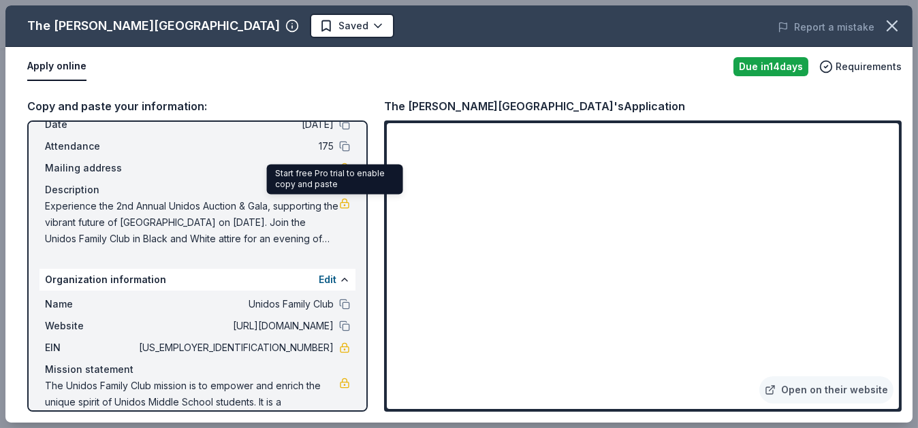
click at [339, 200] on link at bounding box center [344, 203] width 11 height 11
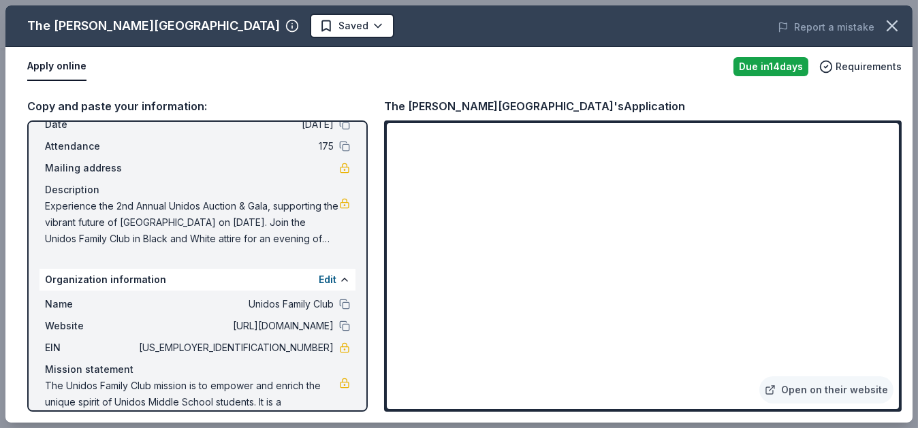
drag, startPoint x: 253, startPoint y: 340, endPoint x: 272, endPoint y: 347, distance: 20.7
click at [302, 347] on span "[US_EMPLOYER_IDENTIFICATION_NUMBER]" at bounding box center [234, 348] width 197 height 16
drag, startPoint x: 283, startPoint y: 347, endPoint x: 311, endPoint y: 347, distance: 28.6
click at [311, 347] on span "[US_EMPLOYER_IDENTIFICATION_NUMBER]" at bounding box center [234, 348] width 197 height 16
drag, startPoint x: 324, startPoint y: 346, endPoint x: 268, endPoint y: 349, distance: 55.9
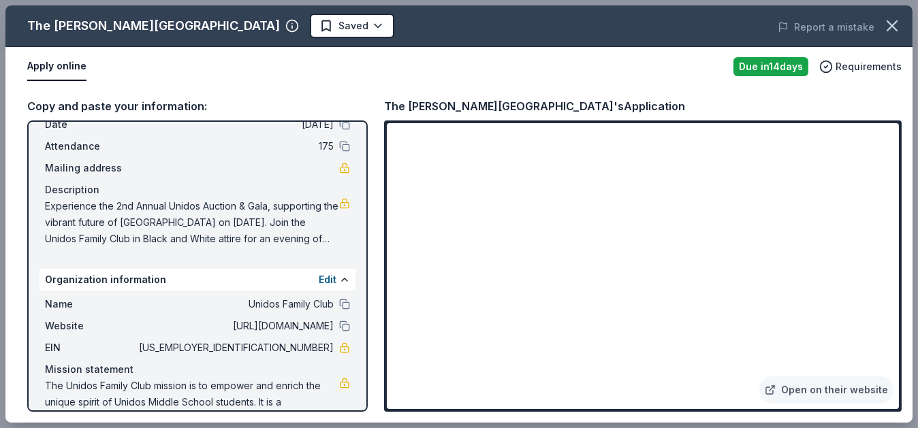
click at [268, 349] on div "EIN 92-0623526" at bounding box center [197, 348] width 305 height 16
click at [50, 65] on button "Apply online" at bounding box center [56, 66] width 59 height 29
click at [52, 20] on div "The Walt Disney Museum" at bounding box center [153, 26] width 253 height 22
click at [287, 22] on circle "button" at bounding box center [293, 26] width 12 height 12
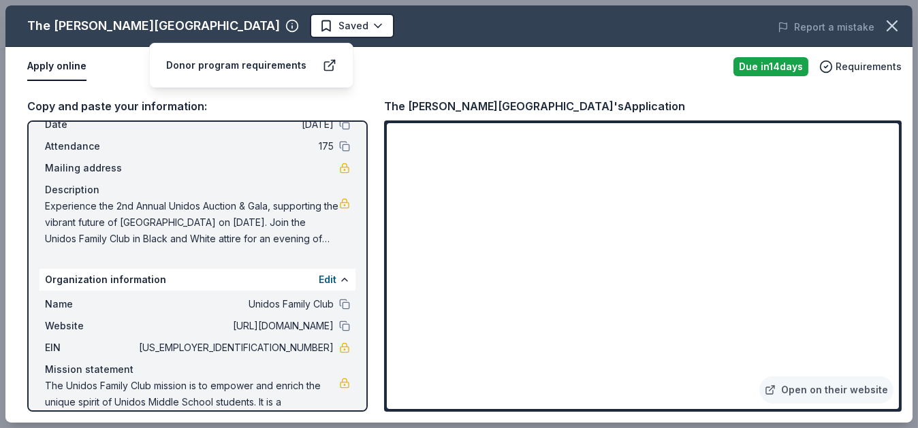
click at [217, 64] on div "Donor program requirements" at bounding box center [236, 65] width 140 height 16
click at [324, 63] on icon at bounding box center [328, 66] width 9 height 9
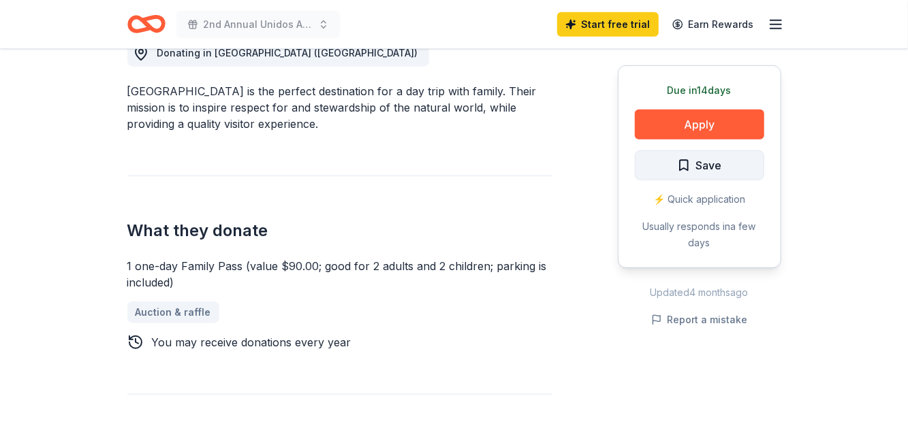
scroll to position [408, 0]
drag, startPoint x: 185, startPoint y: 278, endPoint x: 123, endPoint y: 259, distance: 64.8
drag, startPoint x: 128, startPoint y: 261, endPoint x: 172, endPoint y: 273, distance: 45.7
click at [172, 273] on div "1 one-day Family Pass (value $90.00; good for 2 adults and 2 children; parking …" at bounding box center [339, 273] width 425 height 33
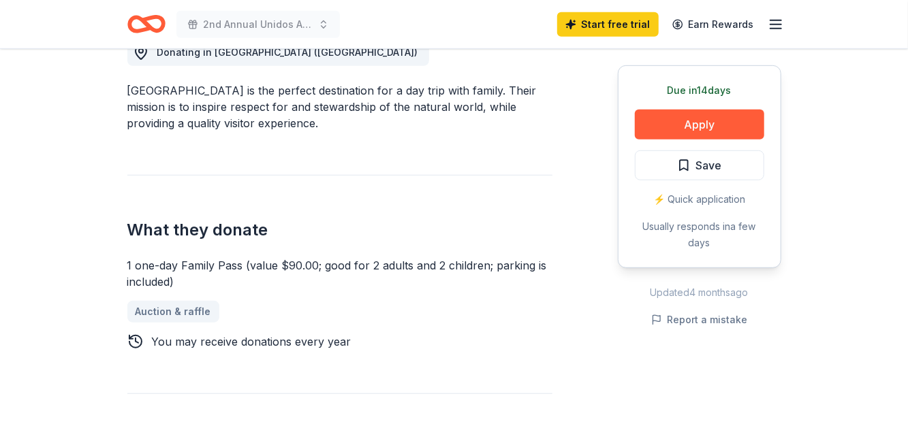
click at [303, 337] on div "You may receive donations every year" at bounding box center [252, 342] width 200 height 16
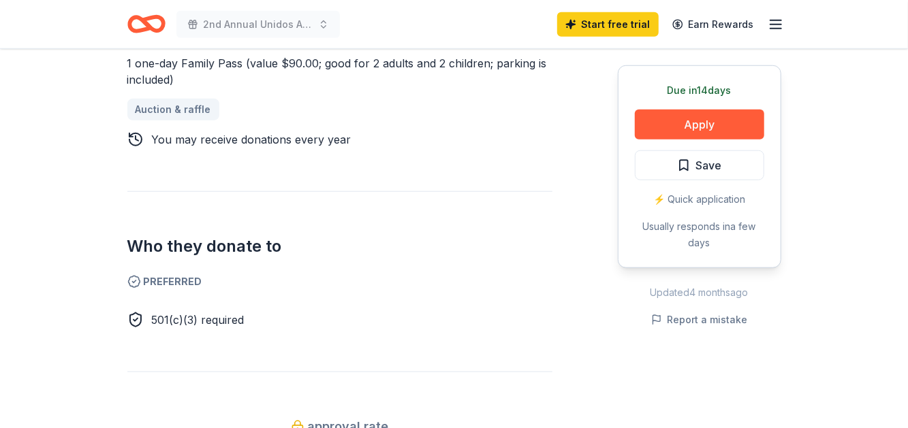
scroll to position [611, 0]
click at [309, 167] on div "Donating in [GEOGRAPHIC_DATA] ([GEOGRAPHIC_DATA]) [GEOGRAPHIC_DATA] is the perf…" at bounding box center [339, 218] width 425 height 831
drag, startPoint x: 192, startPoint y: 78, endPoint x: 114, endPoint y: 61, distance: 80.0
click at [402, 238] on h2 "Who they donate to" at bounding box center [339, 245] width 425 height 22
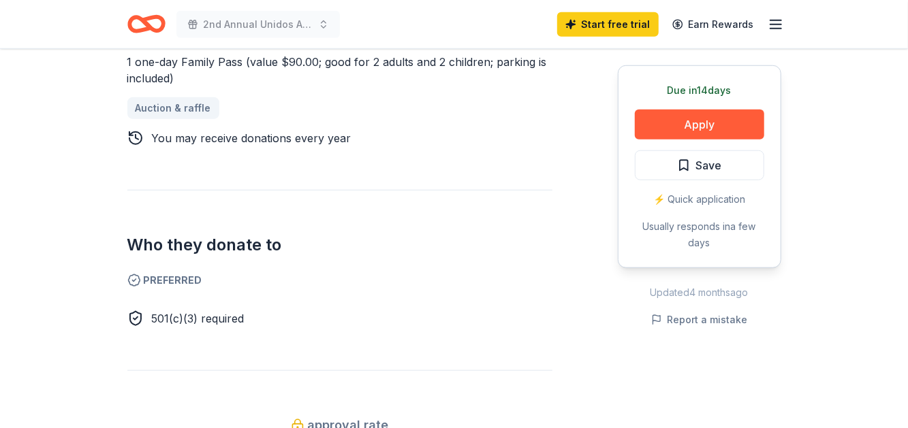
drag, startPoint x: 324, startPoint y: 67, endPoint x: 257, endPoint y: 60, distance: 67.1
click at [257, 60] on div "1 one-day Family Pass (value $90.00; good for 2 adults and 2 children; parking …" at bounding box center [339, 70] width 425 height 33
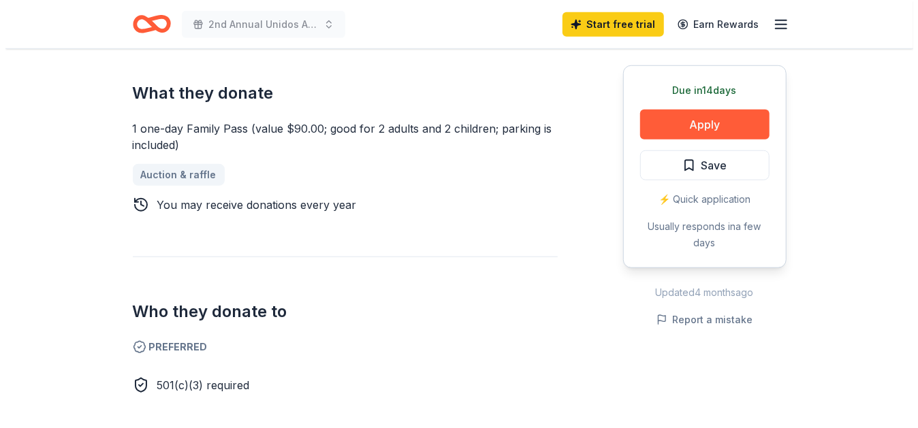
scroll to position [544, 0]
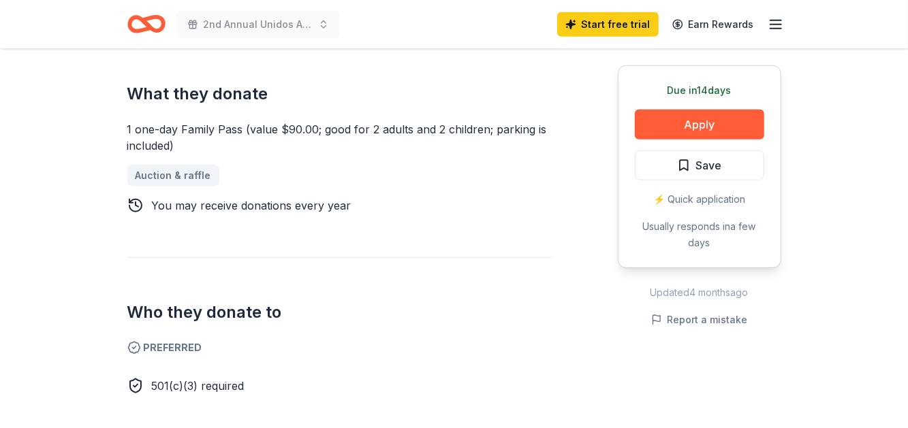
drag, startPoint x: 114, startPoint y: 116, endPoint x: 193, endPoint y: 146, distance: 84.2
click at [703, 125] on button "Apply" at bounding box center [699, 125] width 129 height 30
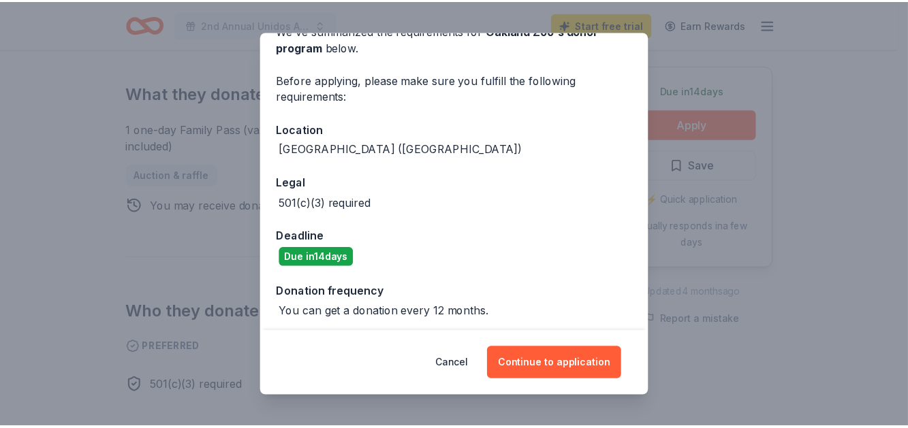
scroll to position [78, 0]
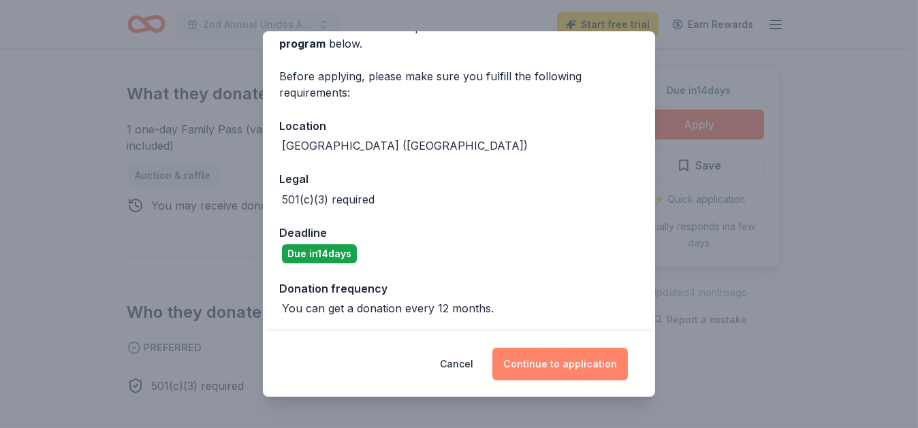
click at [564, 369] on button "Continue to application" at bounding box center [559, 364] width 135 height 33
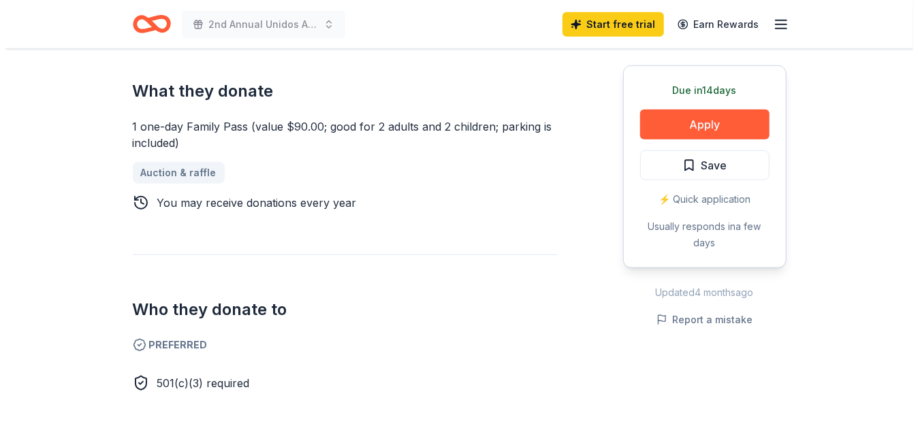
scroll to position [548, 0]
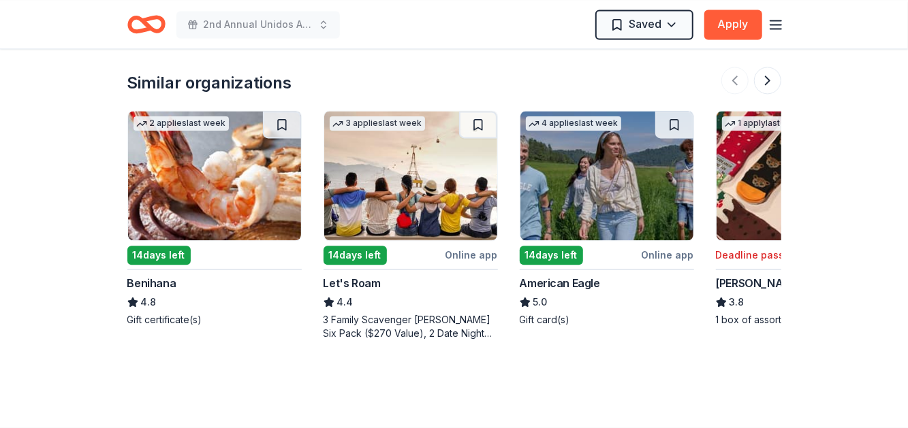
scroll to position [1564, 0]
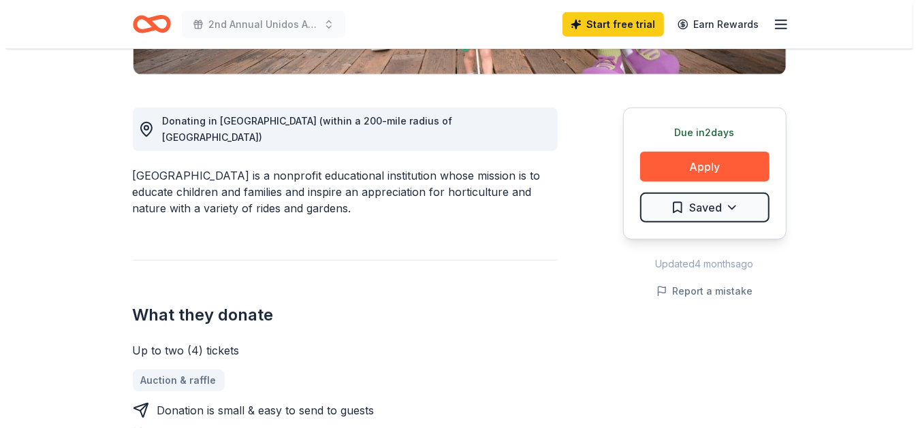
scroll to position [339, 0]
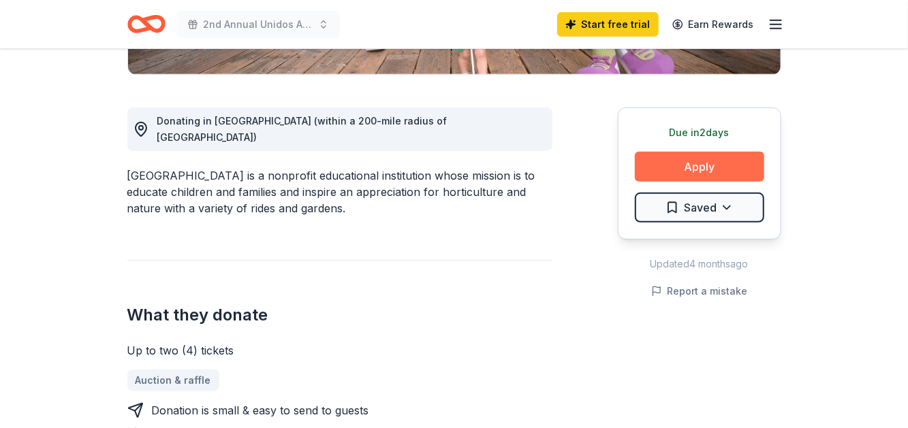
click at [720, 164] on button "Apply" at bounding box center [699, 167] width 129 height 30
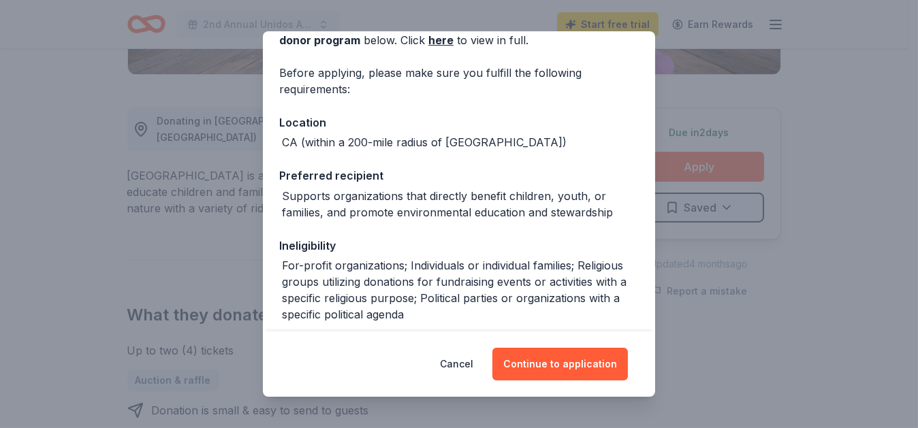
scroll to position [251, 0]
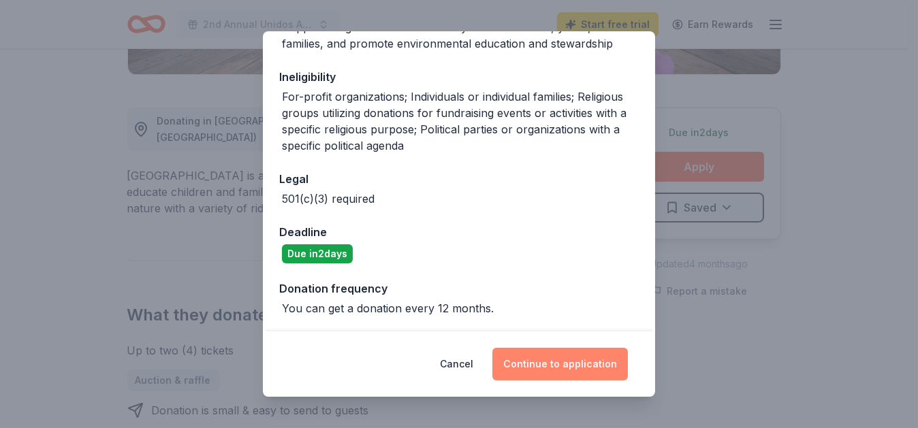
click at [540, 363] on button "Continue to application" at bounding box center [559, 364] width 135 height 33
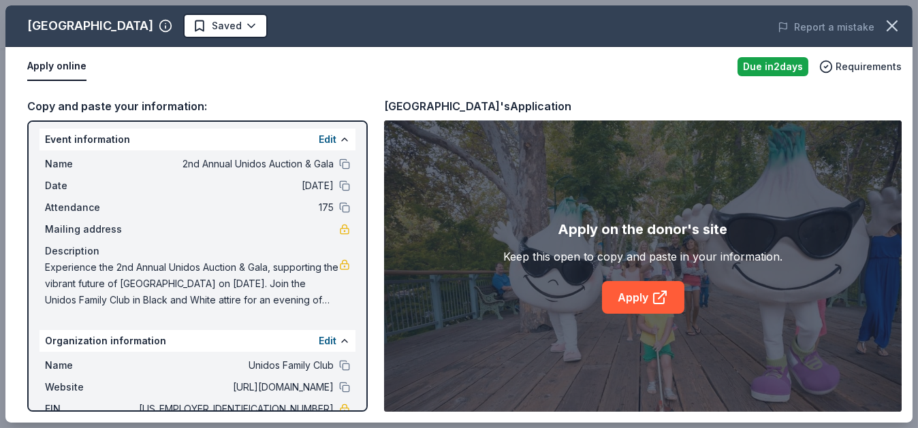
scroll to position [5, 0]
click at [631, 296] on link "Apply" at bounding box center [643, 297] width 82 height 33
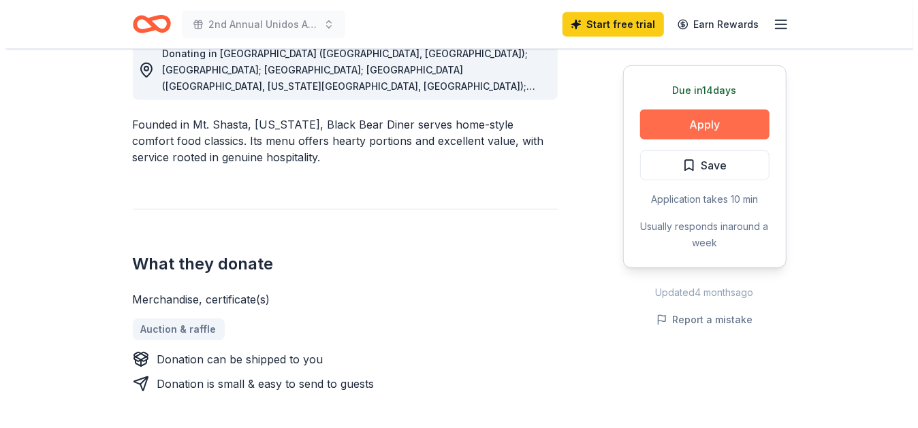
scroll to position [407, 0]
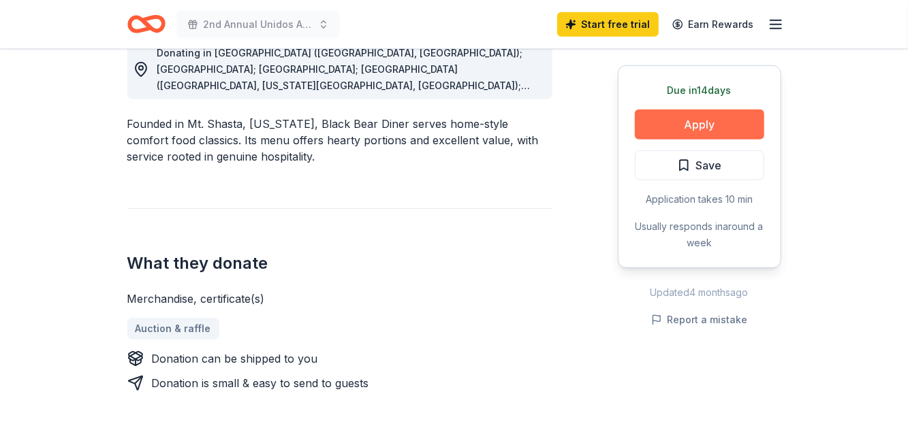
click at [674, 125] on button "Apply" at bounding box center [699, 125] width 129 height 30
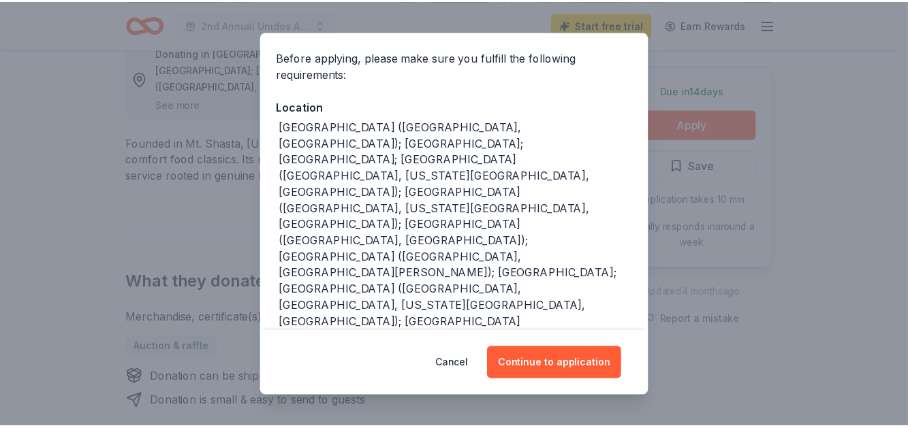
scroll to position [142, 0]
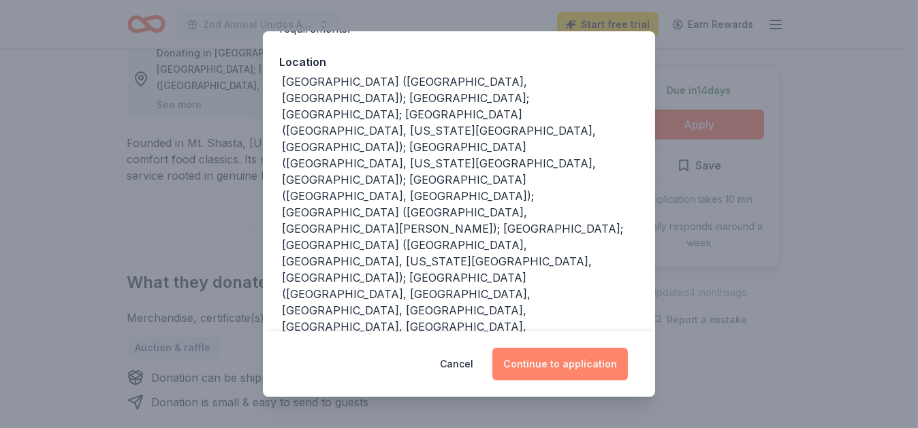
click at [547, 364] on button "Continue to application" at bounding box center [559, 364] width 135 height 33
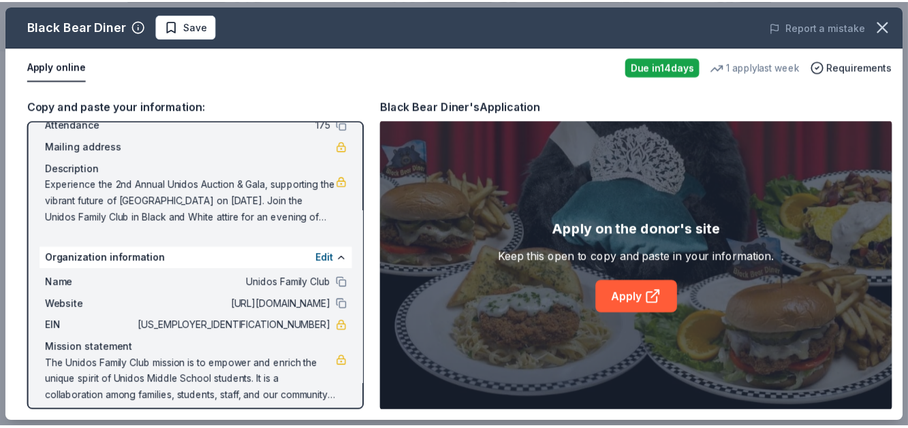
scroll to position [96, 0]
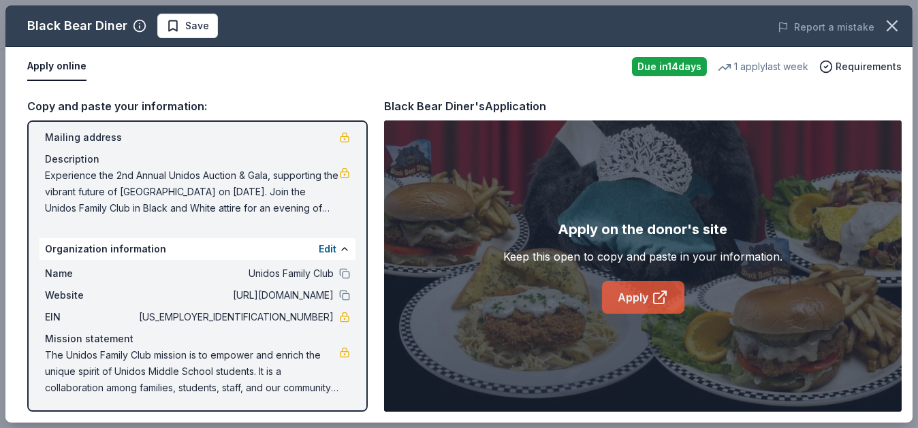
click at [642, 298] on link "Apply" at bounding box center [643, 297] width 82 height 33
click at [881, 22] on button "button" at bounding box center [892, 26] width 30 height 30
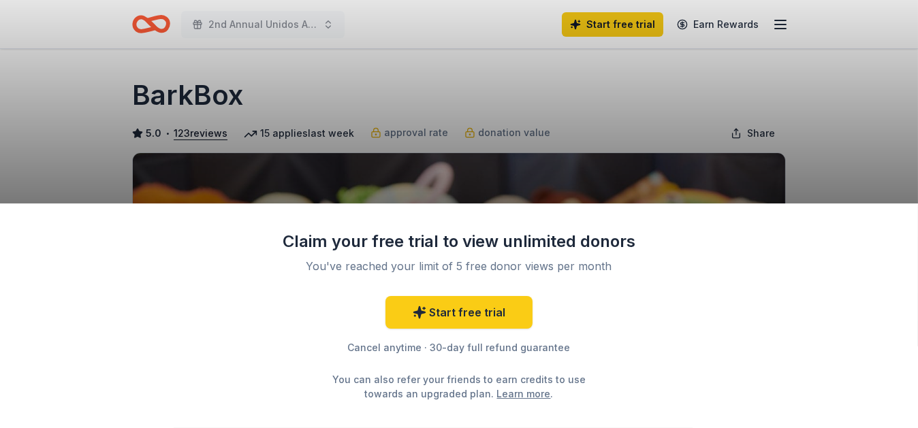
click at [840, 129] on div "Claim your free trial to view unlimited donors You've reached your limit of 5 f…" at bounding box center [459, 214] width 918 height 428
click at [455, 176] on div "Claim your free trial to view unlimited donors You've reached your limit of 5 f…" at bounding box center [459, 214] width 918 height 428
click at [142, 23] on div "Claim your free trial to view unlimited donors You've reached your limit of 5 f…" at bounding box center [459, 214] width 918 height 428
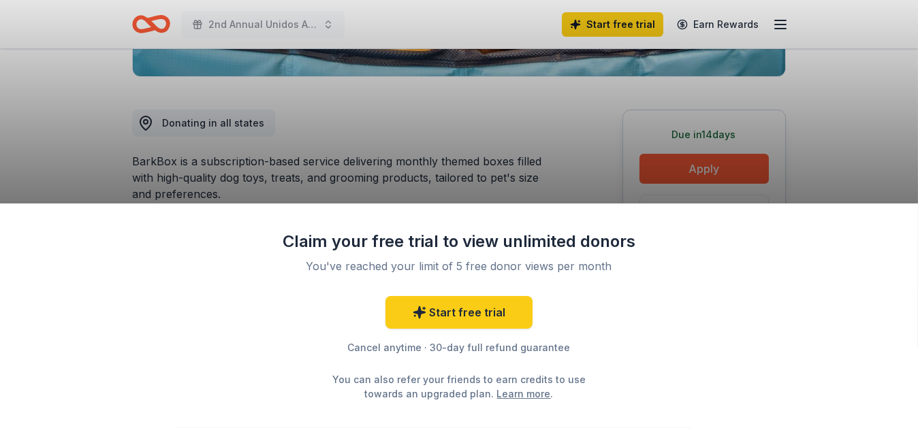
scroll to position [338, 0]
